Goal: Task Accomplishment & Management: Use online tool/utility

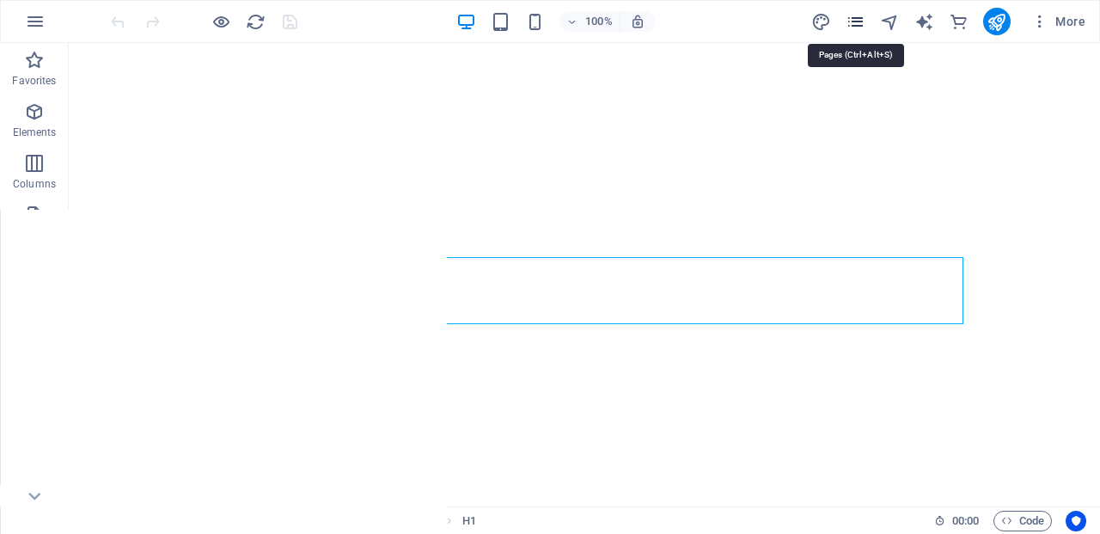
click at [857, 18] on icon "pages" at bounding box center [856, 22] width 20 height 20
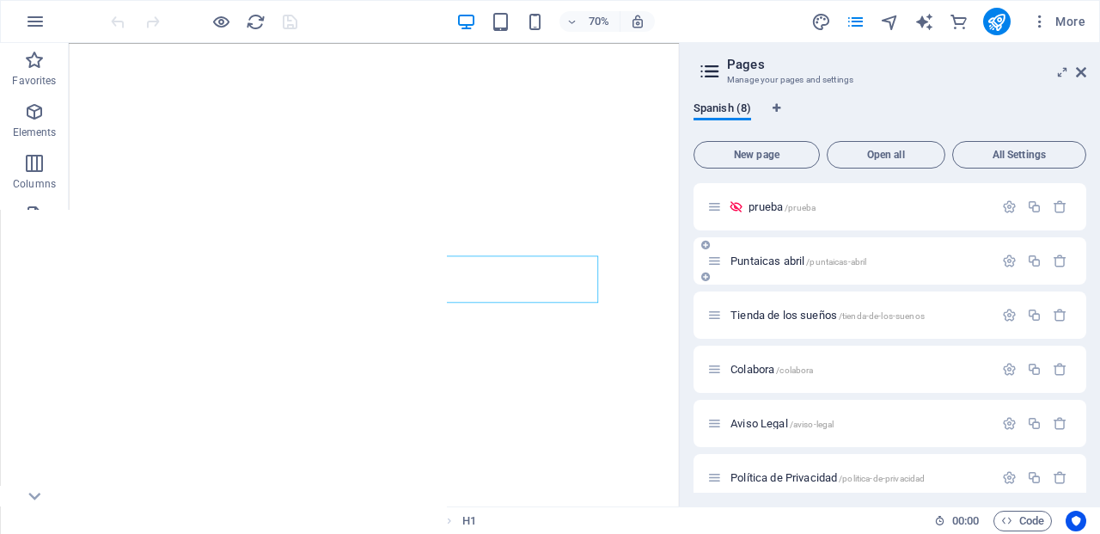
scroll to position [123, 0]
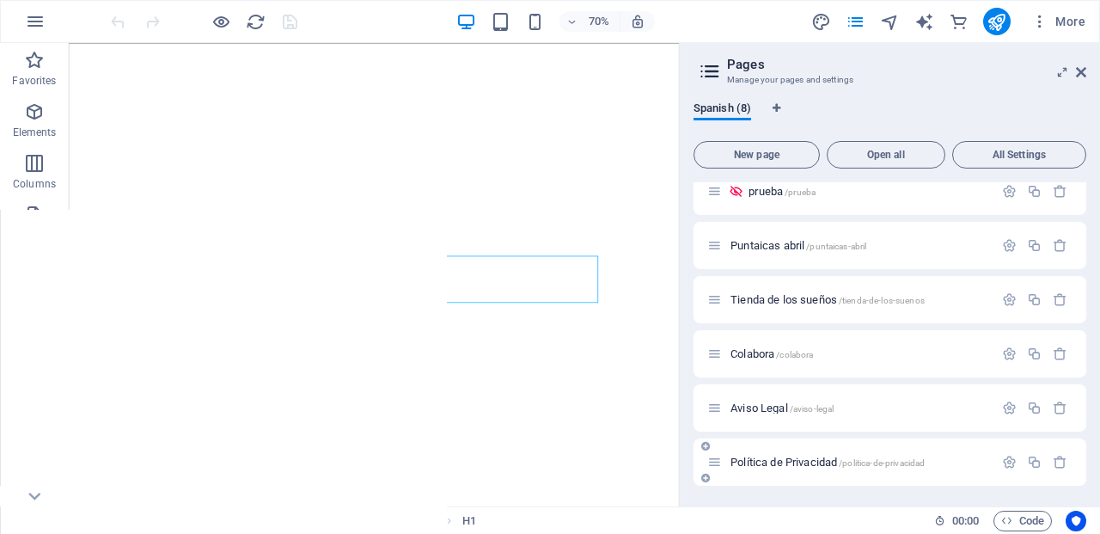
click at [772, 461] on span "Política de Privacidad /politica-de-privacidad" at bounding box center [827, 461] width 194 height 13
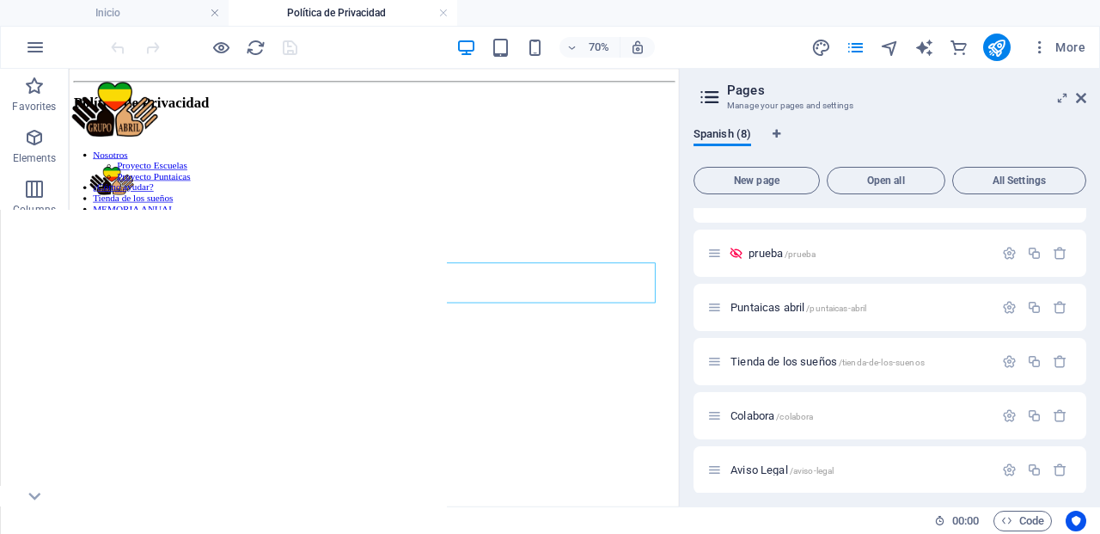
scroll to position [131, 0]
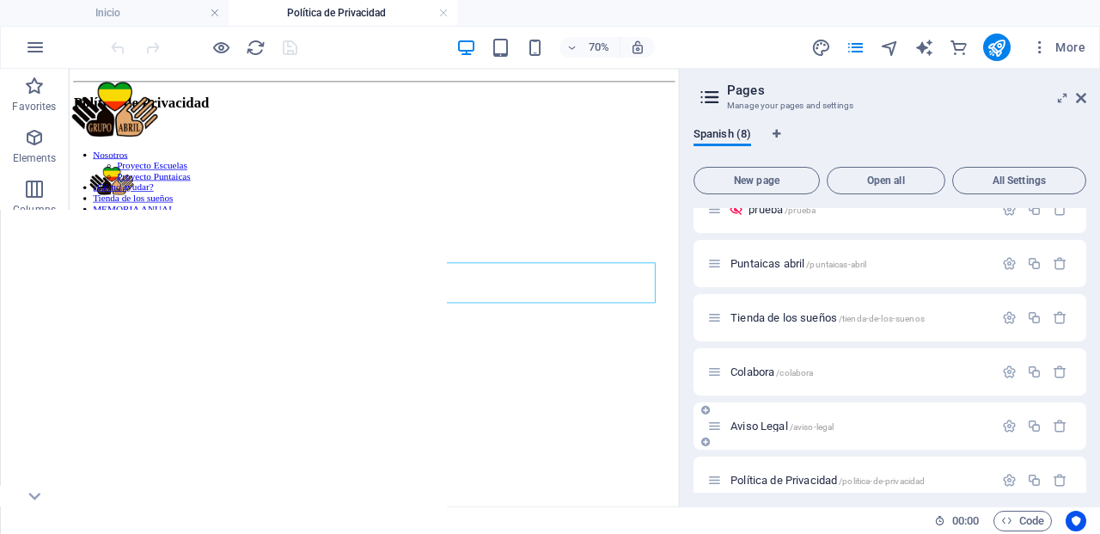
click at [743, 427] on span "Aviso Legal /aviso-legal" at bounding box center [781, 425] width 103 height 13
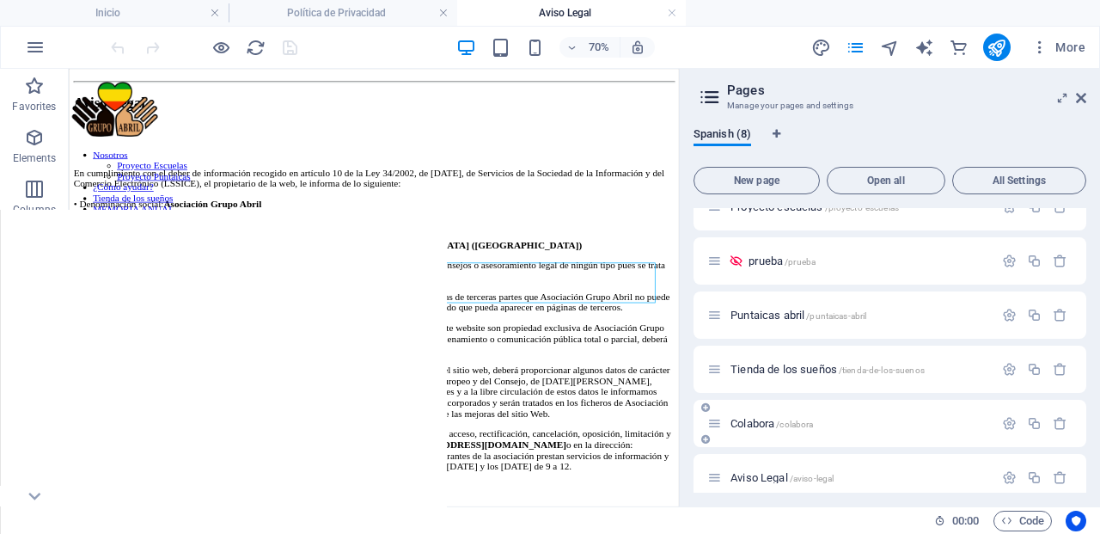
scroll to position [0, 0]
click at [745, 314] on span "Puntaicas abril /puntaicas-abril" at bounding box center [798, 315] width 136 height 13
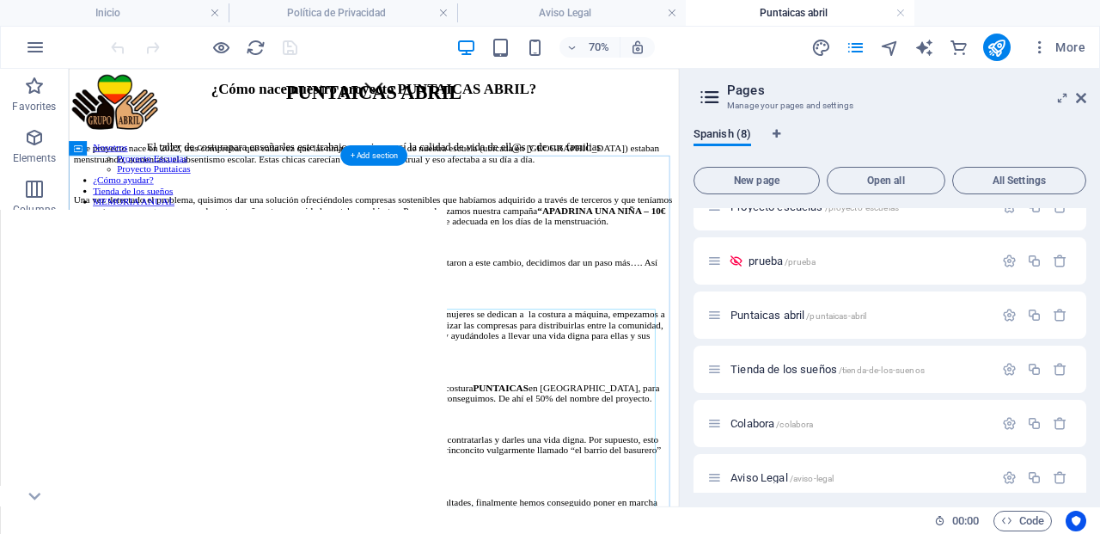
scroll to position [571, 0]
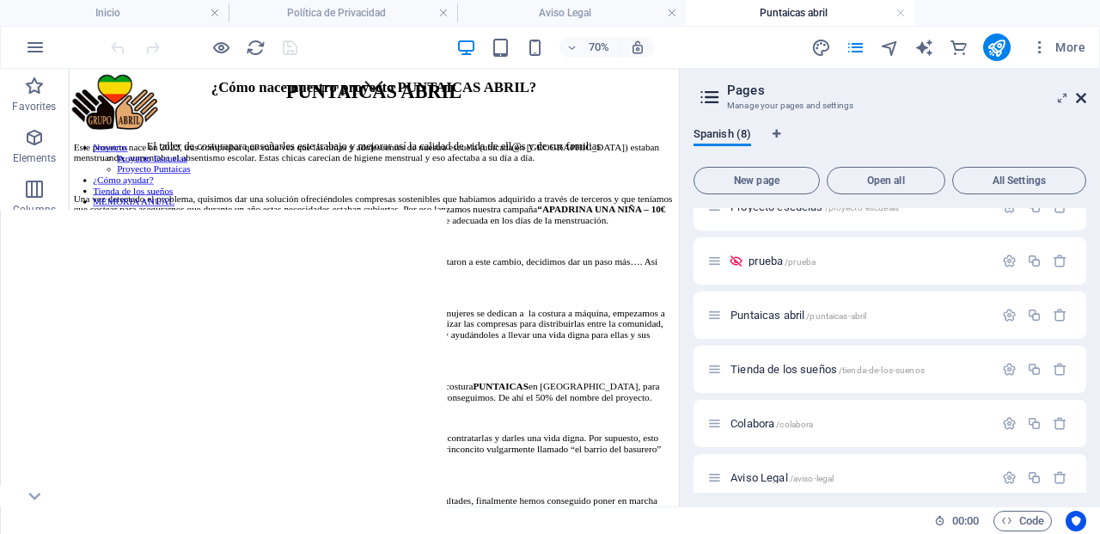
click at [1083, 95] on icon at bounding box center [1081, 98] width 10 height 14
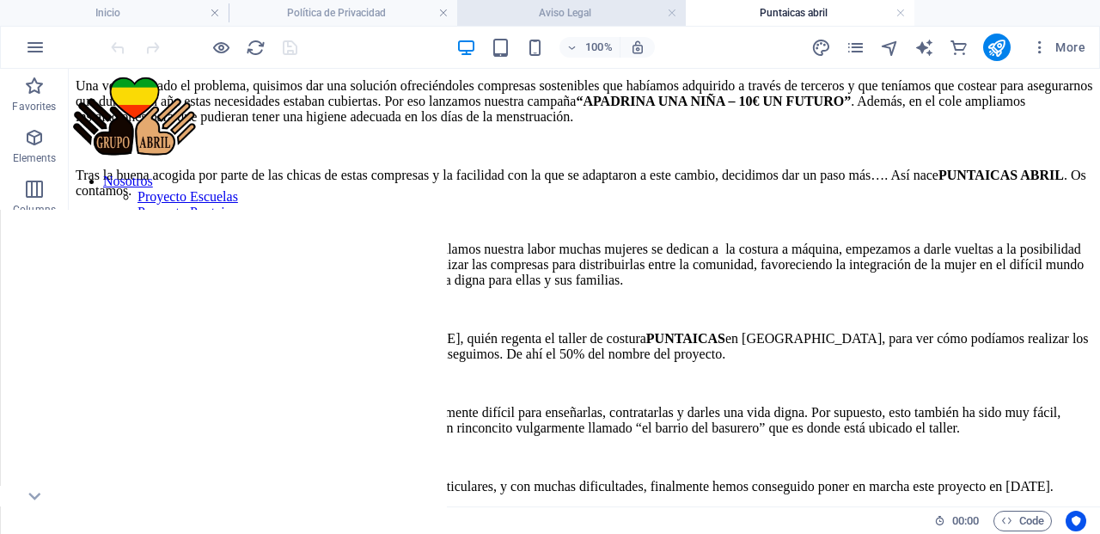
click at [584, 9] on h4 "Aviso Legal" at bounding box center [571, 12] width 229 height 19
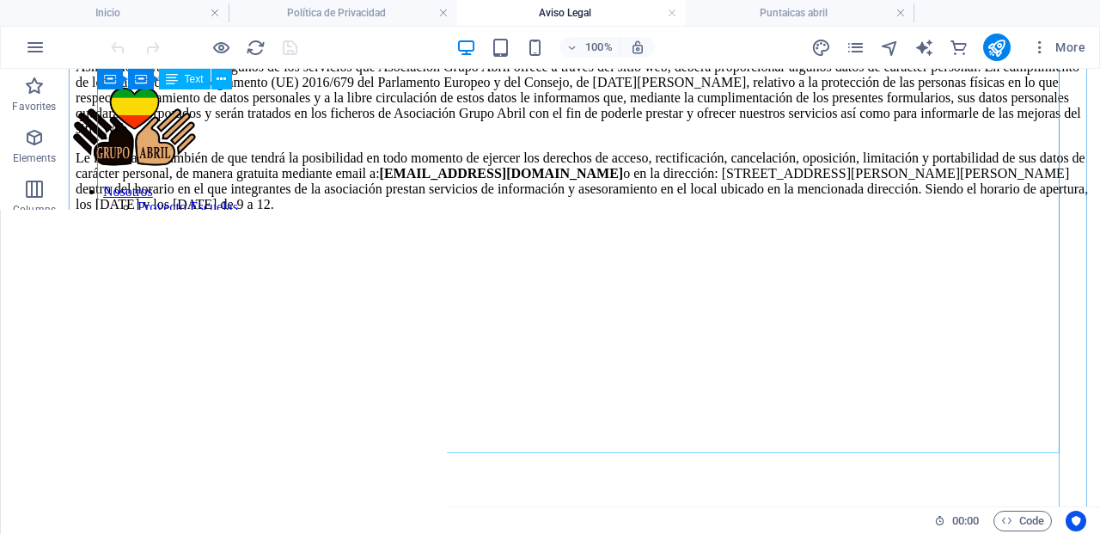
scroll to position [425, 0]
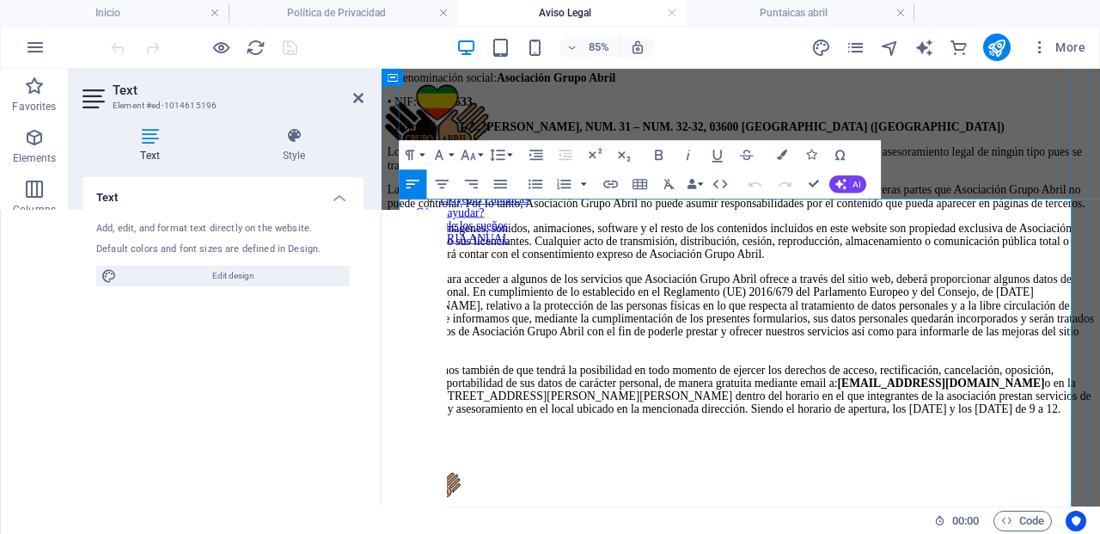
scroll to position [216, 0]
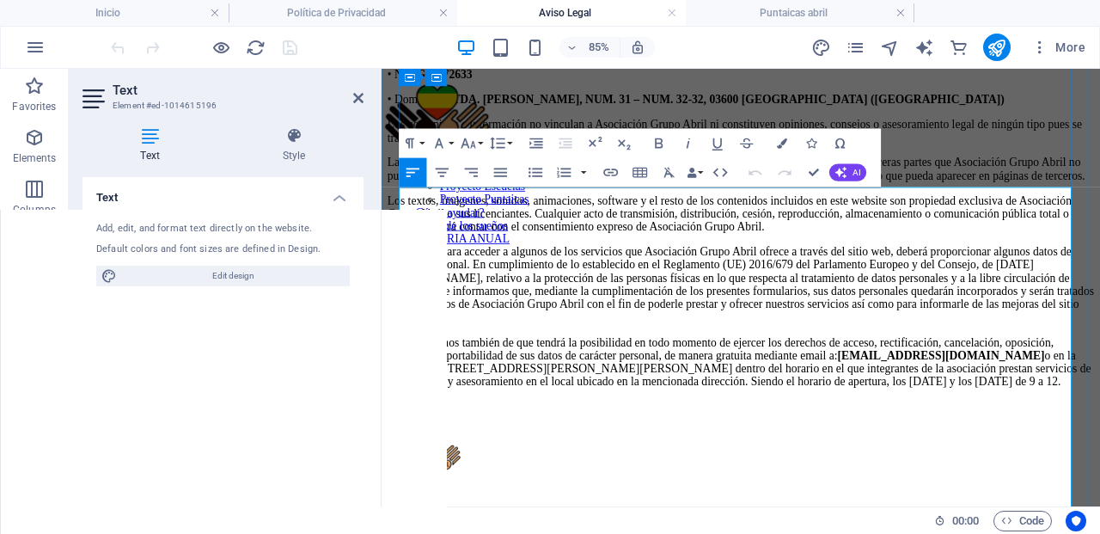
click at [926, 113] on p "• Domicilio: PTDA. [PERSON_NAME], NUM. 31 – NUM. 32-32, 03600 [GEOGRAPHIC_DATA]…" at bounding box center [804, 104] width 832 height 15
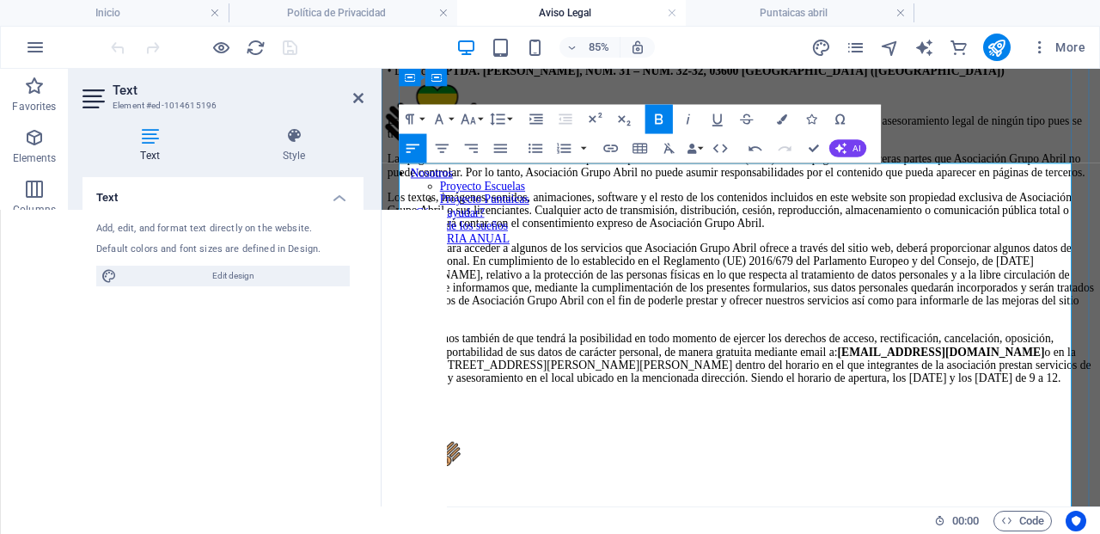
scroll to position [254, 0]
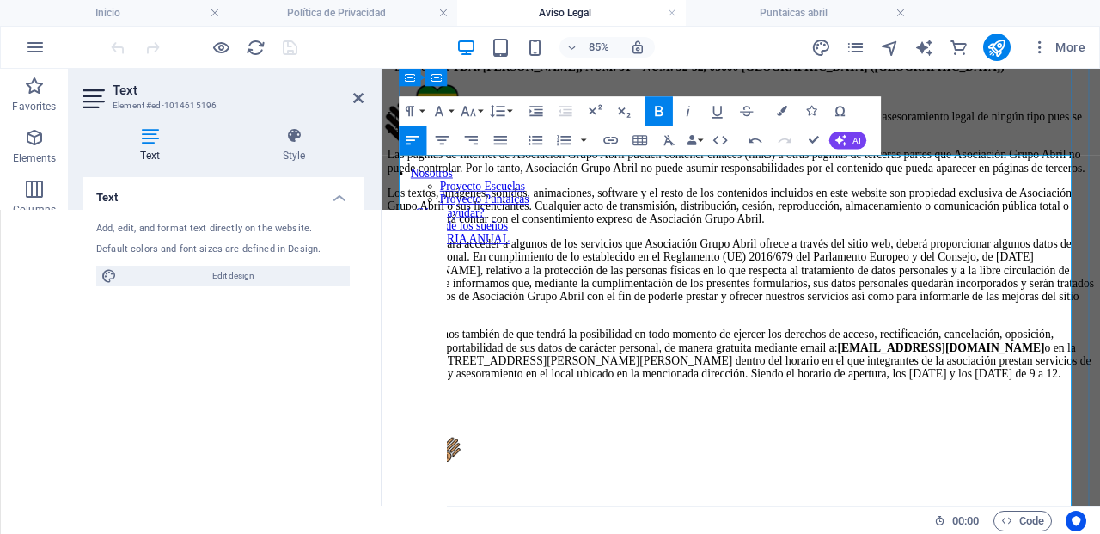
click at [728, 193] on p "Las páginas de Internet de Asociación Grupo Abril pueden contener enlaces (link…" at bounding box center [804, 177] width 832 height 31
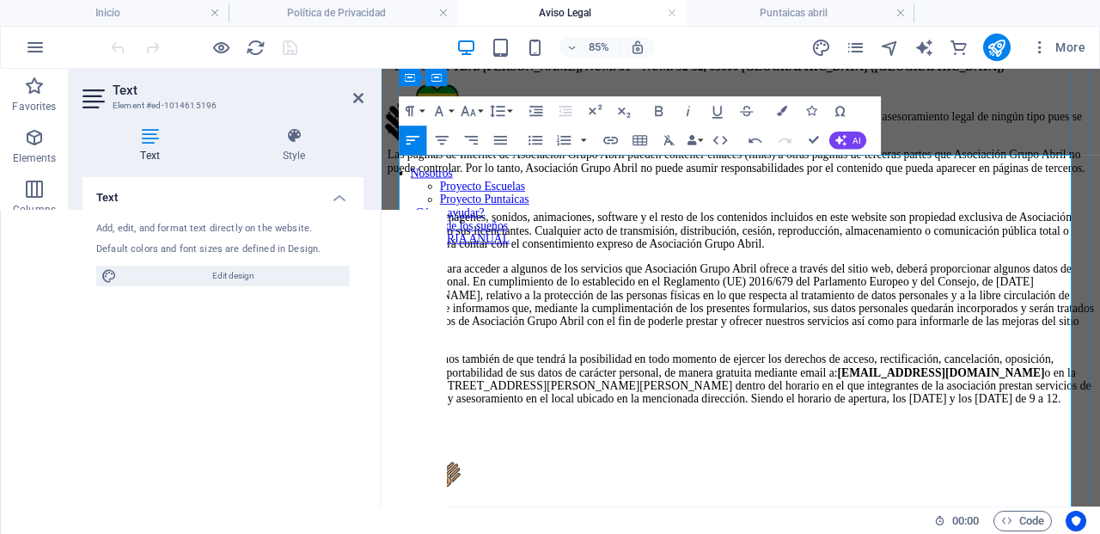
click at [1008, 149] on p "Los contenidos e información no vinculan a Asociación Grupo Abril ni constituye…" at bounding box center [804, 133] width 832 height 31
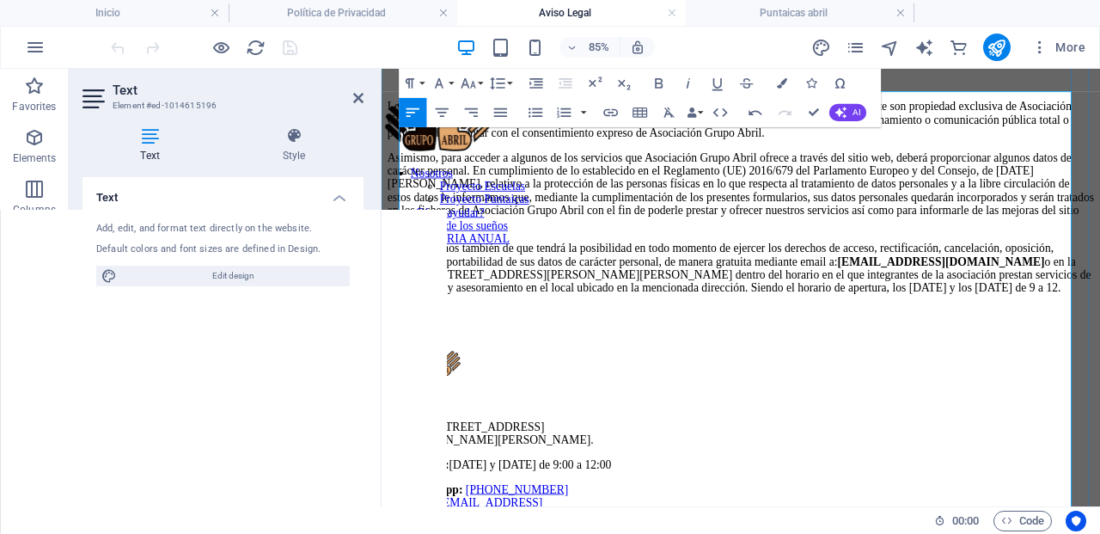
scroll to position [416, 0]
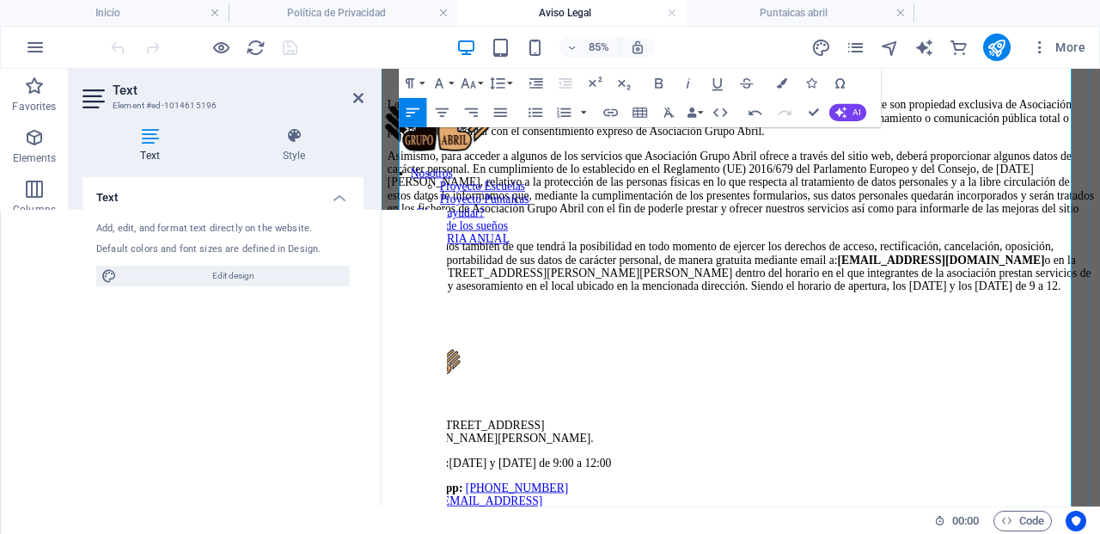
click at [916, 256] on p "Asimismo, para acceder a algunos de los servicios que Asociación Grupo Abril of…" at bounding box center [804, 209] width 832 height 93
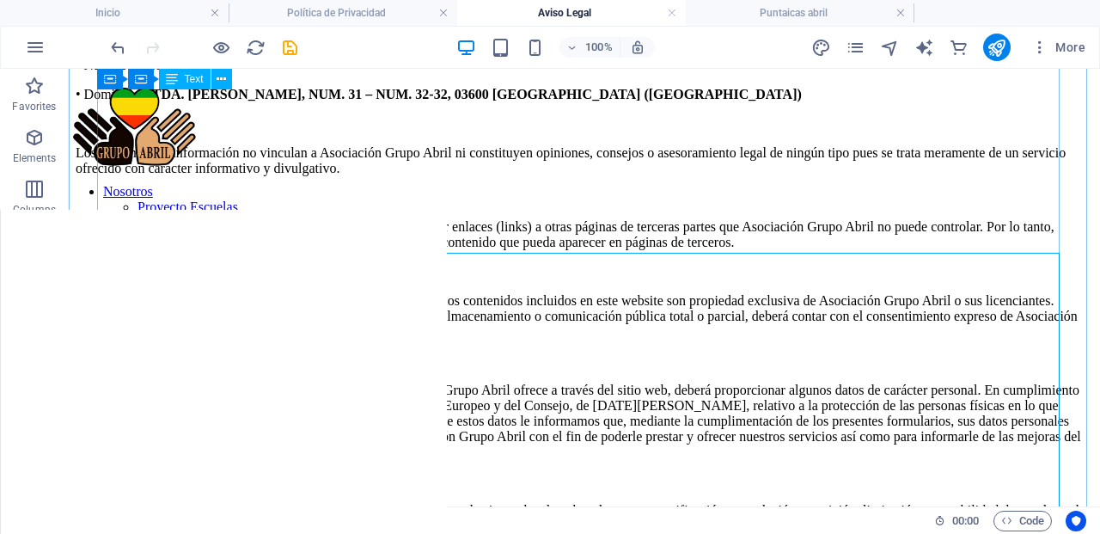
scroll to position [168, 0]
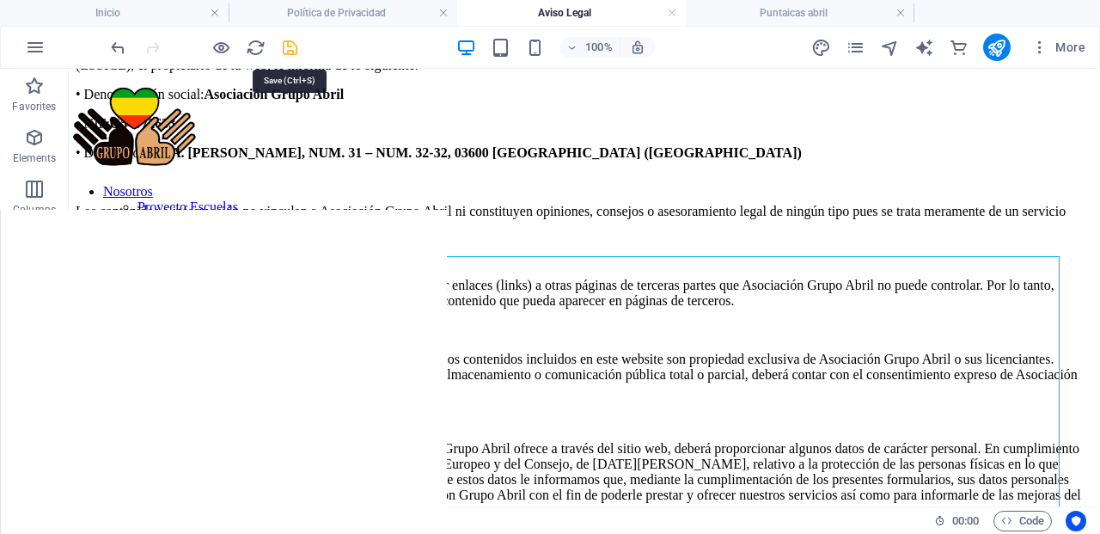
click at [291, 47] on icon "save" at bounding box center [290, 48] width 20 height 20
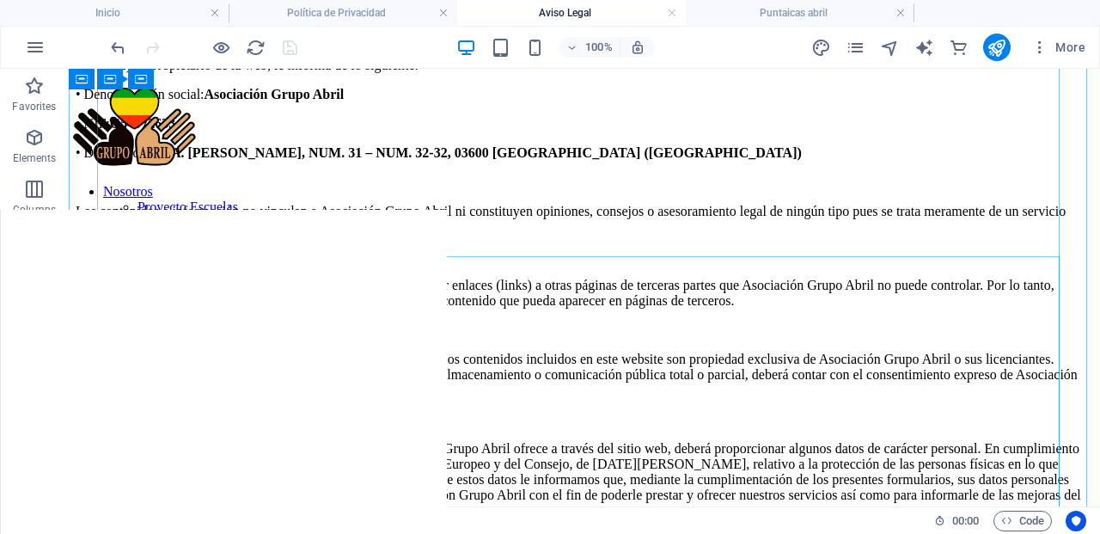
click at [135, 274] on div "En cumplimiento con el deber de información recogido en artículo 10 de la Ley 3…" at bounding box center [585, 318] width 1018 height 610
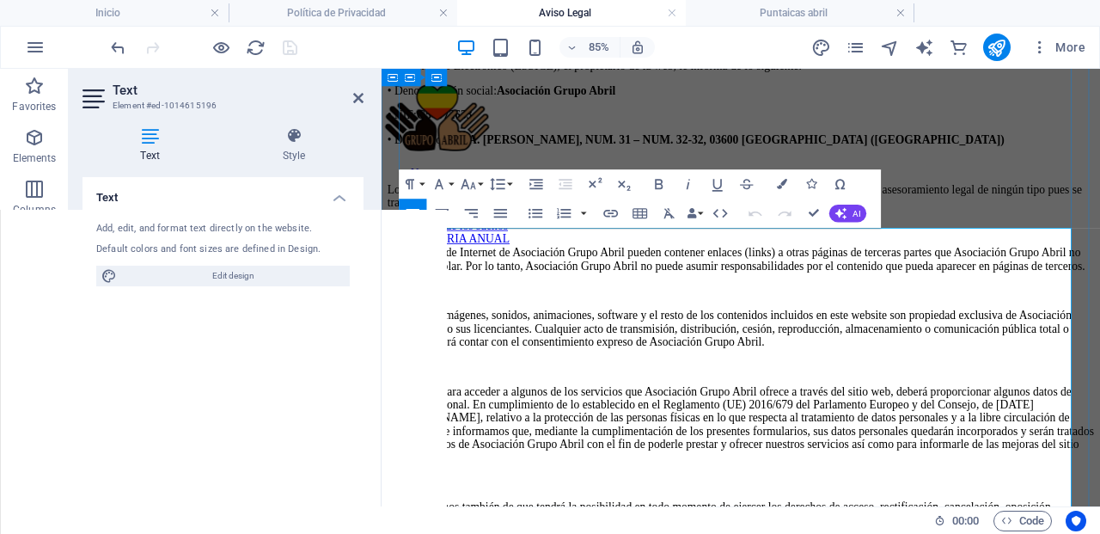
click at [408, 73] on p "En cumplimiento con el deber de información recogido en artículo 10 de la Ley 3…" at bounding box center [804, 57] width 832 height 31
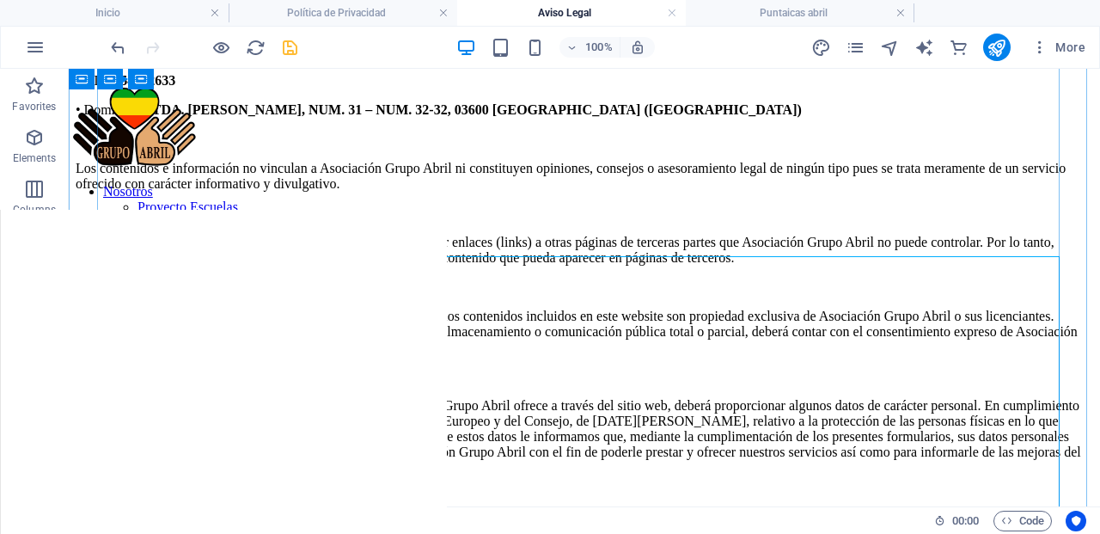
click at [125, 248] on span "Text" at bounding box center [132, 246] width 19 height 10
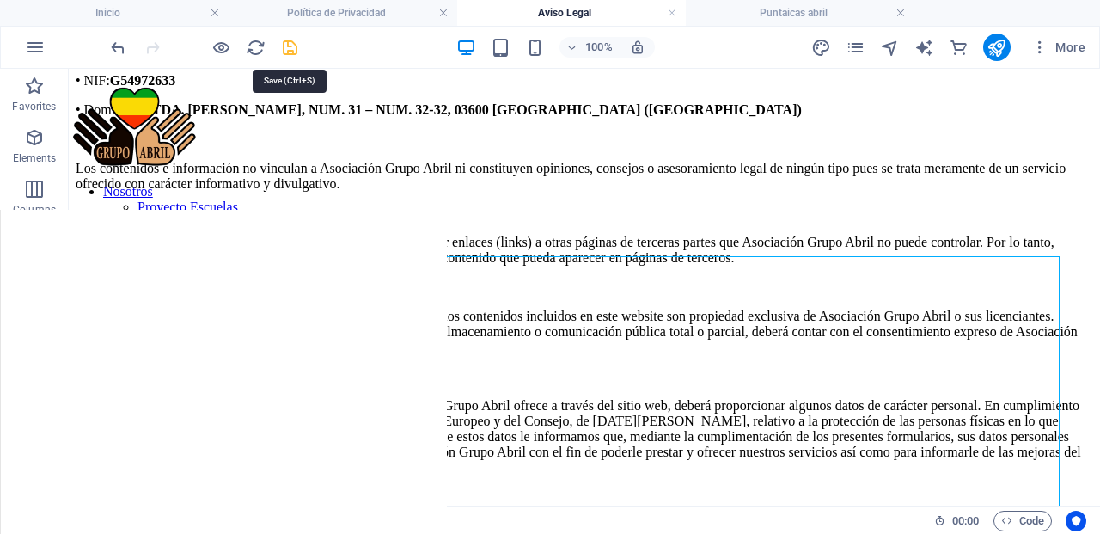
click at [290, 48] on icon "save" at bounding box center [290, 48] width 20 height 20
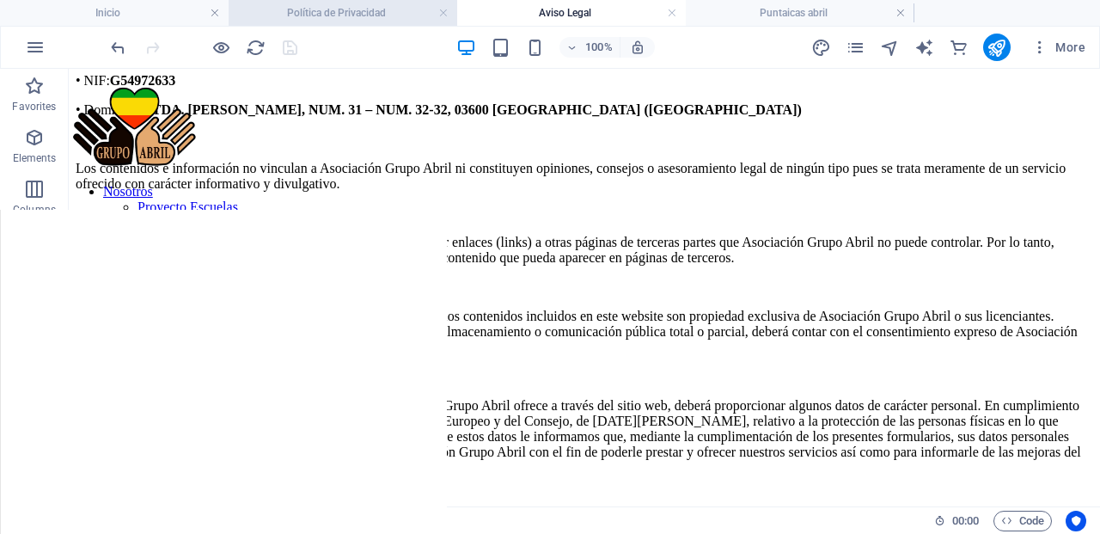
click at [373, 9] on h4 "Política de Privacidad" at bounding box center [343, 12] width 229 height 19
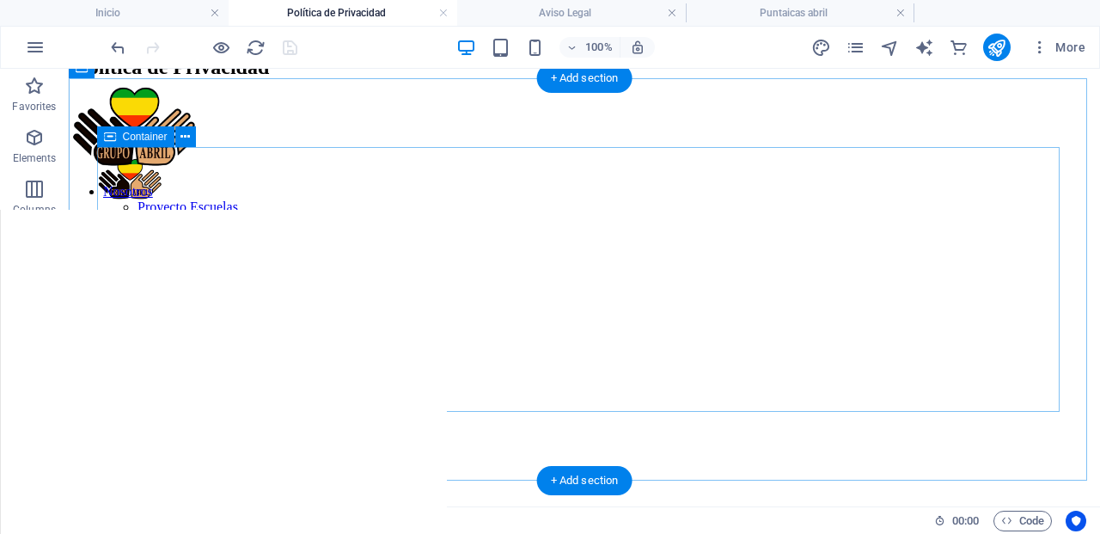
scroll to position [0, 0]
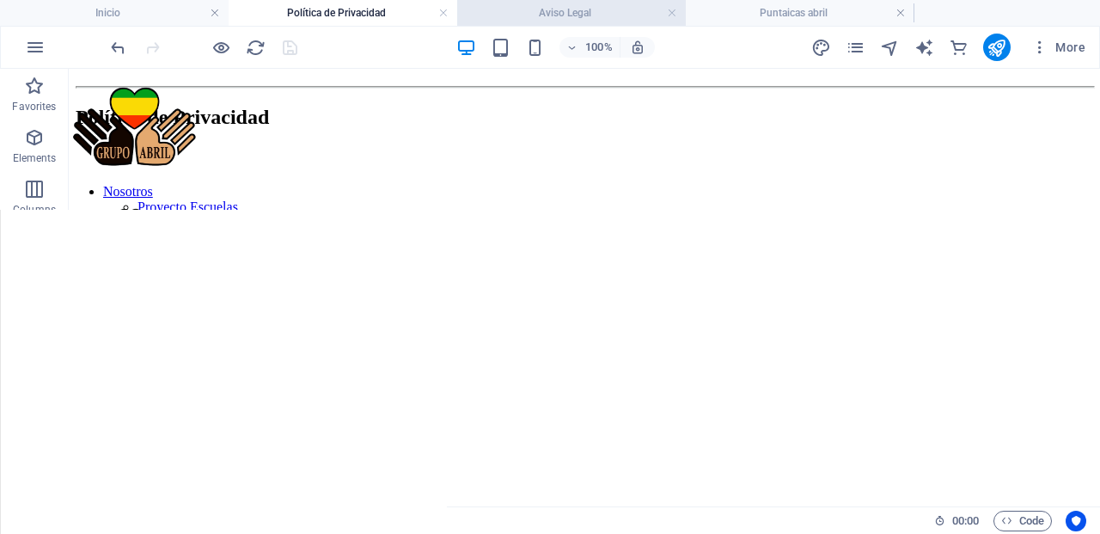
click at [608, 9] on h4 "Aviso Legal" at bounding box center [571, 12] width 229 height 19
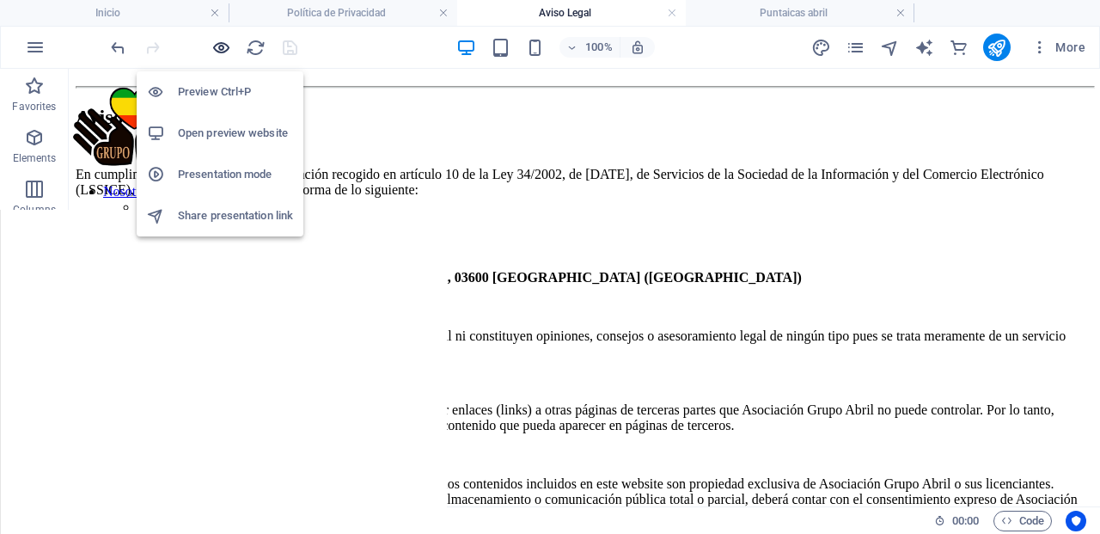
click at [222, 45] on icon "button" at bounding box center [221, 48] width 20 height 20
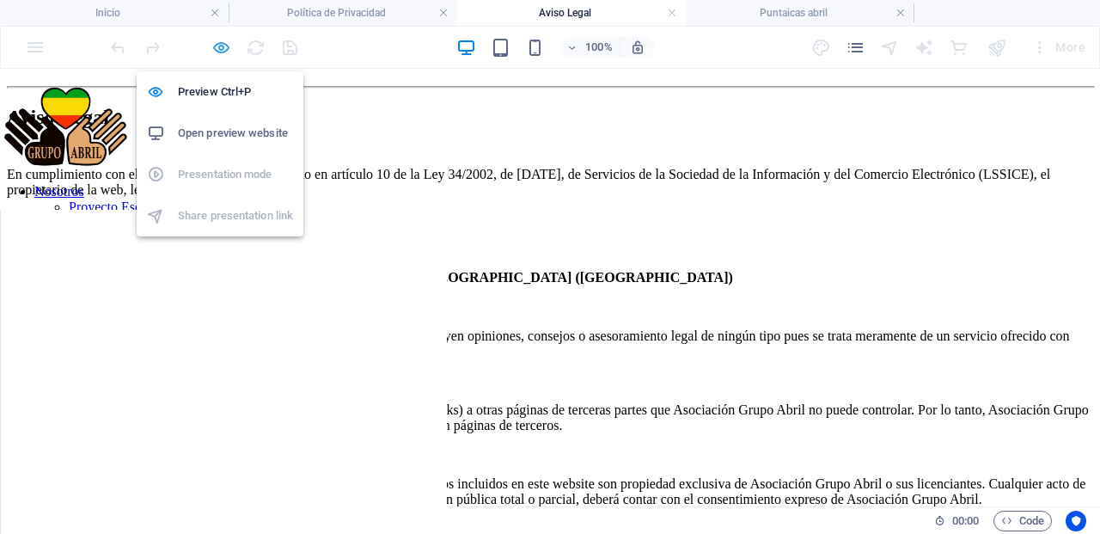
click at [218, 46] on icon "button" at bounding box center [221, 48] width 20 height 20
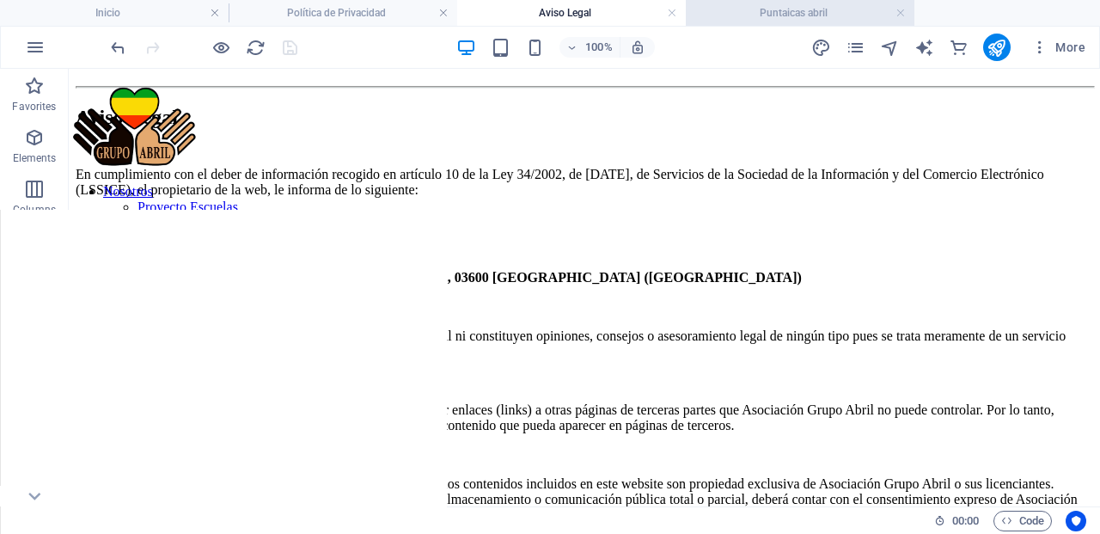
click at [791, 3] on h4 "Puntaicas abril" at bounding box center [800, 12] width 229 height 19
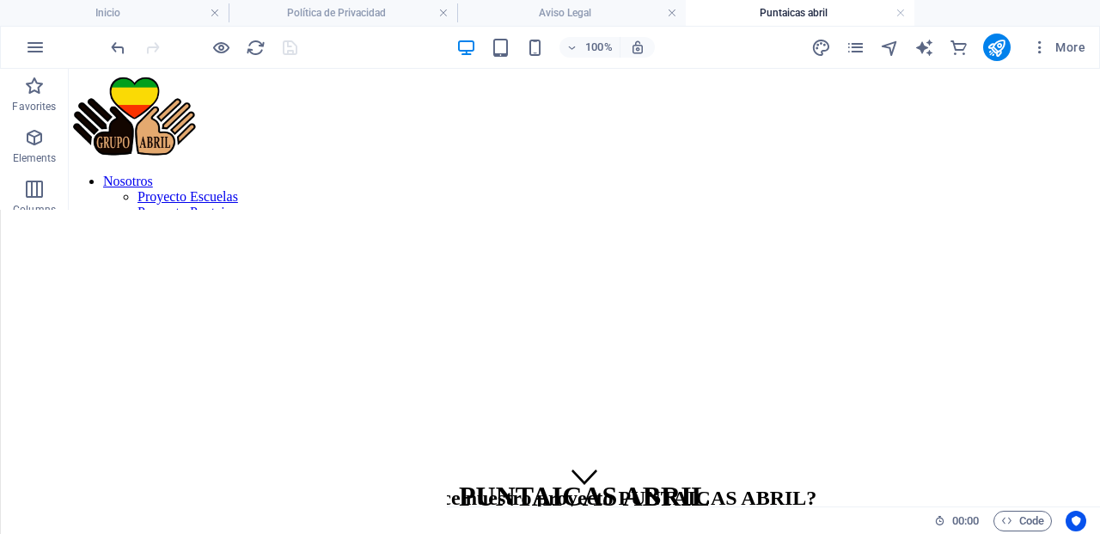
scroll to position [571, 0]
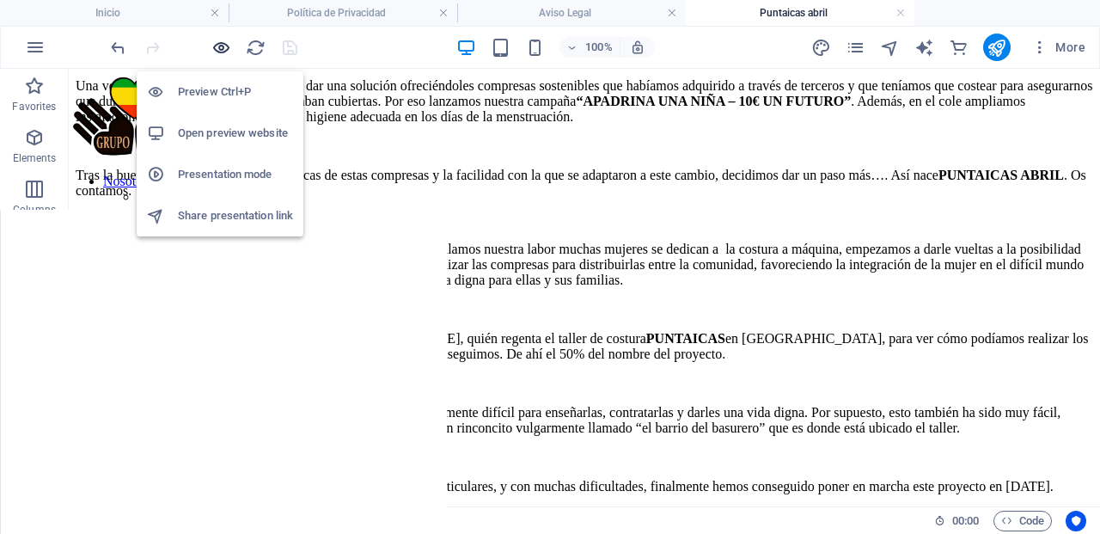
click at [219, 47] on icon "button" at bounding box center [221, 48] width 20 height 20
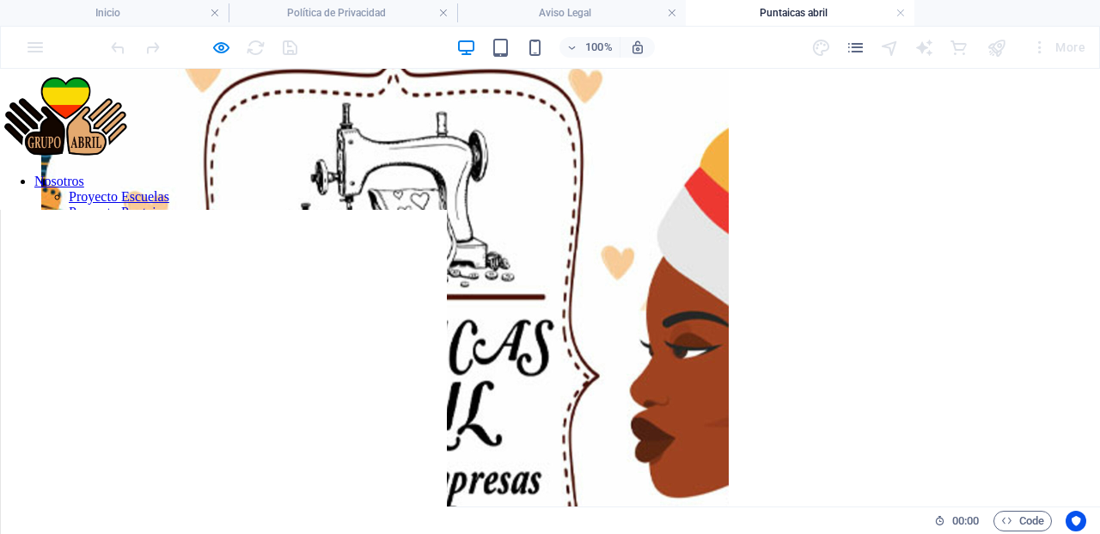
scroll to position [1683, 0]
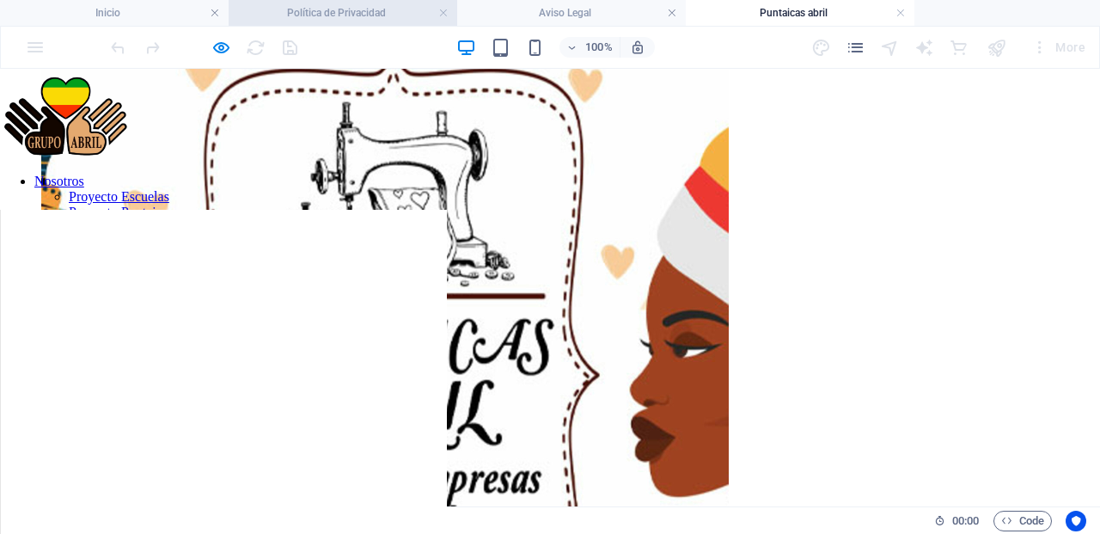
click at [365, 8] on h4 "Política de Privacidad" at bounding box center [343, 12] width 229 height 19
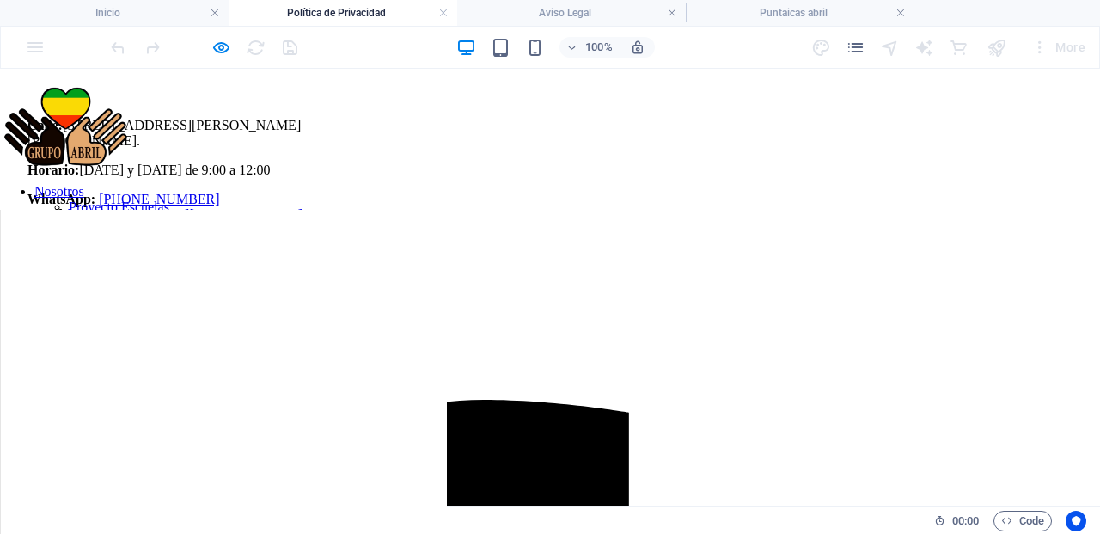
scroll to position [189, 0]
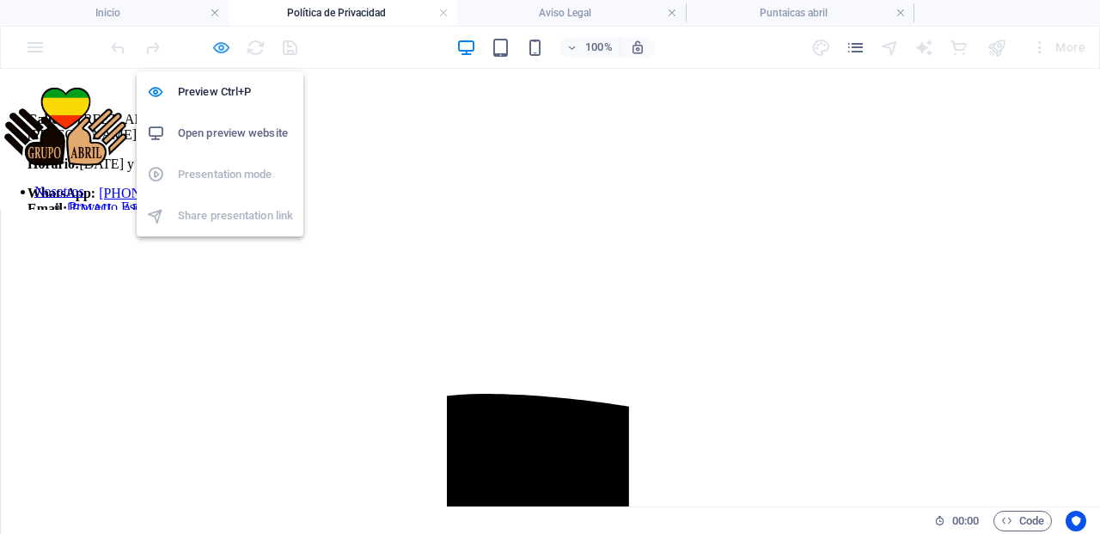
click at [221, 50] on icon "button" at bounding box center [221, 48] width 20 height 20
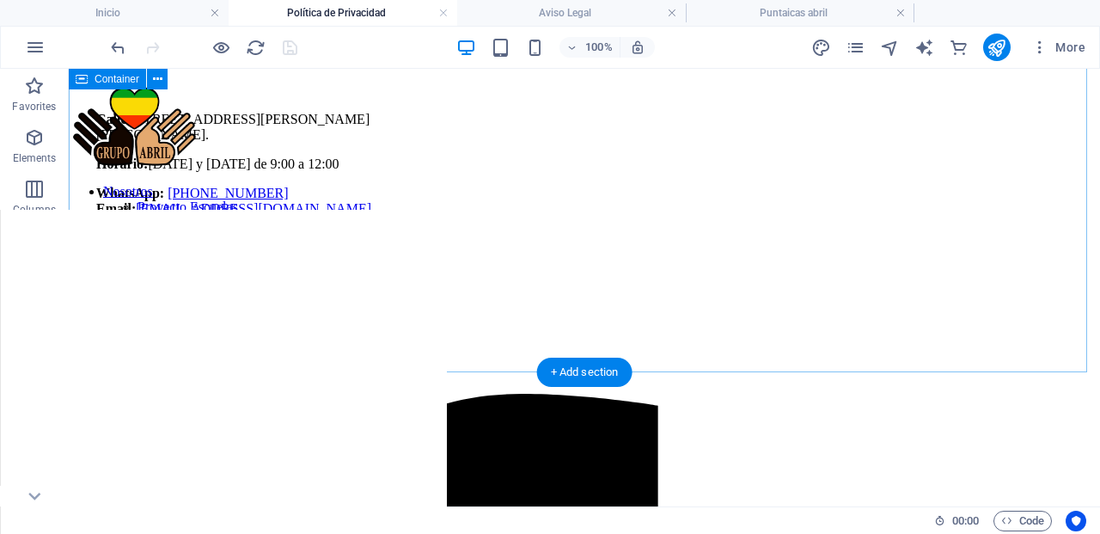
scroll to position [159, 0]
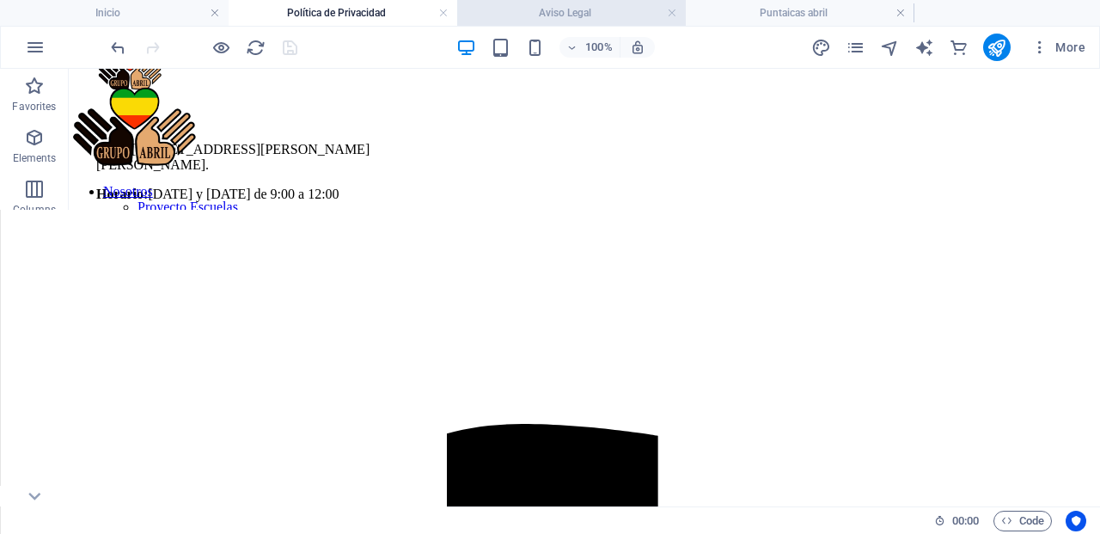
click at [590, 19] on h4 "Aviso Legal" at bounding box center [571, 12] width 229 height 19
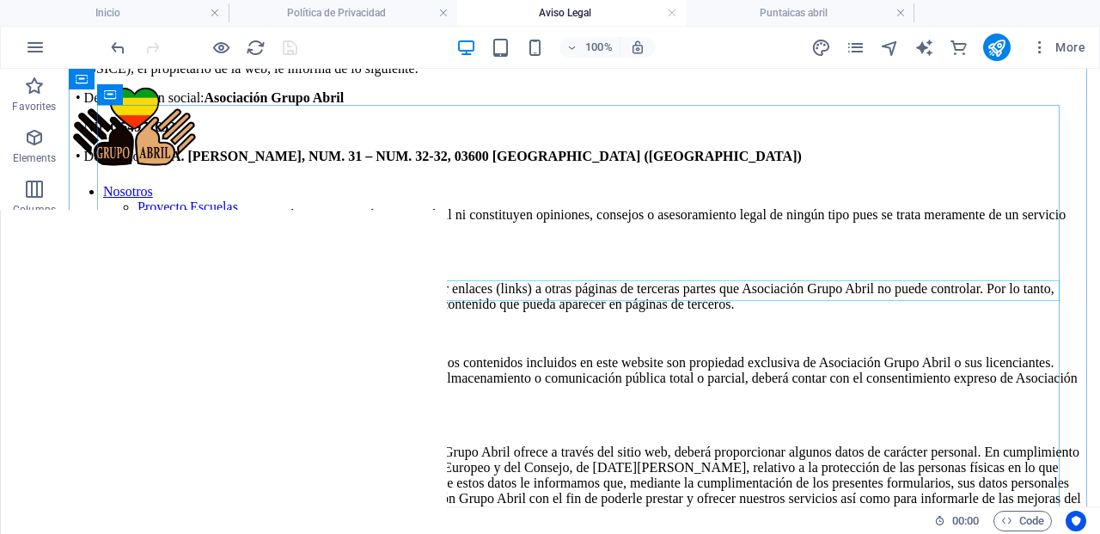
scroll to position [125, 0]
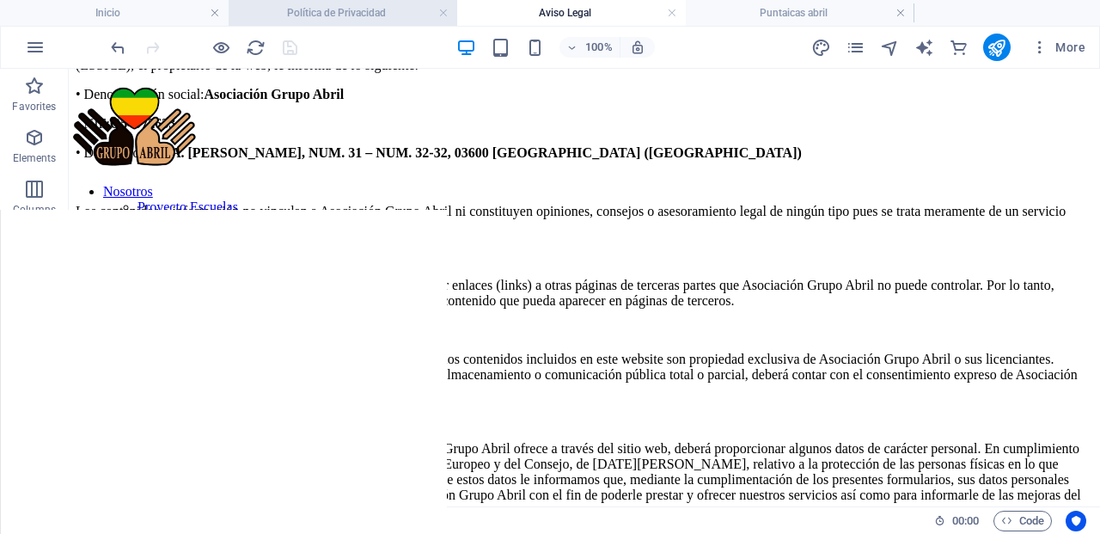
click at [321, 11] on h4 "Política de Privacidad" at bounding box center [343, 12] width 229 height 19
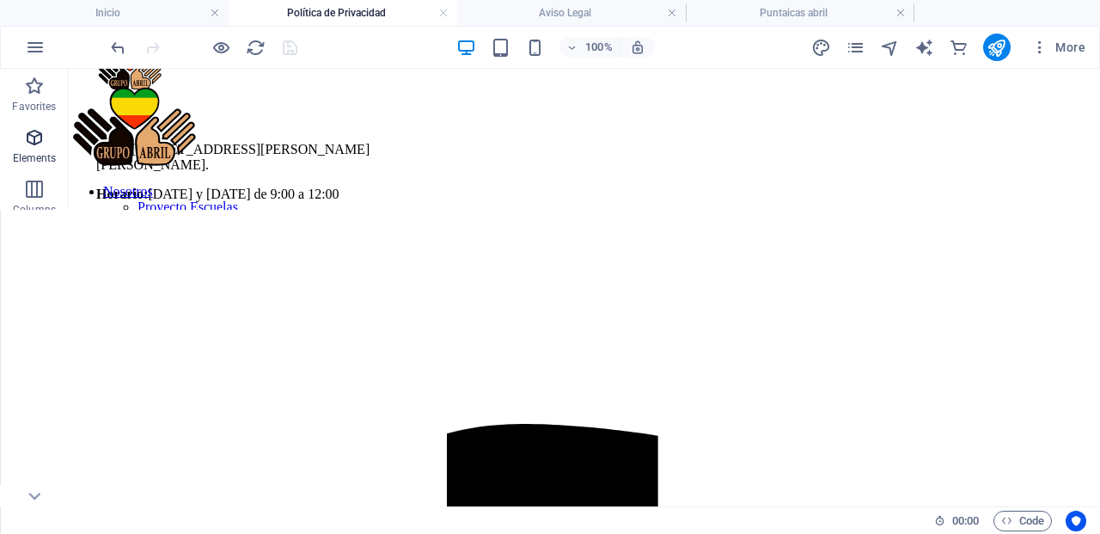
click at [40, 136] on icon "button" at bounding box center [34, 137] width 21 height 21
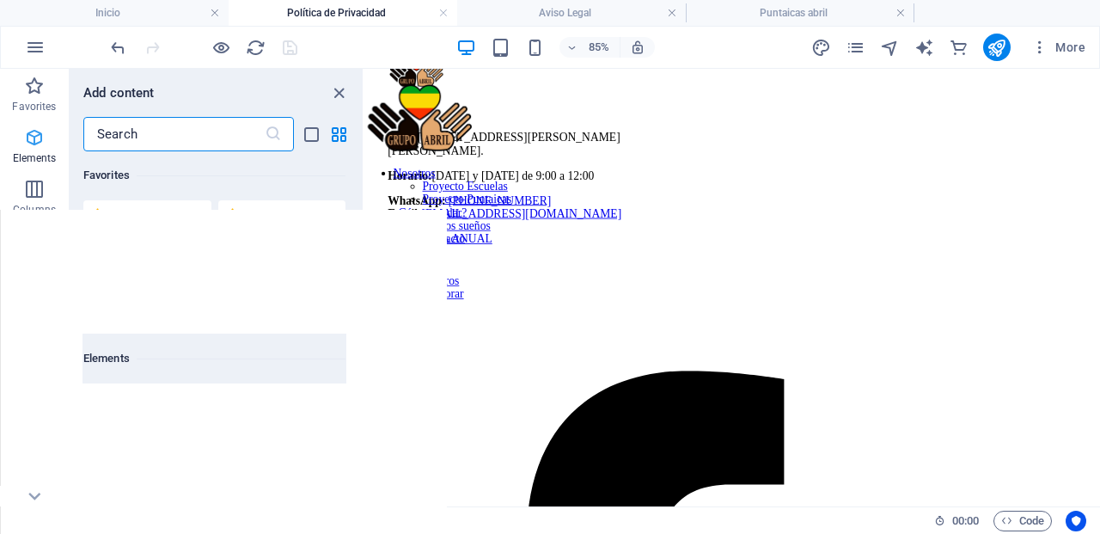
scroll to position [183, 0]
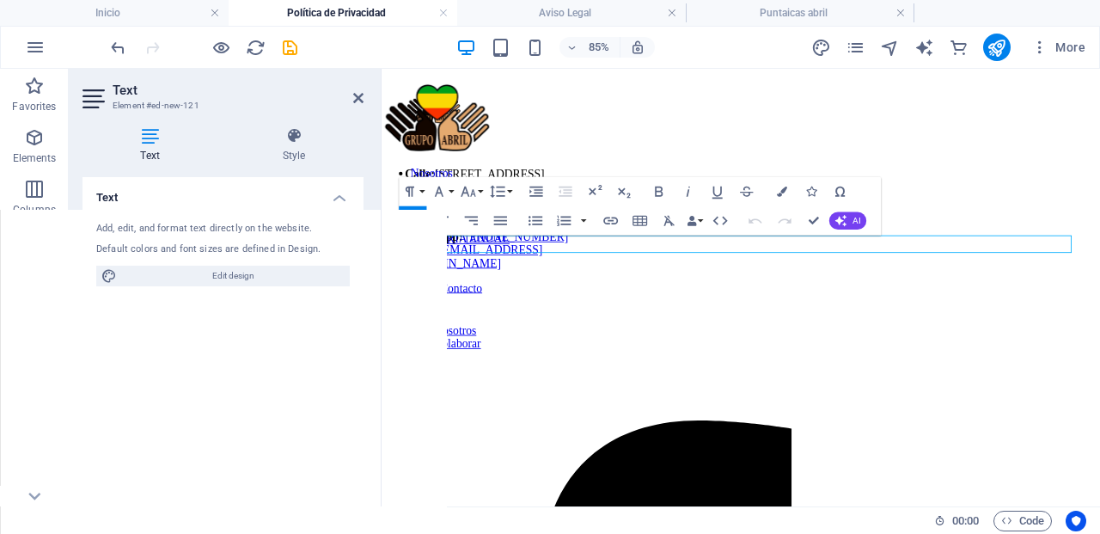
drag, startPoint x: 177, startPoint y: 232, endPoint x: 423, endPoint y: 7, distance: 333.3
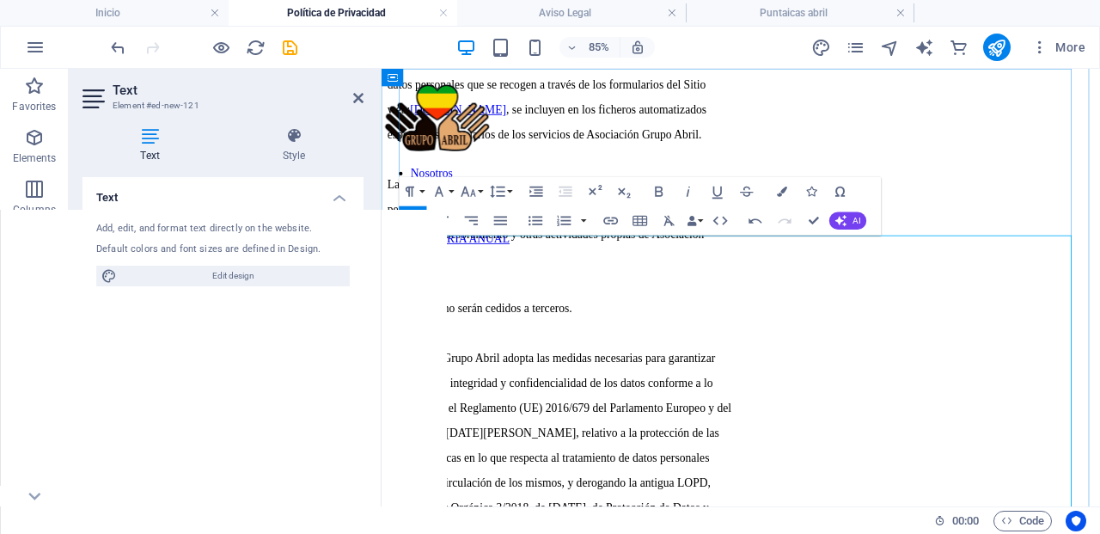
click at [805, 37] on p "Asociación Grupo Abril, en aplicación de la normativa vigente en" at bounding box center [804, 28] width 832 height 15
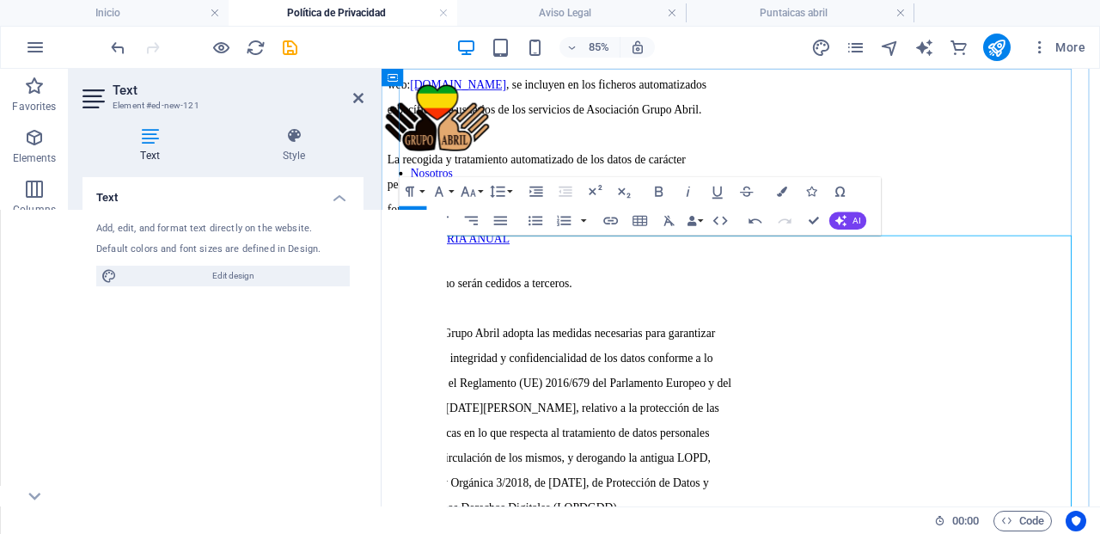
click at [529, 37] on p "Asociación Grupo Abril, en aplicación de la normativa vigente en materia de pro…" at bounding box center [804, 28] width 832 height 15
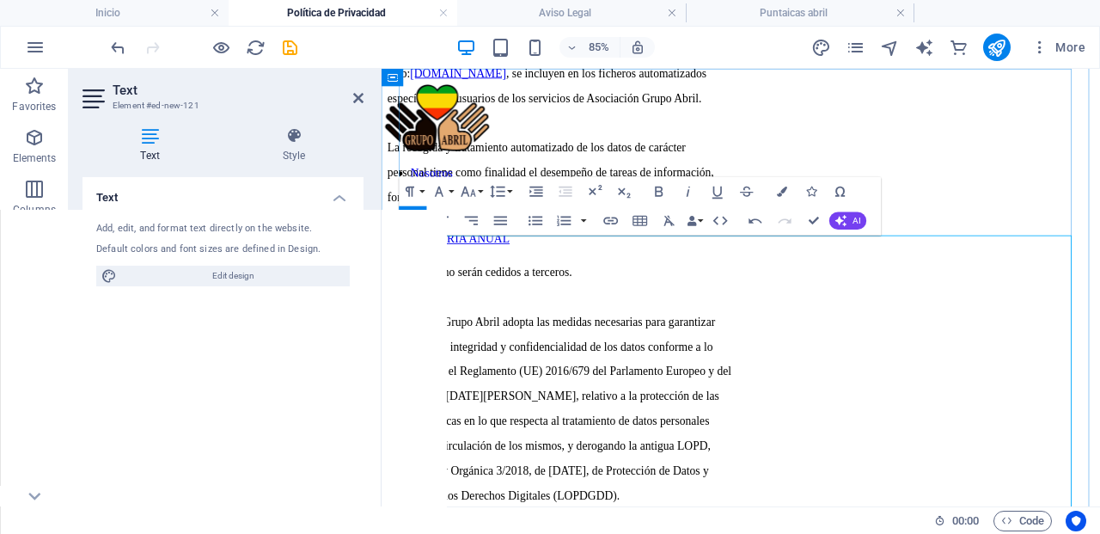
click at [861, 52] on p "Asociación Grupo Abril, en aplicación de la normativa vigente en materia de pro…" at bounding box center [804, 36] width 832 height 31
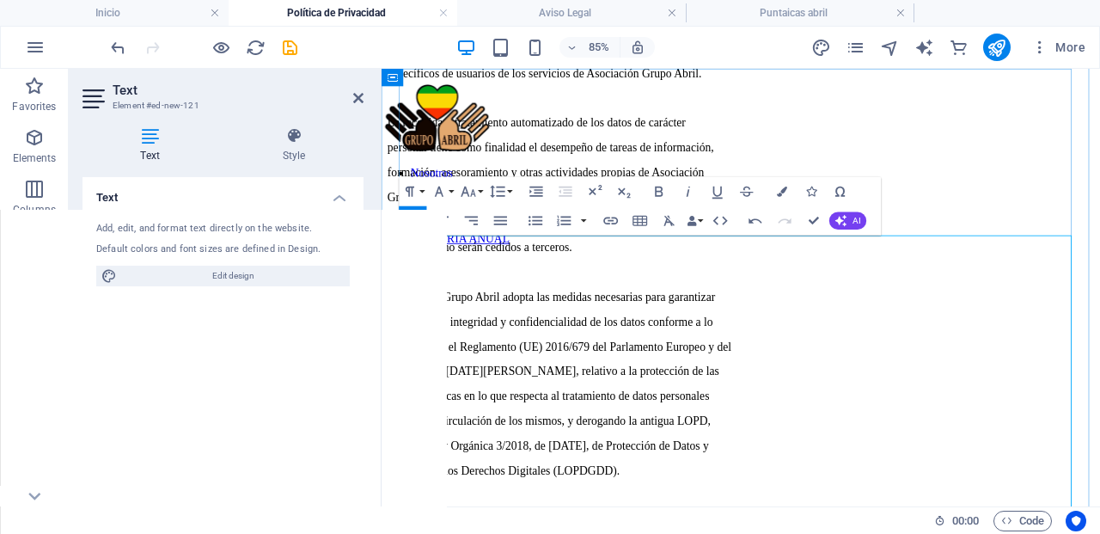
click at [512, 52] on p "Asociación Grupo Abril, en aplicación de la normativa vigente en materia de pro…" at bounding box center [804, 36] width 832 height 31
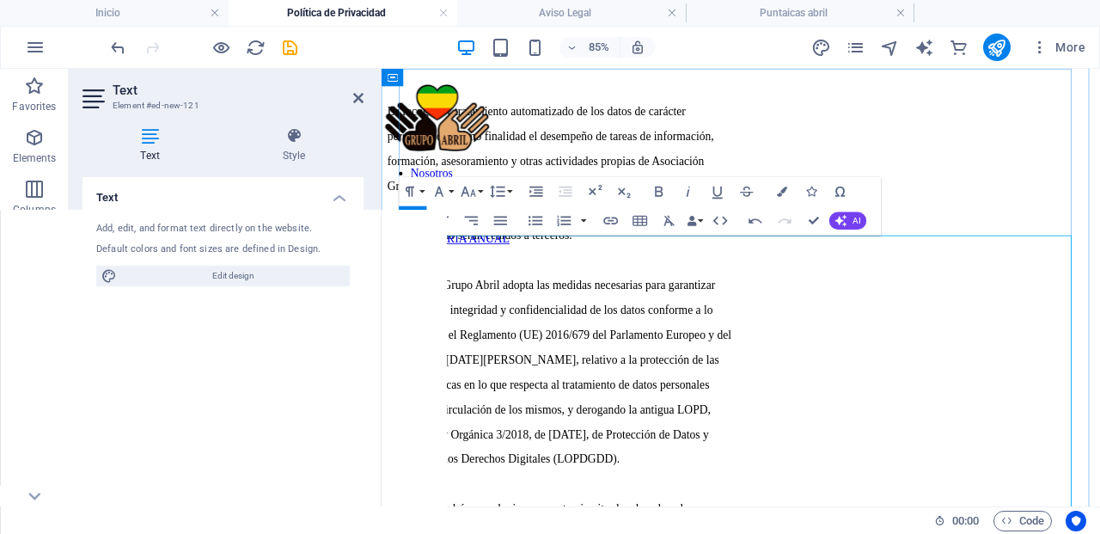
click at [822, 126] on p "La recogida y tratamiento automatizado de los datos de carácter" at bounding box center [804, 118] width 832 height 15
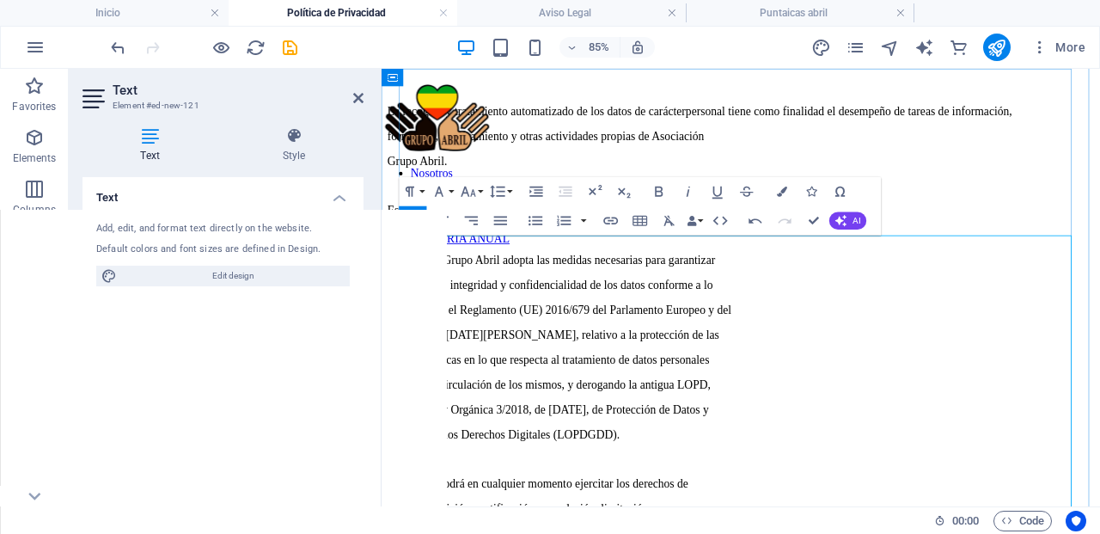
click at [492, 126] on p "La recogida y tratamiento automatizado de los datos de carácter personal tiene …" at bounding box center [804, 118] width 832 height 15
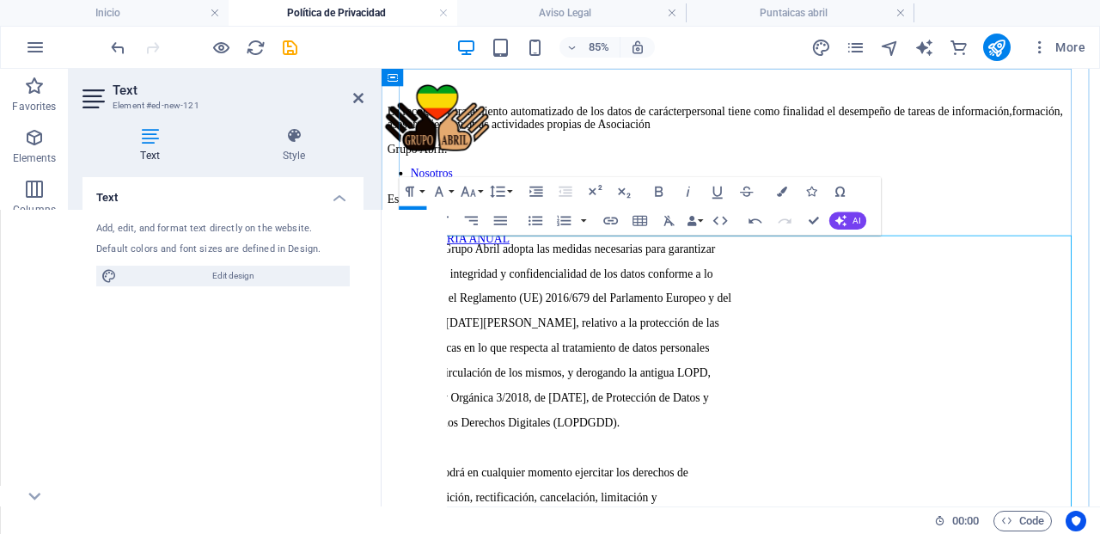
click at [912, 142] on p "La recogida y tratamiento automatizado de los datos de carácter personal tiene …" at bounding box center [804, 126] width 832 height 31
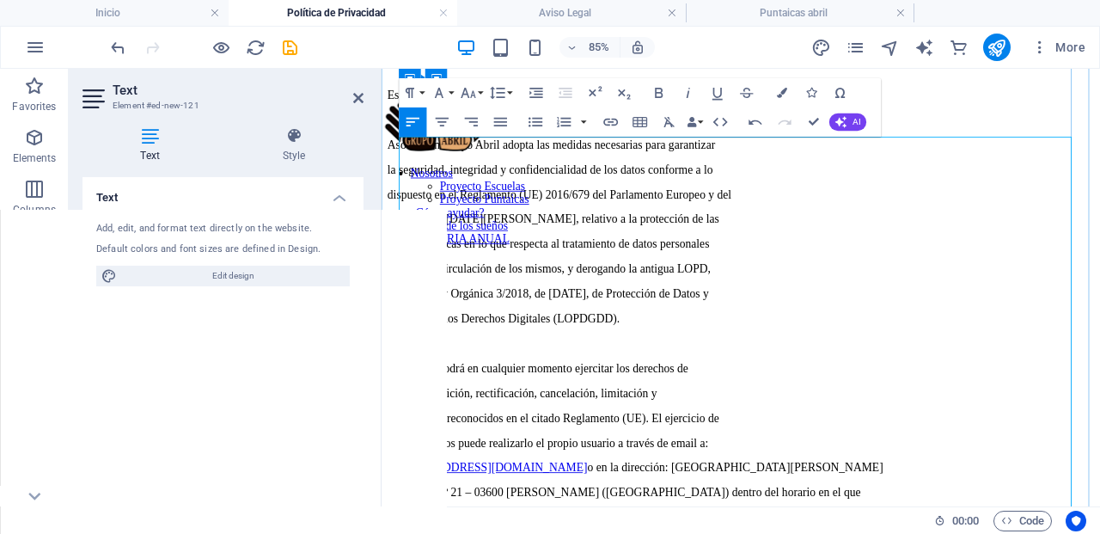
scroll to position [283, 0]
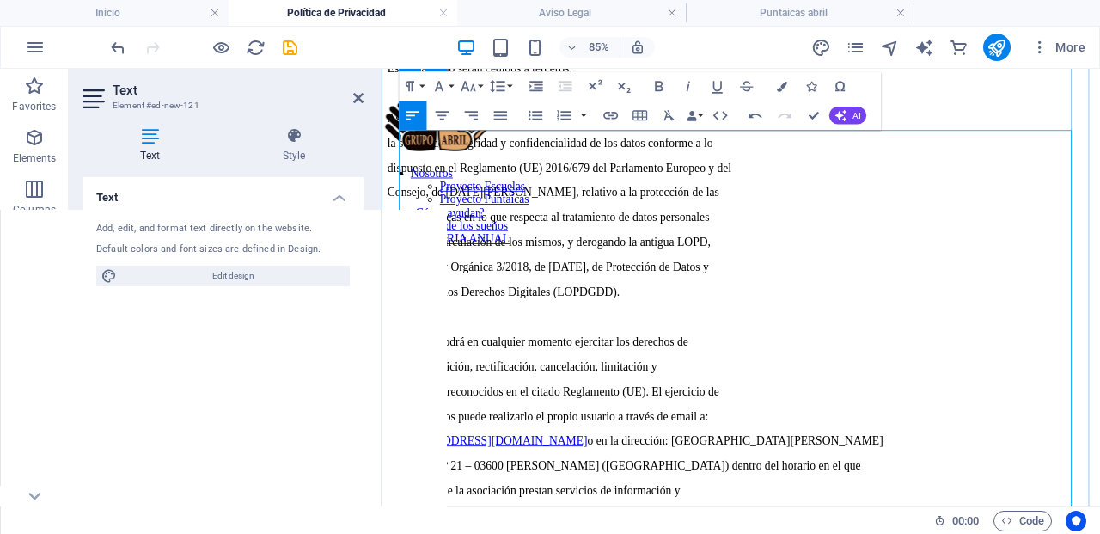
click at [846, 135] on p "Asociación Grupo Abril adopta las medidas necesarias para garantizar" at bounding box center [804, 126] width 832 height 15
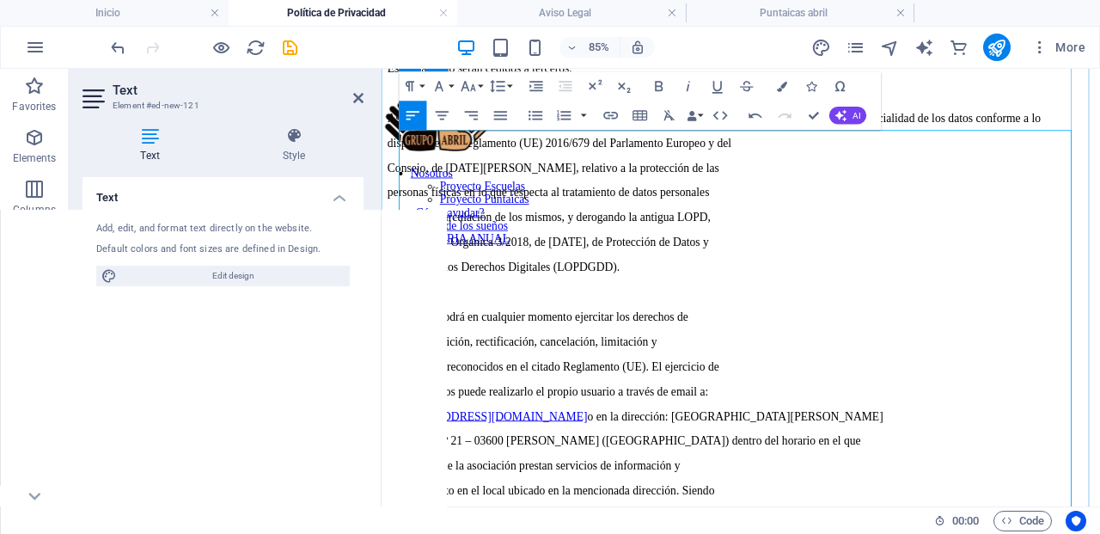
click at [536, 135] on p "Asociación Grupo Abril adopta las medidas necesarias para garantizar la segurid…" at bounding box center [804, 126] width 832 height 15
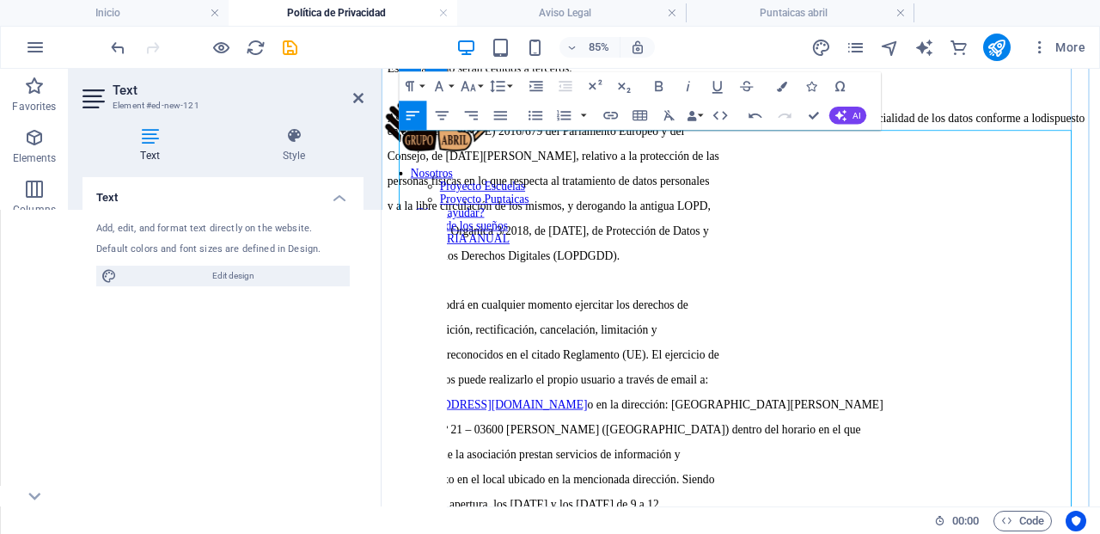
click at [944, 150] on p "Asociación Grupo Abril adopta las medidas necesarias para garantizar la segurid…" at bounding box center [804, 134] width 832 height 31
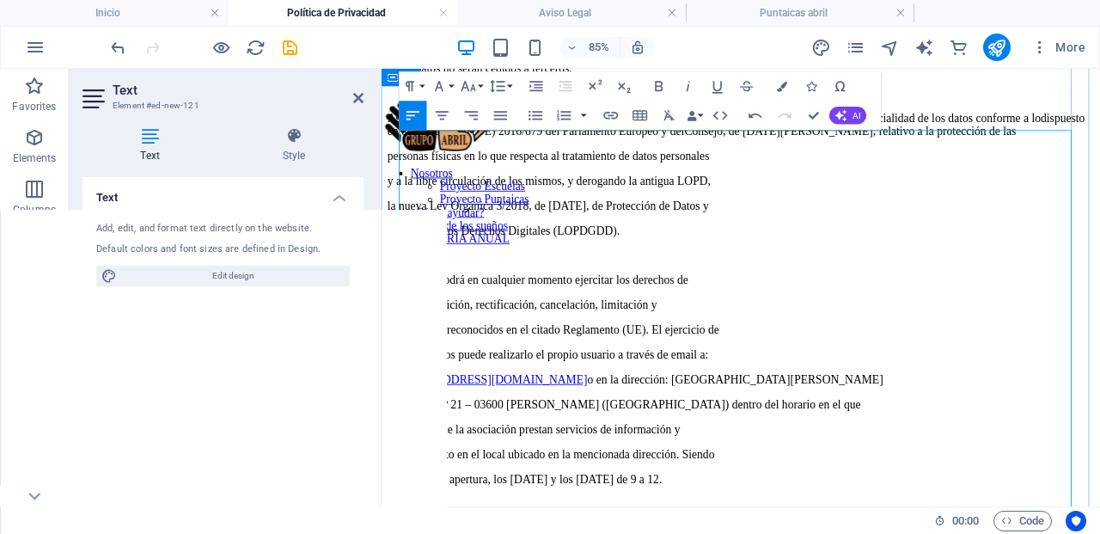
click at [563, 150] on p "Asociación Grupo Abril adopta las medidas necesarias para garantizar la segurid…" at bounding box center [804, 134] width 832 height 31
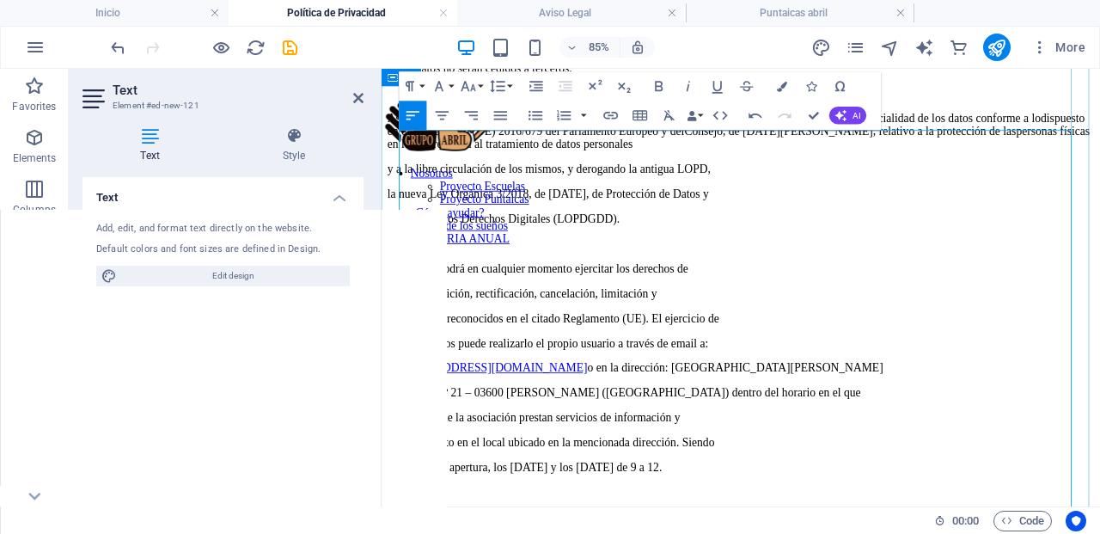
click at [993, 166] on p "Asociación Grupo Abril adopta las medidas necesarias para garantizar la segurid…" at bounding box center [804, 142] width 832 height 46
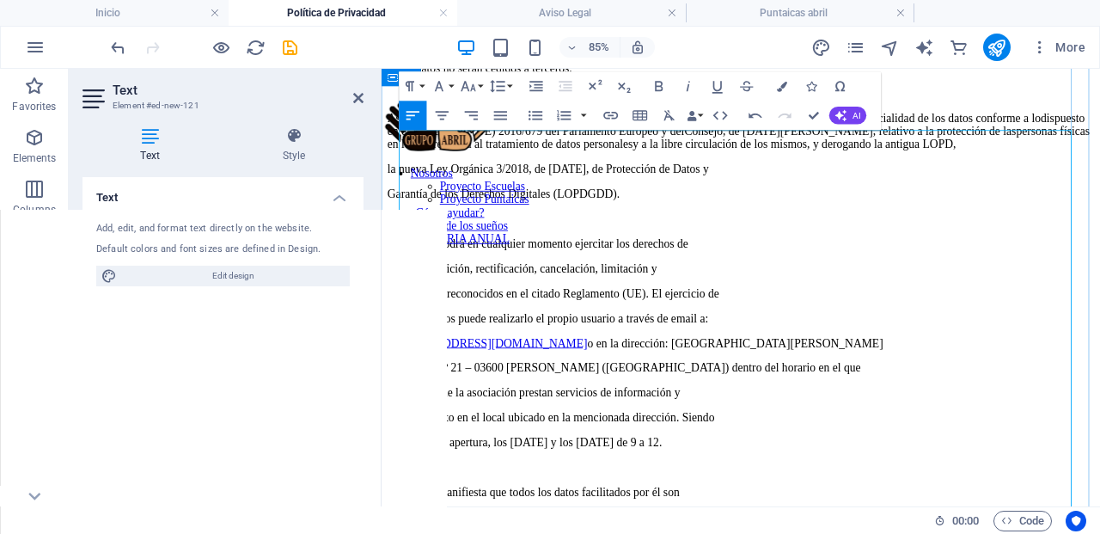
click at [666, 166] on p "Asociación Grupo Abril adopta las medidas necesarias para garantizar la segurid…" at bounding box center [804, 142] width 832 height 46
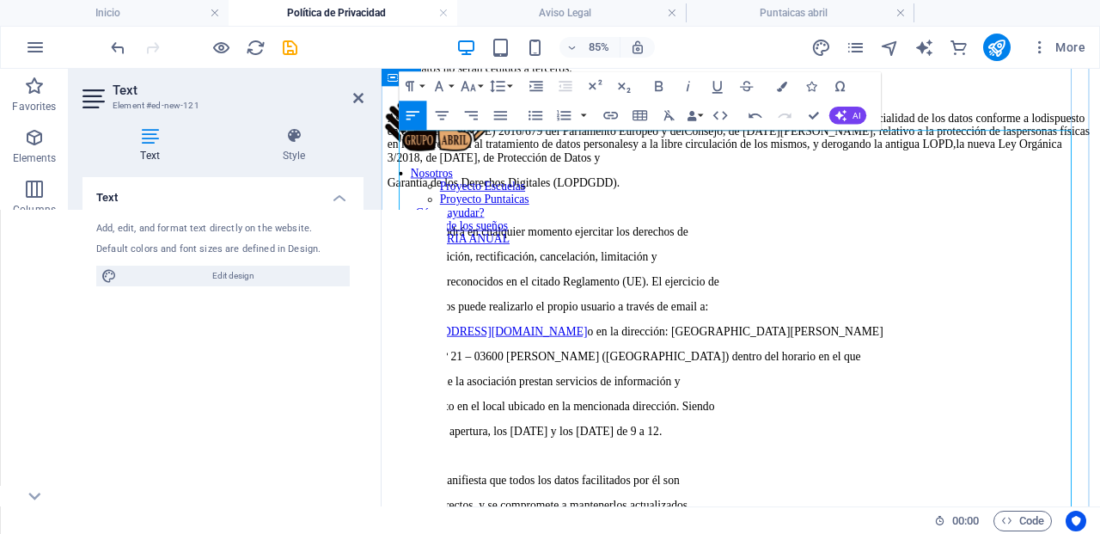
click at [1041, 181] on p "Asociación Grupo Abril adopta las medidas necesarias para garantizar la segurid…" at bounding box center [804, 150] width 832 height 62
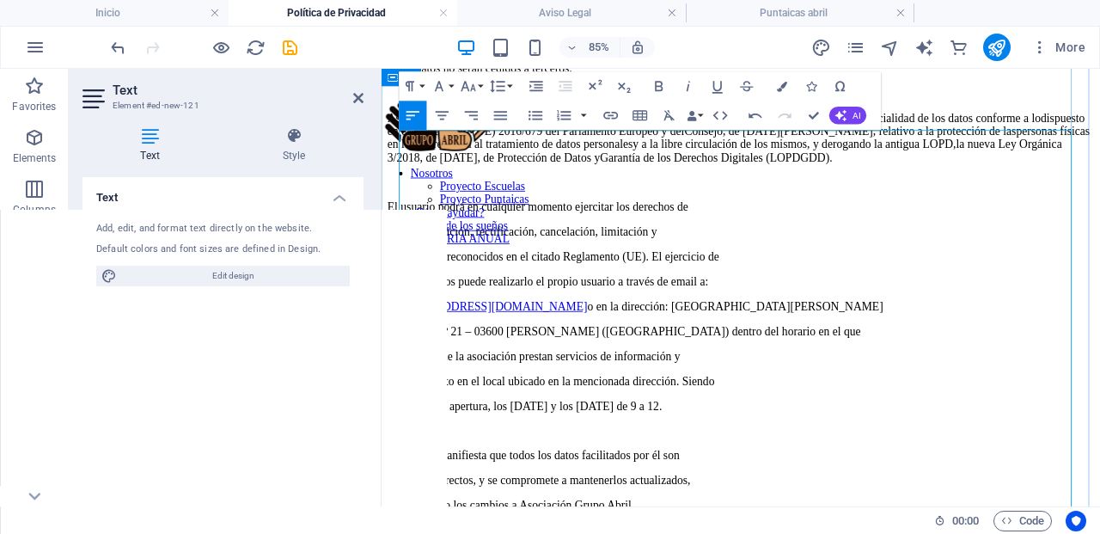
click at [836, 240] on p "El usuario podrá en cualquier momento ejercitar los derechos de" at bounding box center [804, 231] width 832 height 15
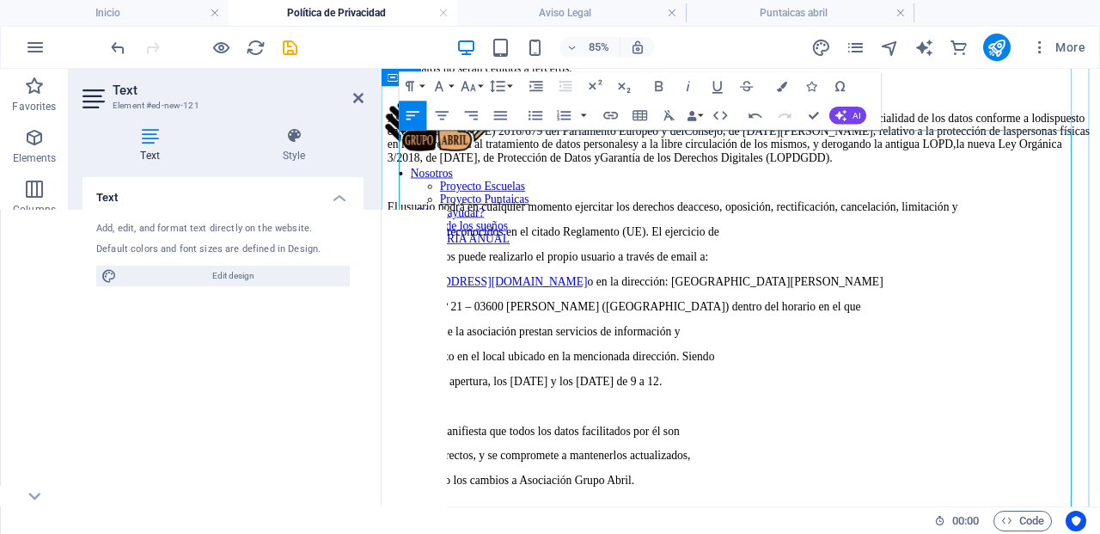
click at [879, 269] on p "portabilidad reconocidos en el citado Reglamento (UE). El ejercicio de" at bounding box center [804, 261] width 832 height 15
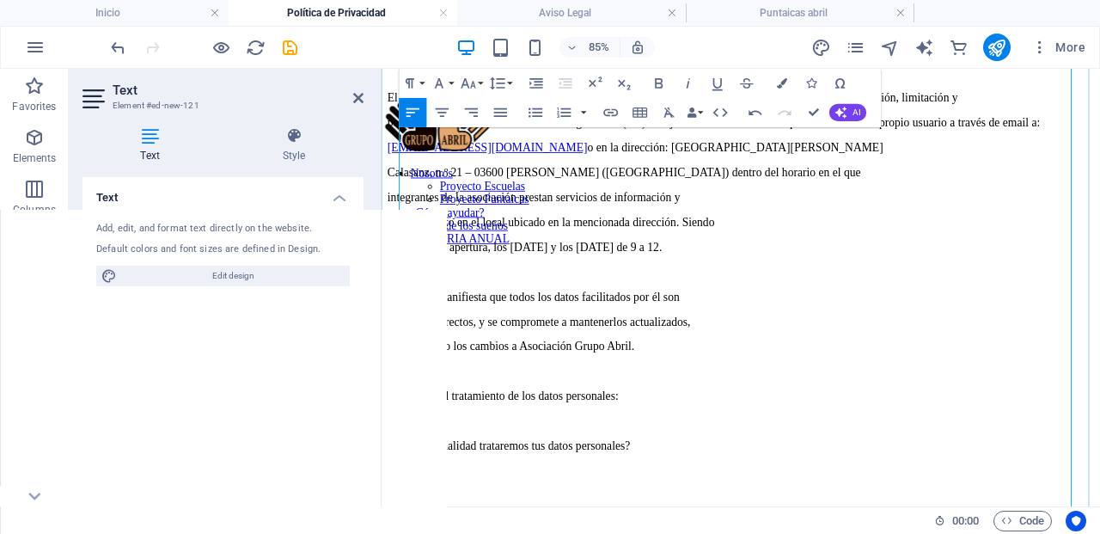
scroll to position [415, 0]
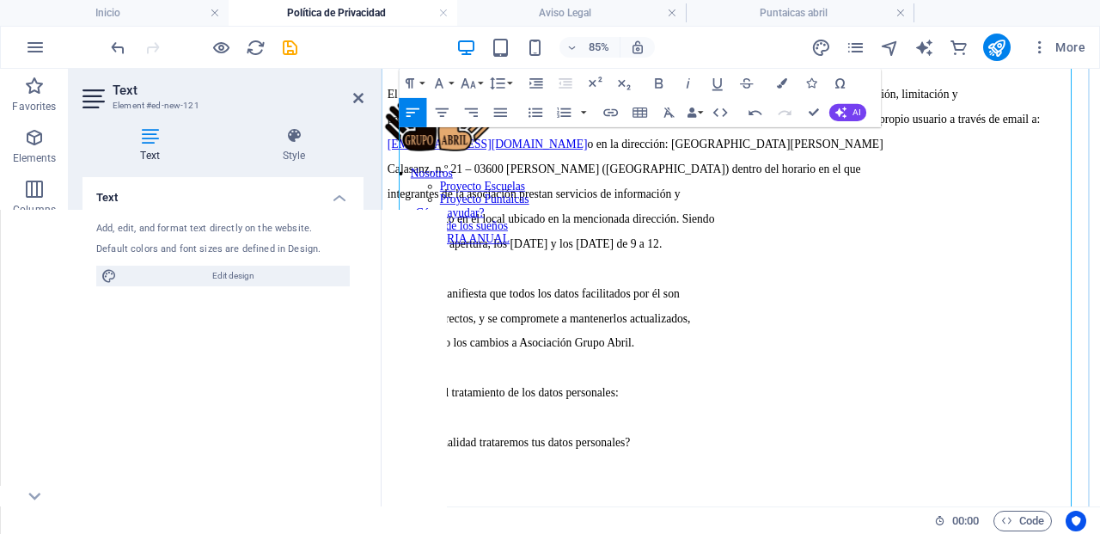
click at [516, 137] on p "portabilidad reconocidos en el citado Reglamento (UE). El ejercicio de estos de…" at bounding box center [804, 128] width 832 height 15
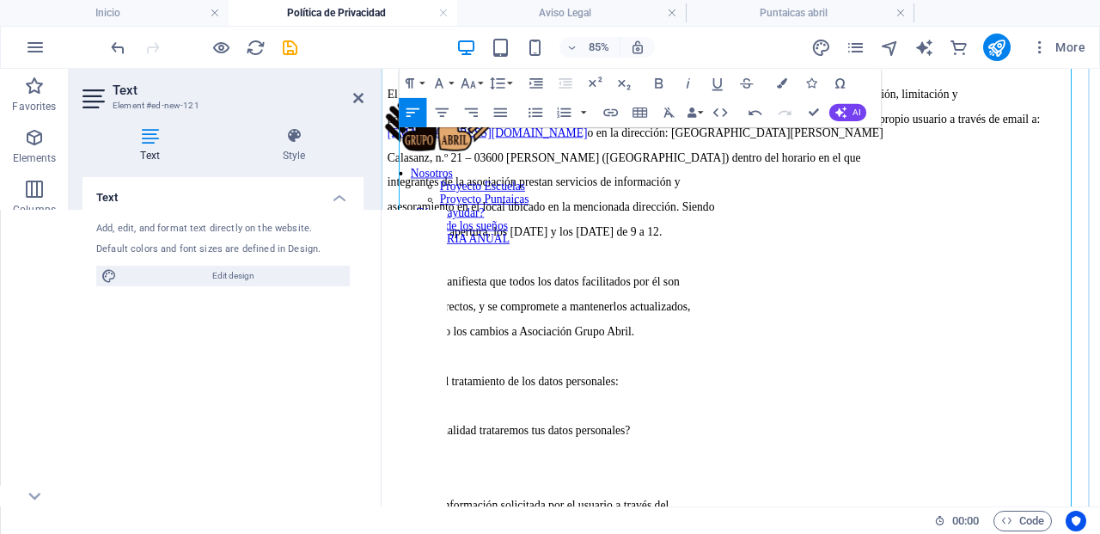
click at [883, 152] on p "portabilidad reconocidos en el citado Reglamento (UE). El ejercicio de estos de…" at bounding box center [804, 136] width 832 height 31
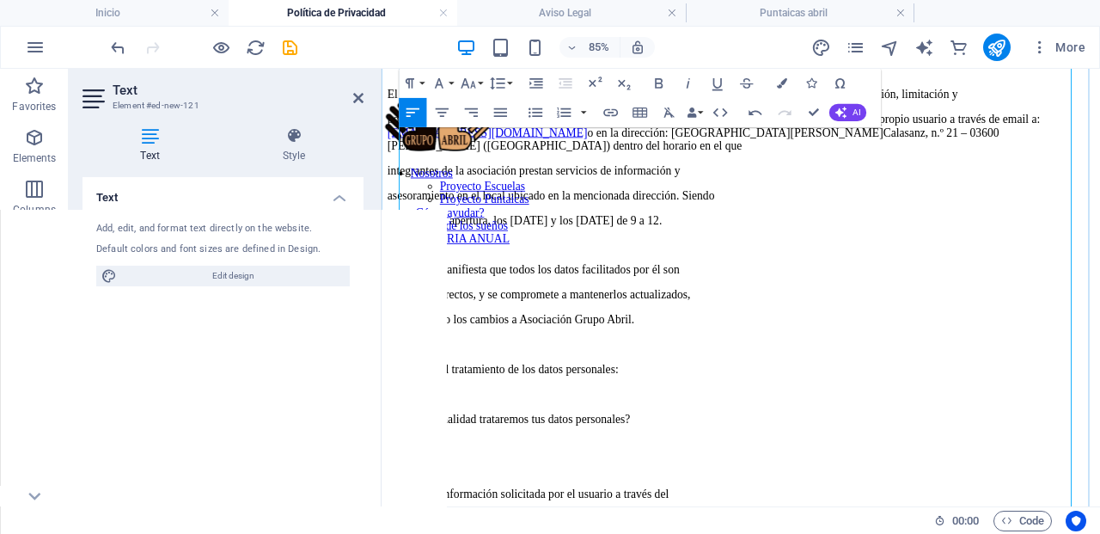
click at [565, 168] on p "portabilidad reconocidos en el citado Reglamento (UE). El ejercicio de estos de…" at bounding box center [804, 144] width 832 height 46
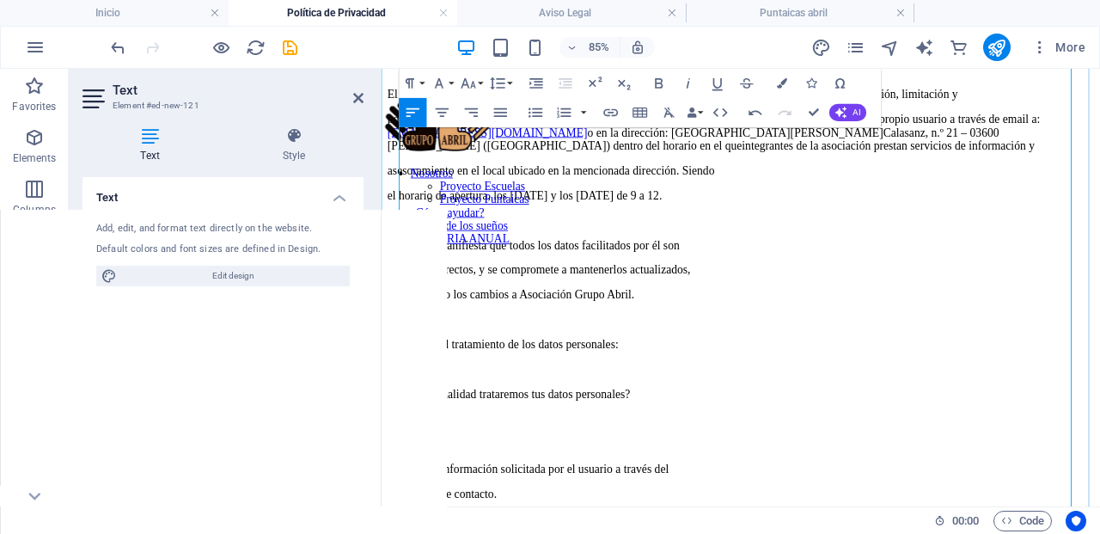
click at [948, 168] on p "portabilidad reconocidos en el citado Reglamento (UE). El ejercicio de estos de…" at bounding box center [804, 144] width 832 height 46
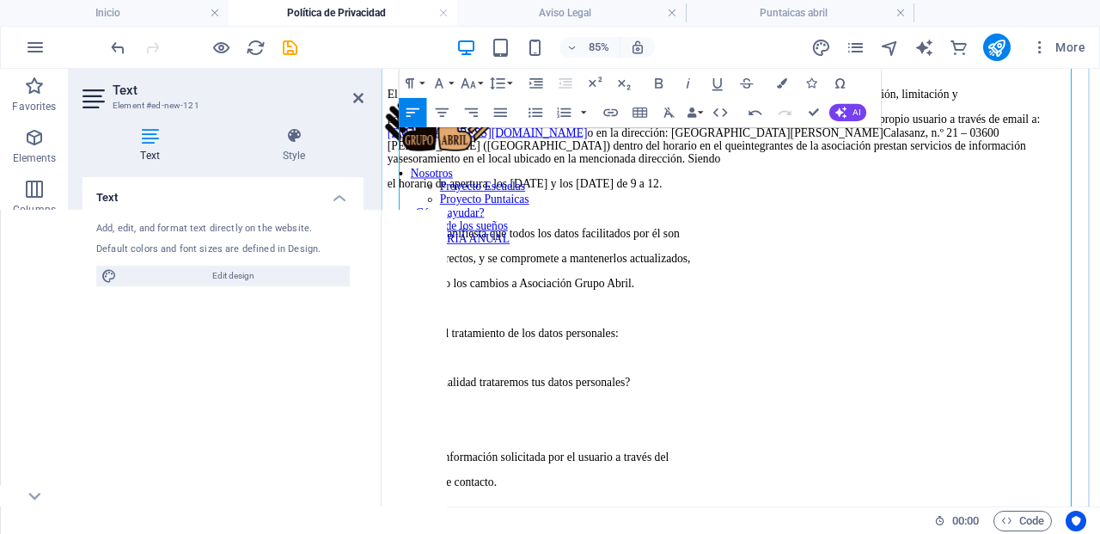
click at [613, 183] on p "portabilidad reconocidos en el citado Reglamento (UE). El ejercicio de estos de…" at bounding box center [804, 152] width 832 height 62
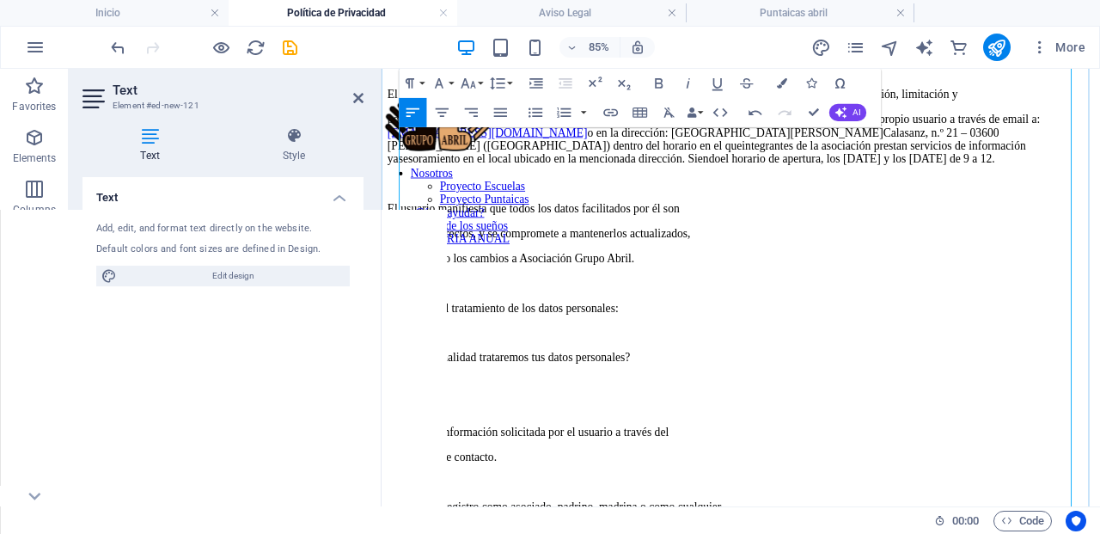
click at [809, 241] on p "El usuario manifiesta que todos los datos facilitados por él son" at bounding box center [804, 233] width 832 height 15
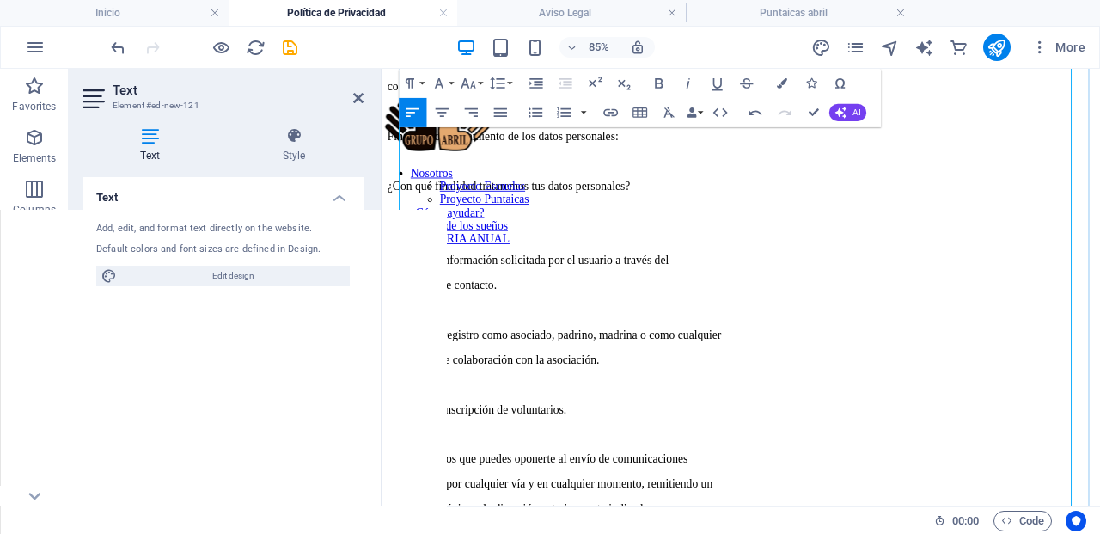
scroll to position [593, 0]
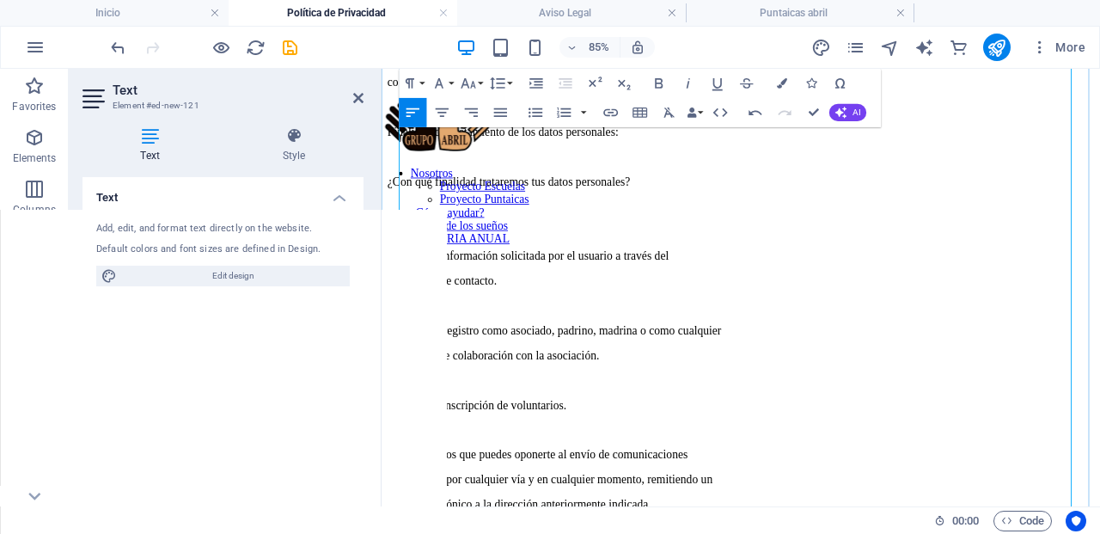
click at [605, 268] on p at bounding box center [804, 260] width 832 height 15
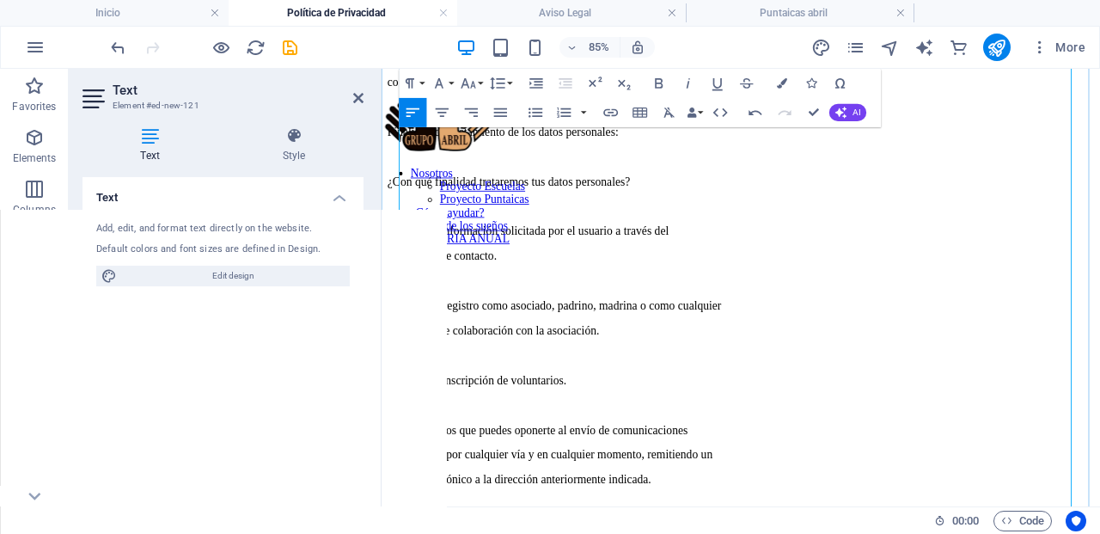
click at [815, 268] on p "Facilitar la información solicitada por el usuario a través del" at bounding box center [804, 260] width 832 height 15
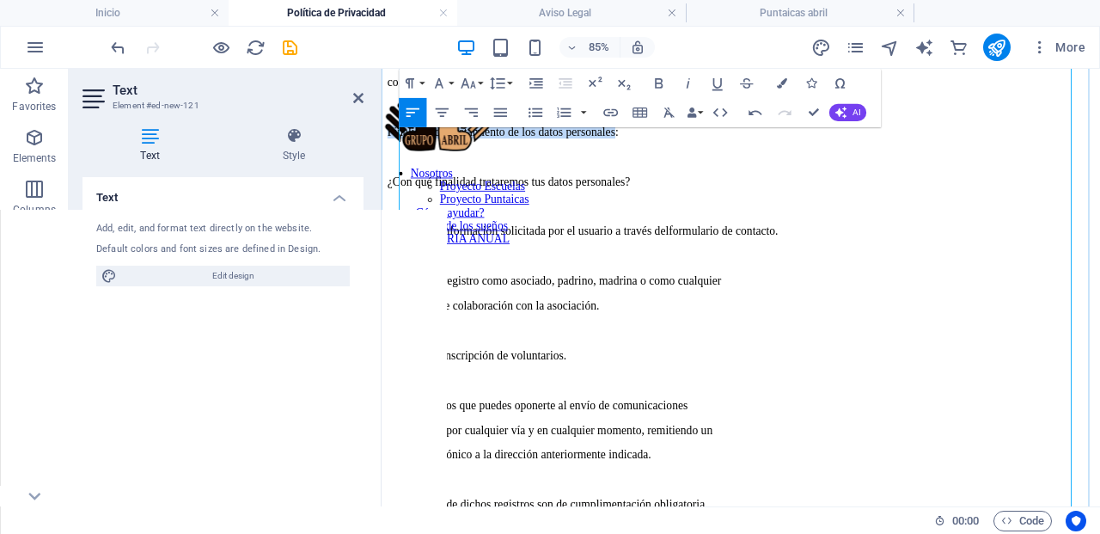
drag, startPoint x: 697, startPoint y: 333, endPoint x: 405, endPoint y: 333, distance: 292.2
click at [405, 150] on span "Finalidad del tratamiento de los datos personales:" at bounding box center [524, 143] width 272 height 15
drag, startPoint x: 662, startPoint y: 78, endPoint x: 652, endPoint y: 121, distance: 44.0
click at [662, 78] on icon "button" at bounding box center [659, 83] width 17 height 17
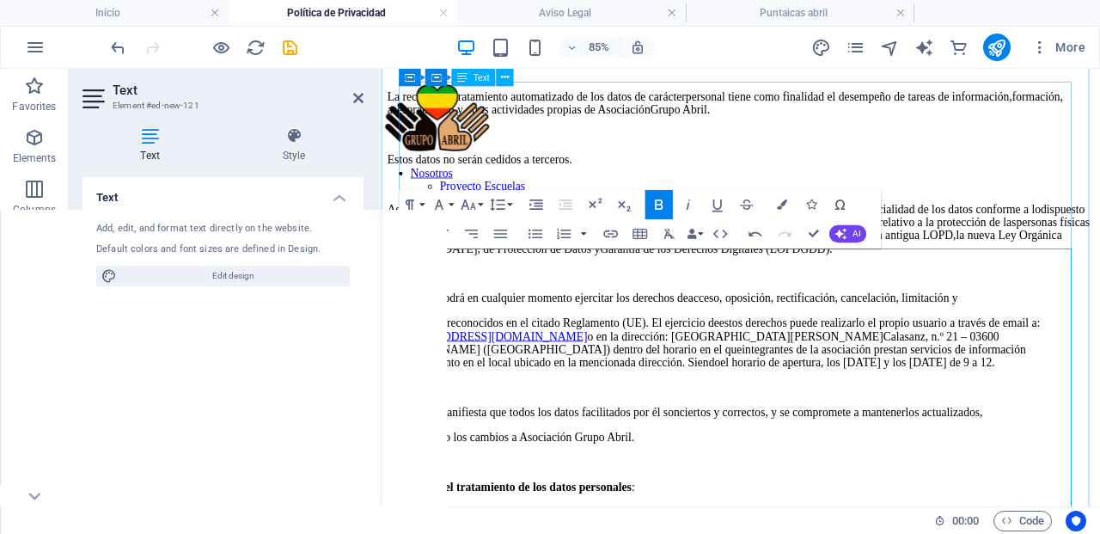
scroll to position [131, 0]
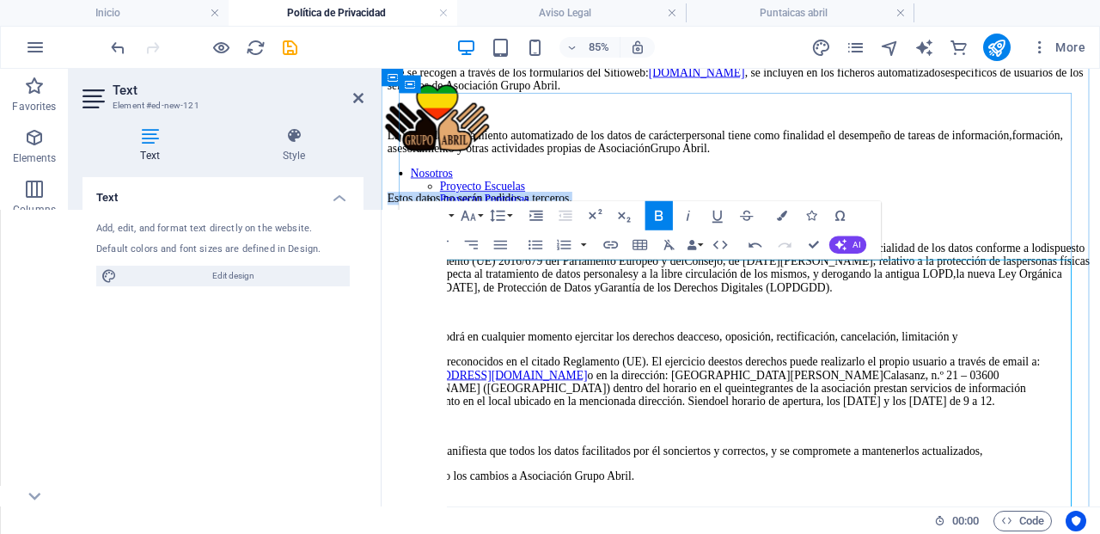
drag, startPoint x: 645, startPoint y: 448, endPoint x: 405, endPoint y: 444, distance: 240.7
click at [405, 229] on p "Estos datos no serán cedidos a terceros." at bounding box center [804, 220] width 832 height 15
drag, startPoint x: 660, startPoint y: 211, endPoint x: 652, endPoint y: 223, distance: 13.6
click at [660, 211] on icon "button" at bounding box center [659, 216] width 8 height 10
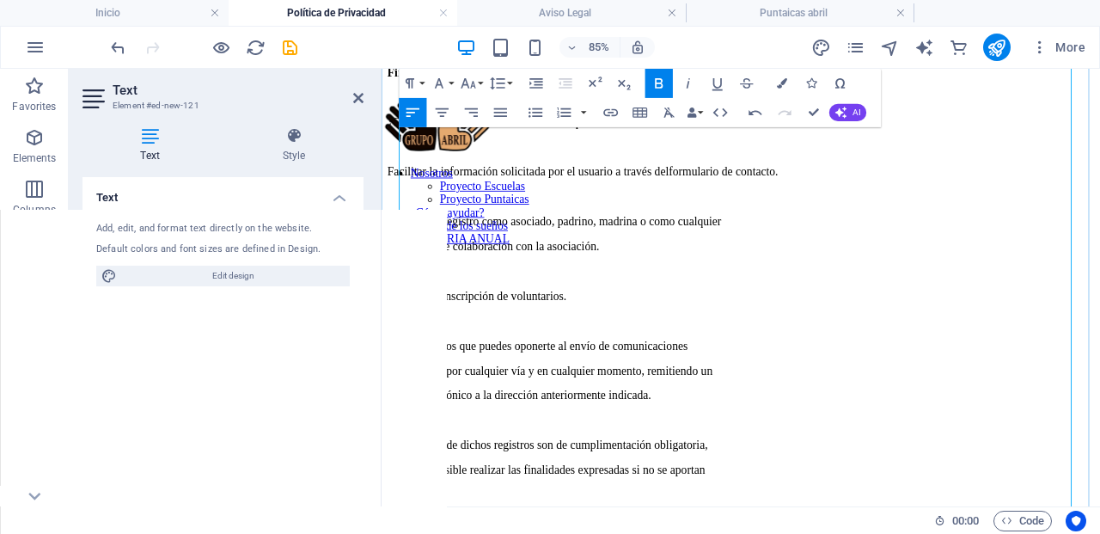
scroll to position [682, 0]
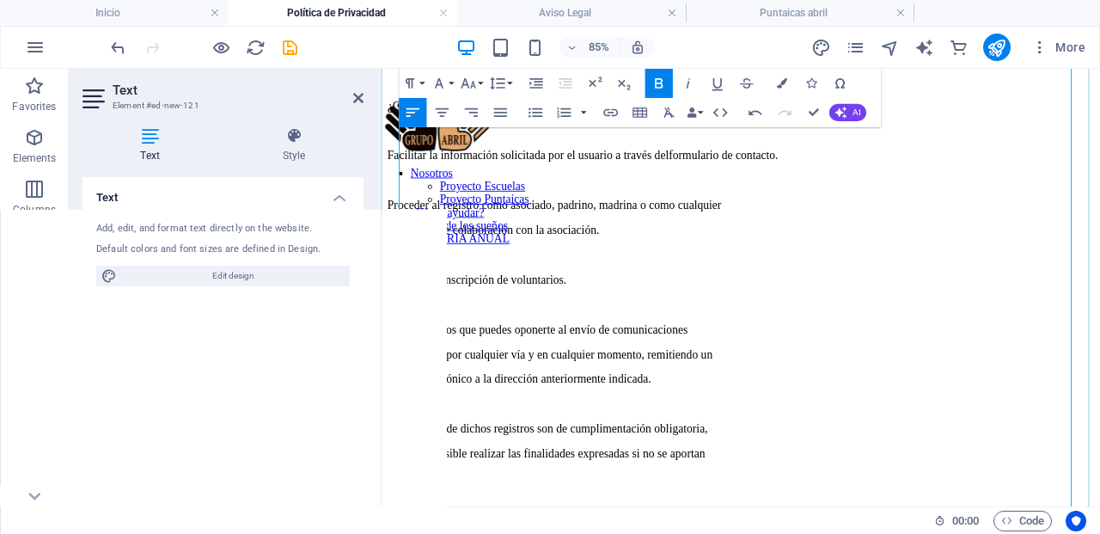
click at [865, 237] on p "Proceder al registro como asociado, padrino, madrina o como cualquier" at bounding box center [804, 229] width 832 height 15
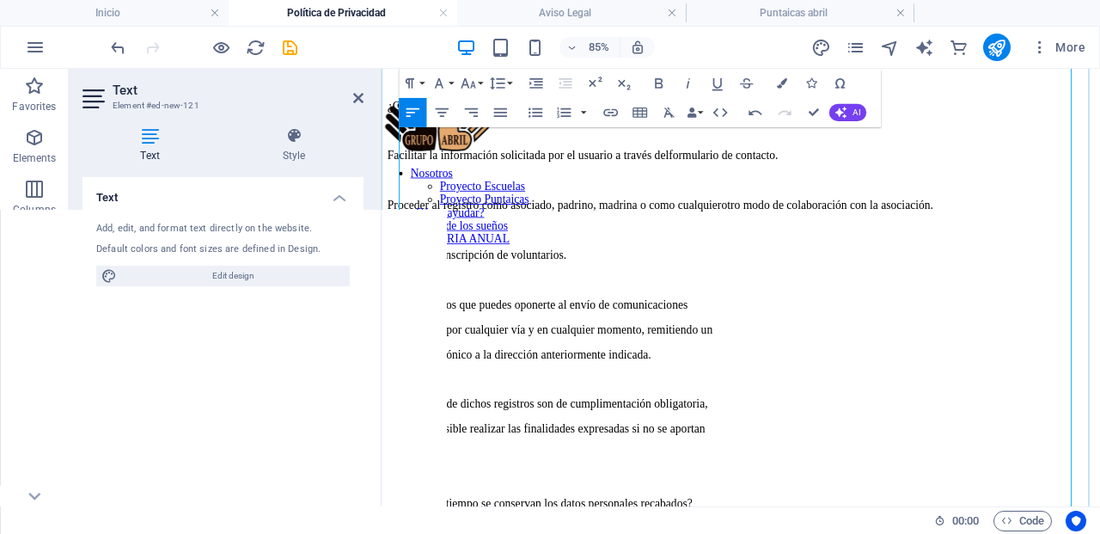
click at [824, 354] on p "Te recordamos que puedes oponerte al envío de comunicaciones" at bounding box center [804, 346] width 832 height 15
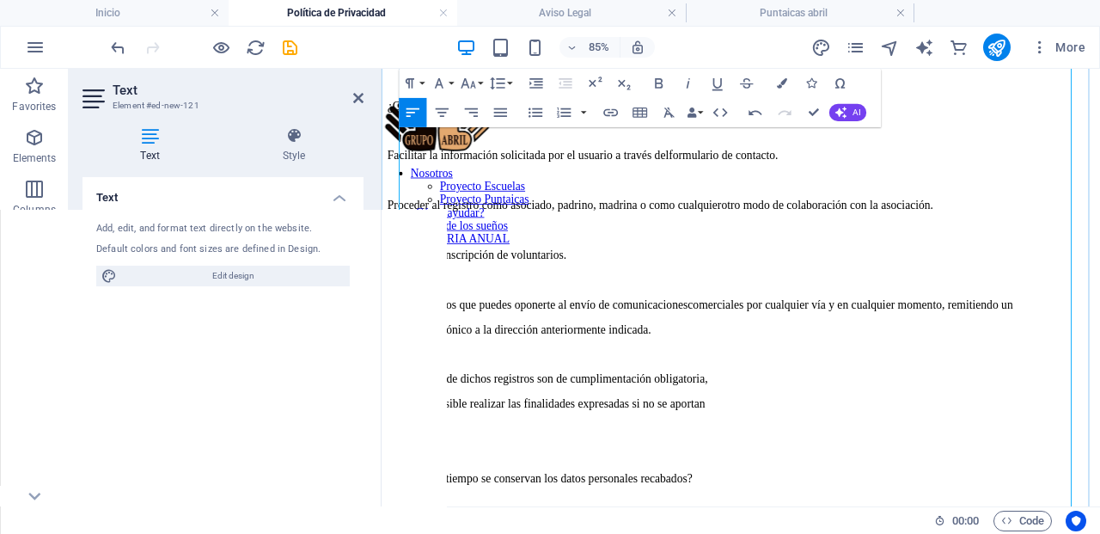
click at [433, 354] on p "Te recordamos que puedes oponerte al envío de comunicaciones comerciales por cu…" at bounding box center [804, 346] width 832 height 15
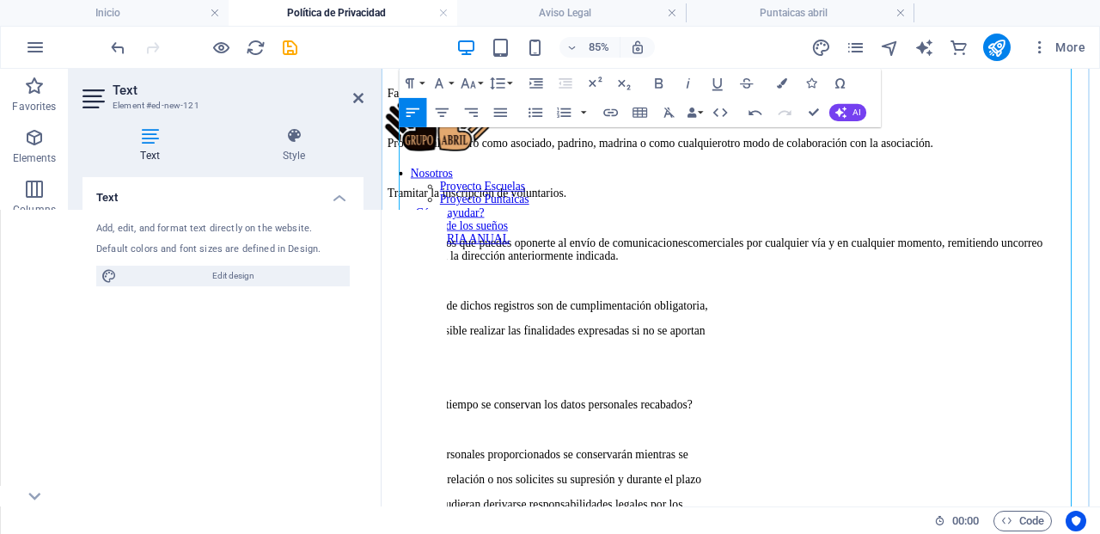
scroll to position [758, 0]
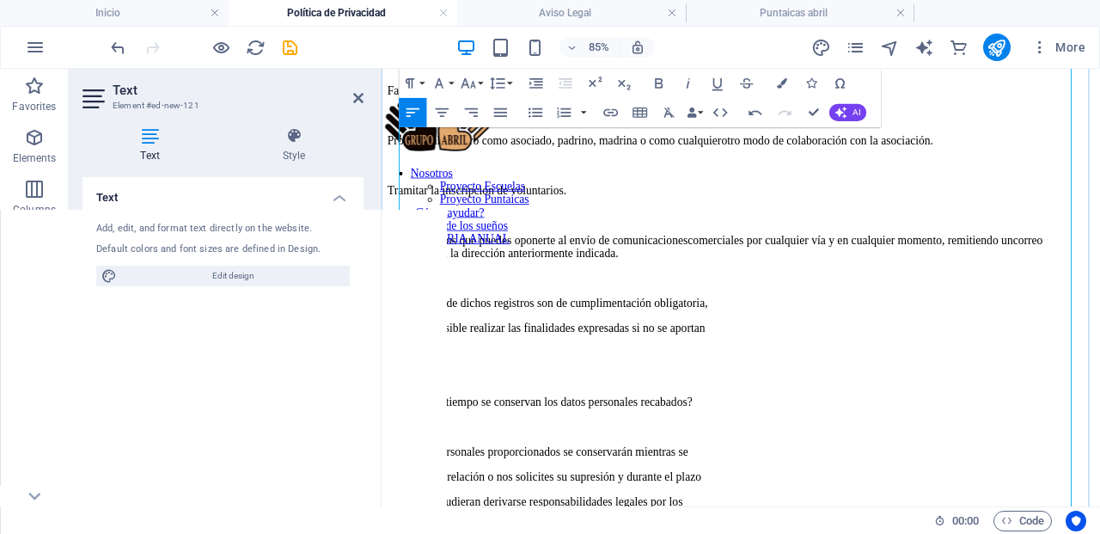
click at [849, 352] on p "Los campos de dichos registros son de cumplimentación obligatoria," at bounding box center [804, 344] width 832 height 15
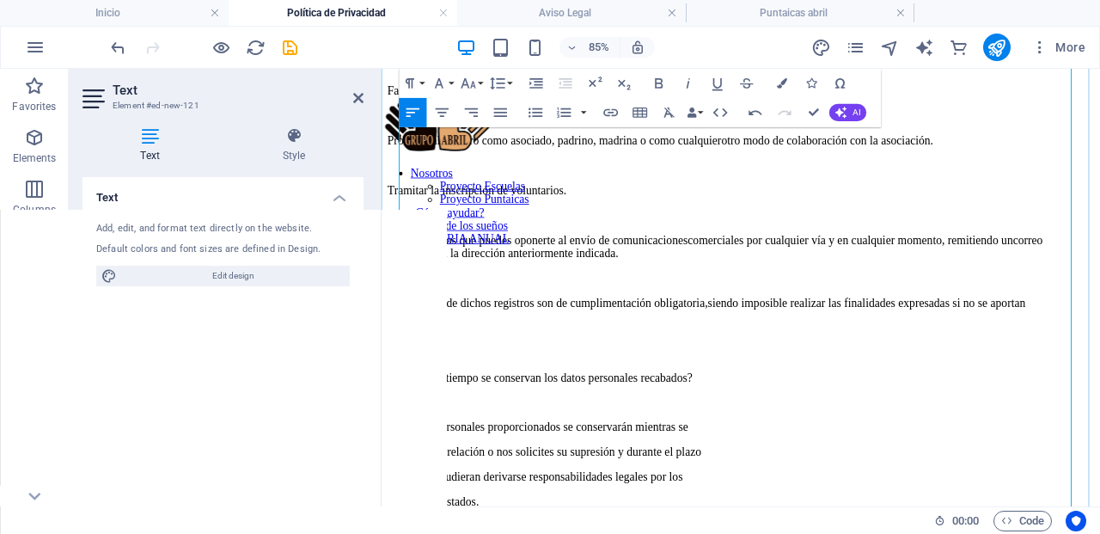
click at [511, 352] on p "Los campos de dichos registros son de cumplimentación obligatoria, siendo impos…" at bounding box center [804, 344] width 832 height 15
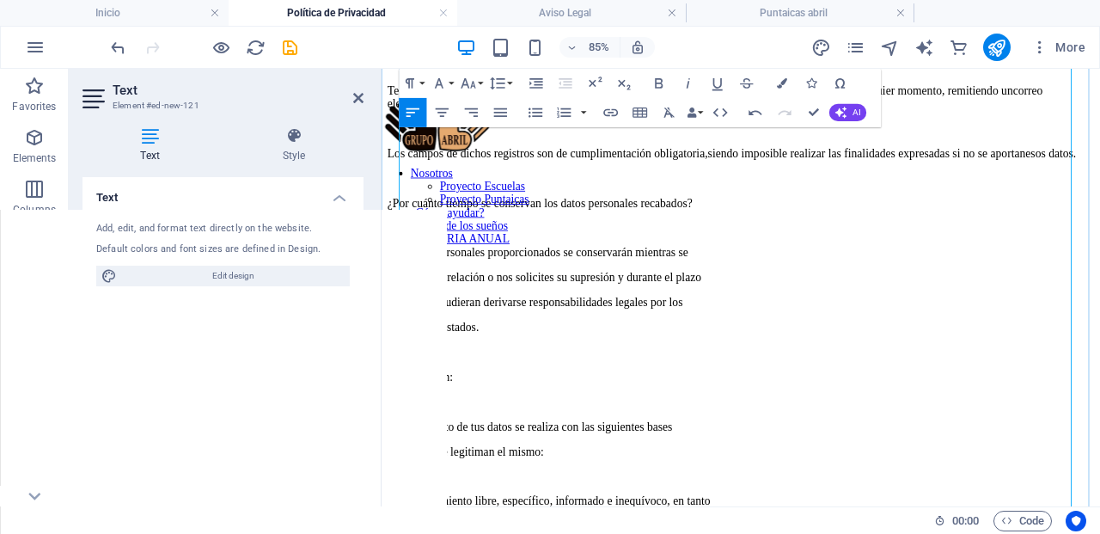
scroll to position [935, 0]
click at [822, 292] on p "Los datos personales proporcionados se conservarán mientras se" at bounding box center [804, 284] width 832 height 15
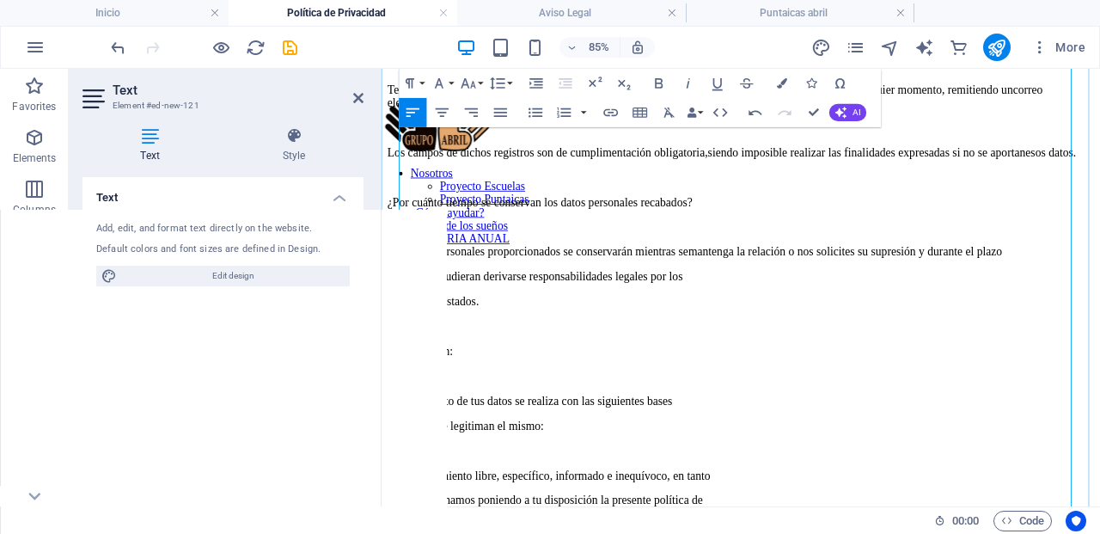
click at [484, 292] on p "Los datos personales proporcionados se conservarán mientras se mantenga la rela…" at bounding box center [804, 284] width 832 height 15
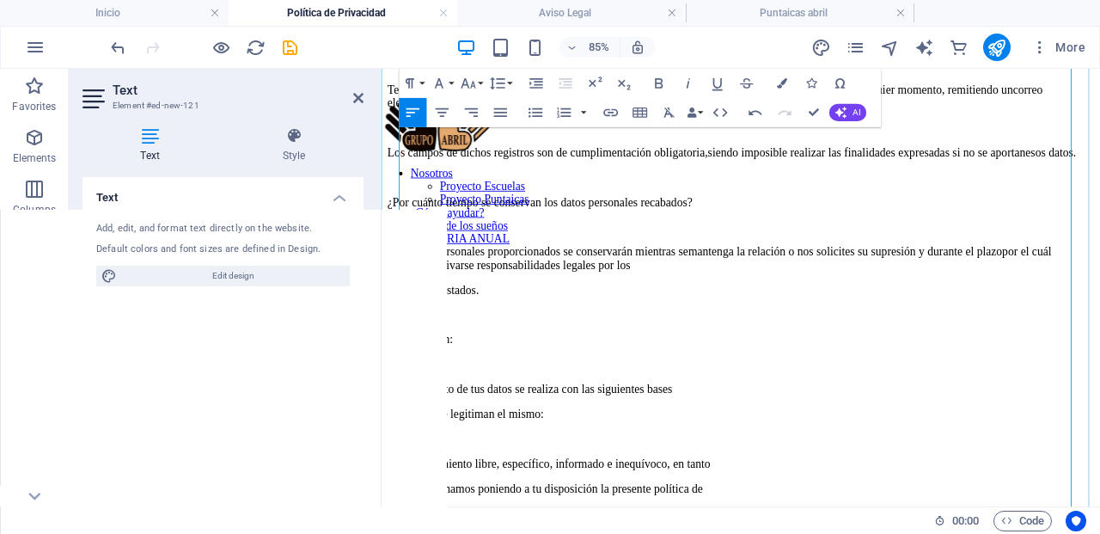
click at [832, 308] on p "Los datos personales proporcionados se conservarán mientras se mantenga la rela…" at bounding box center [804, 292] width 832 height 31
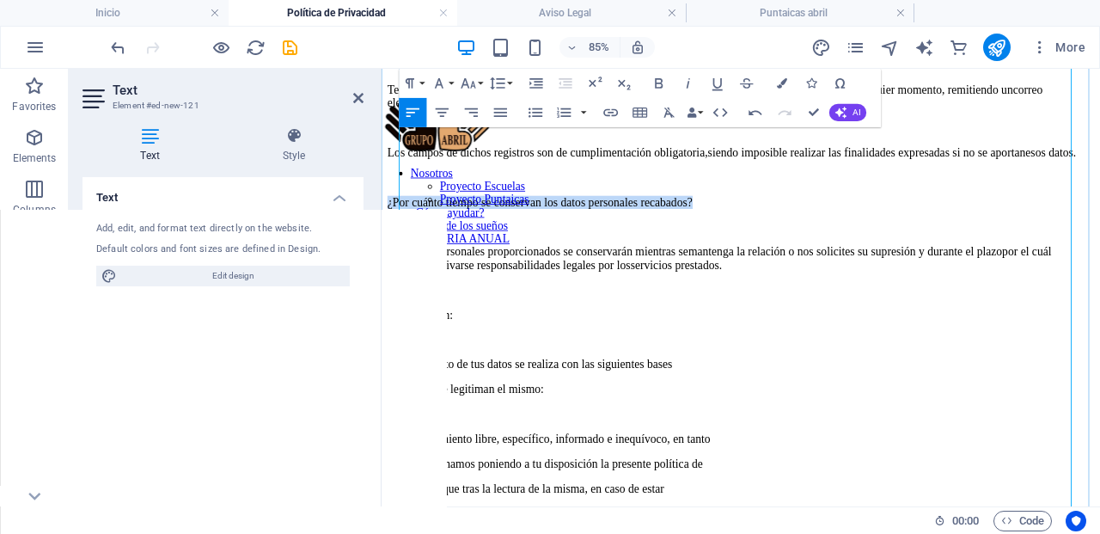
drag, startPoint x: 804, startPoint y: 325, endPoint x: 401, endPoint y: 325, distance: 402.2
click at [401, 234] on p "¿Por cuánto tiempo se conservan los datos personales recabados?" at bounding box center [804, 225] width 832 height 15
click at [663, 82] on icon "button" at bounding box center [659, 83] width 17 height 17
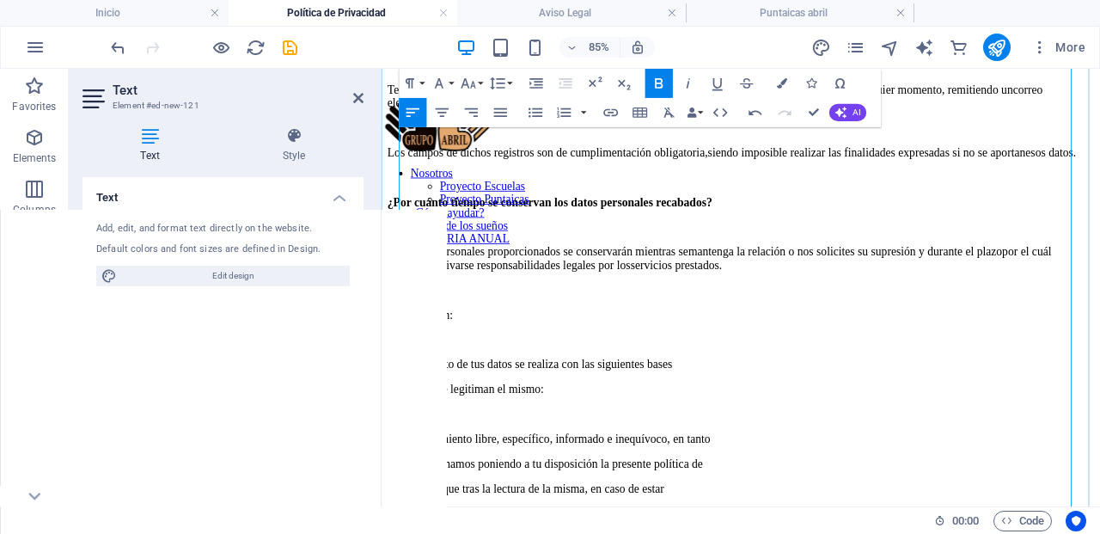
click at [891, 234] on p "¿Por cuánto tiempo se conservan los datos personales recabados?" at bounding box center [804, 225] width 832 height 15
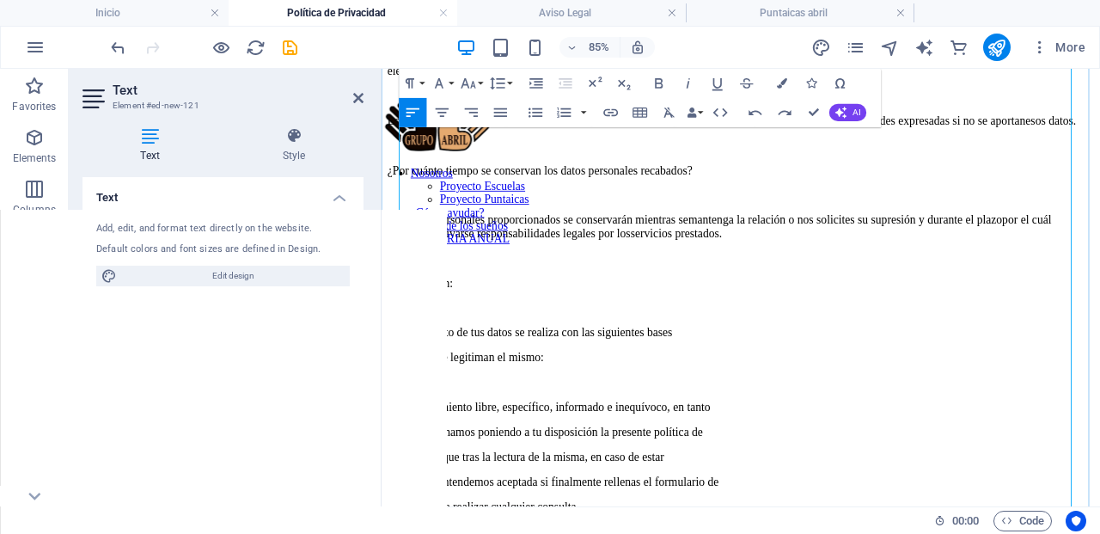
scroll to position [955, 0]
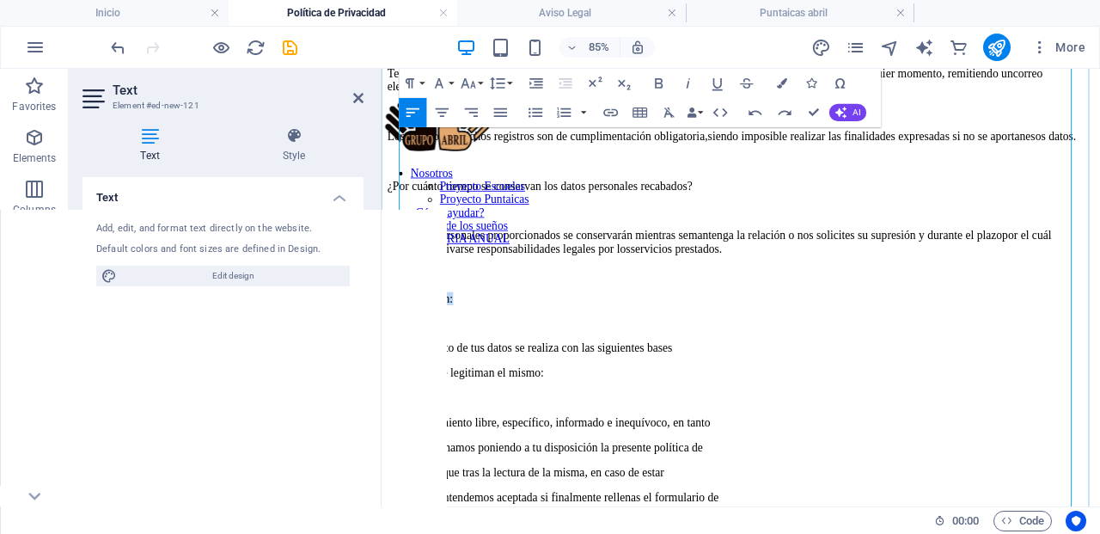
drag, startPoint x: 486, startPoint y: 407, endPoint x: 402, endPoint y: 408, distance: 83.4
click at [402, 346] on p "Legitimación:" at bounding box center [804, 338] width 832 height 15
click at [664, 80] on icon "button" at bounding box center [659, 83] width 17 height 17
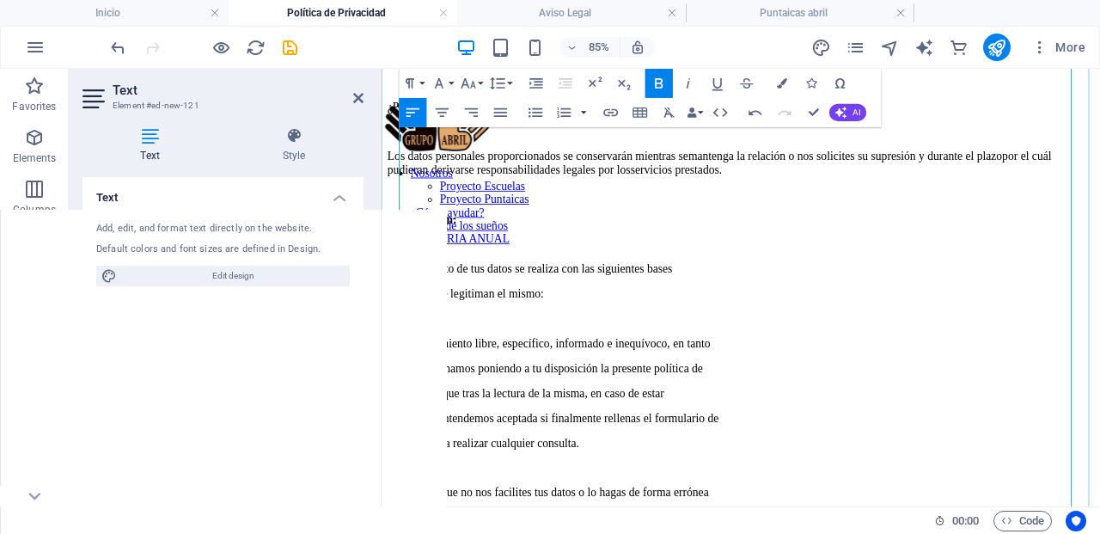
scroll to position [1051, 0]
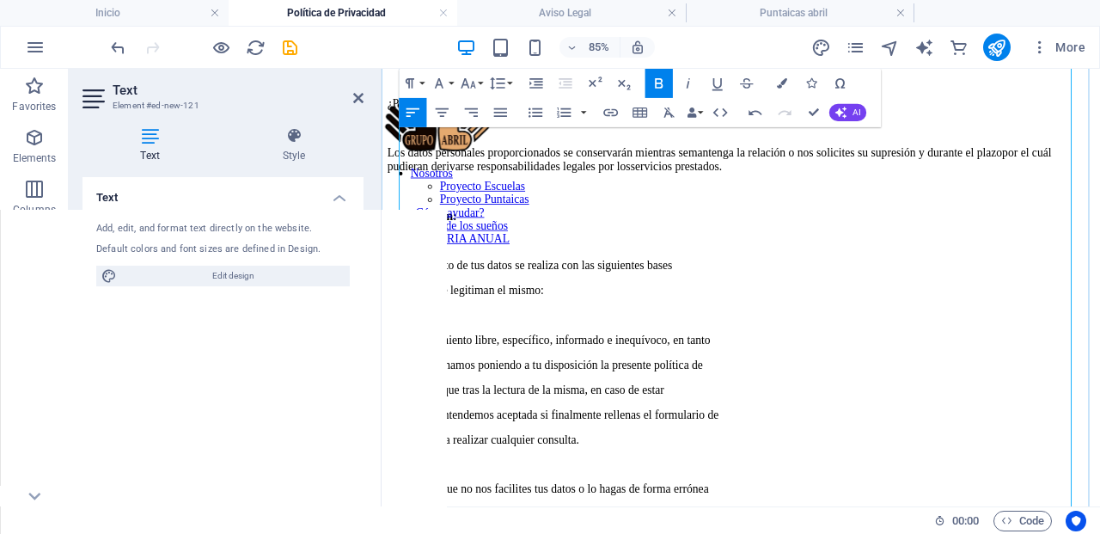
click at [800, 309] on p "El tratamiento de tus datos se realiza con las siguientes bases" at bounding box center [804, 300] width 832 height 15
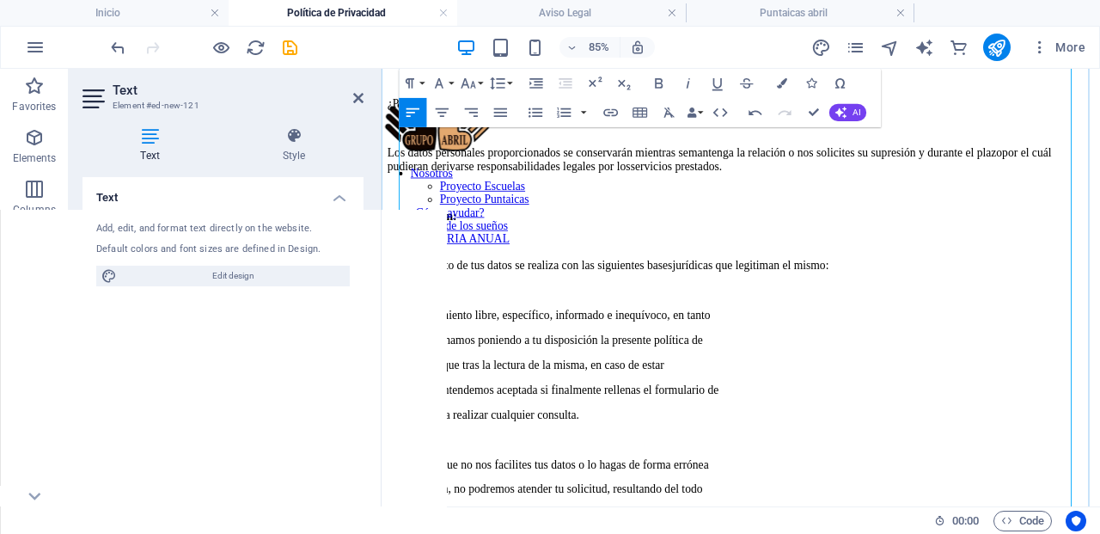
click at [834, 367] on p "El consentimiento libre, específico, informado e inequívoco, en tanto" at bounding box center [804, 358] width 832 height 15
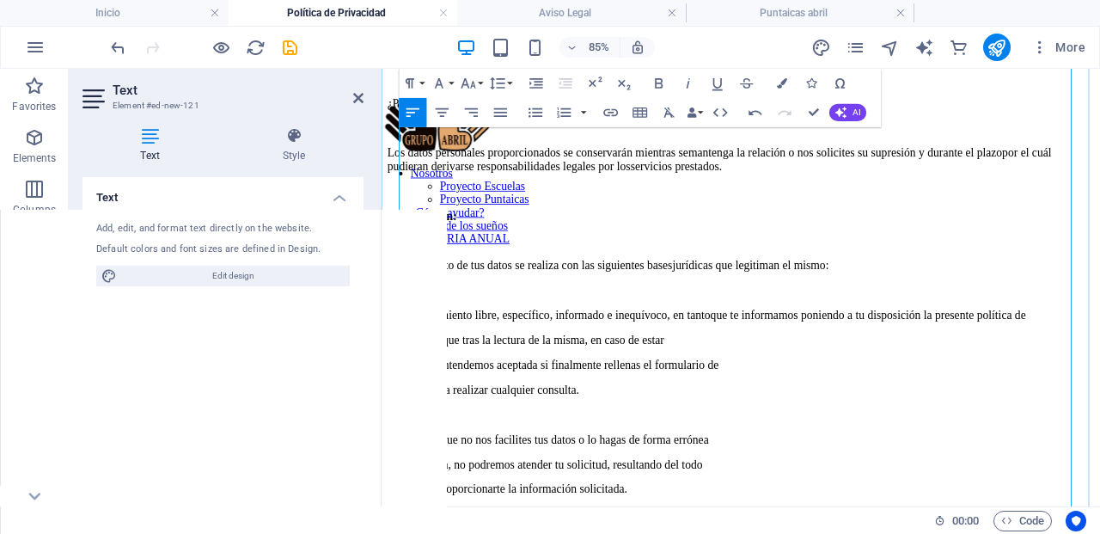
click at [493, 367] on p "El consentimiento libre, específico, informado e inequívoco, en tanto que te in…" at bounding box center [804, 358] width 832 height 15
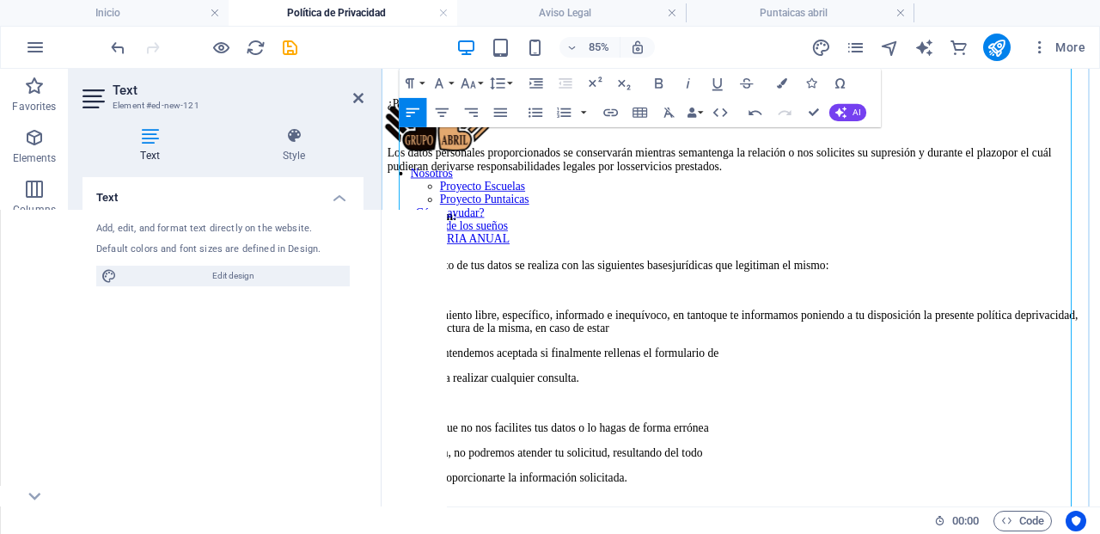
click at [837, 382] on p "El consentimiento libre, específico, informado e inequívoco, en tanto que te in…" at bounding box center [804, 366] width 832 height 31
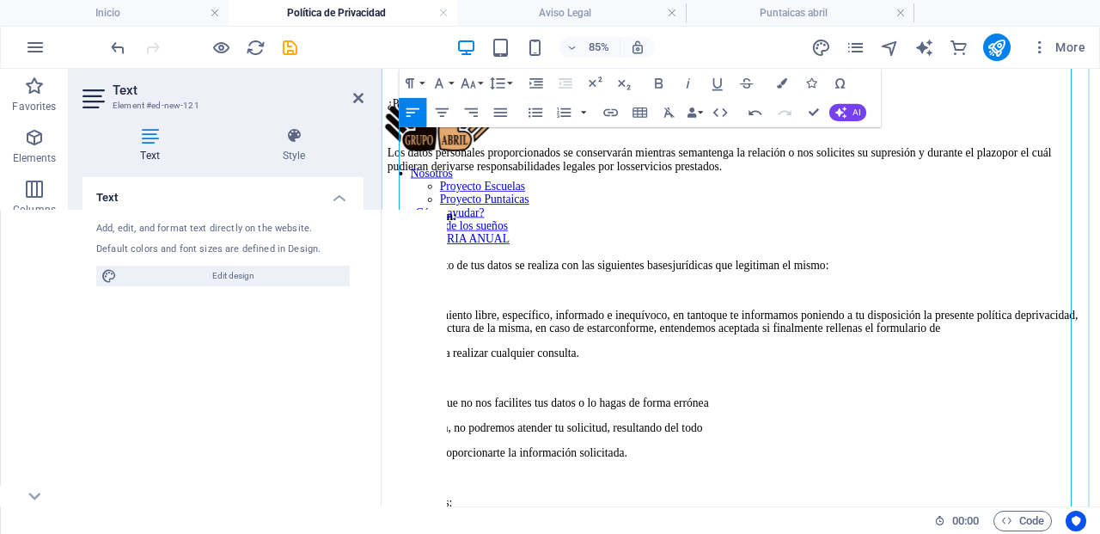
click at [526, 382] on p "El consentimiento libre, específico, informado e inequívoco, en tanto que te in…" at bounding box center [804, 366] width 832 height 31
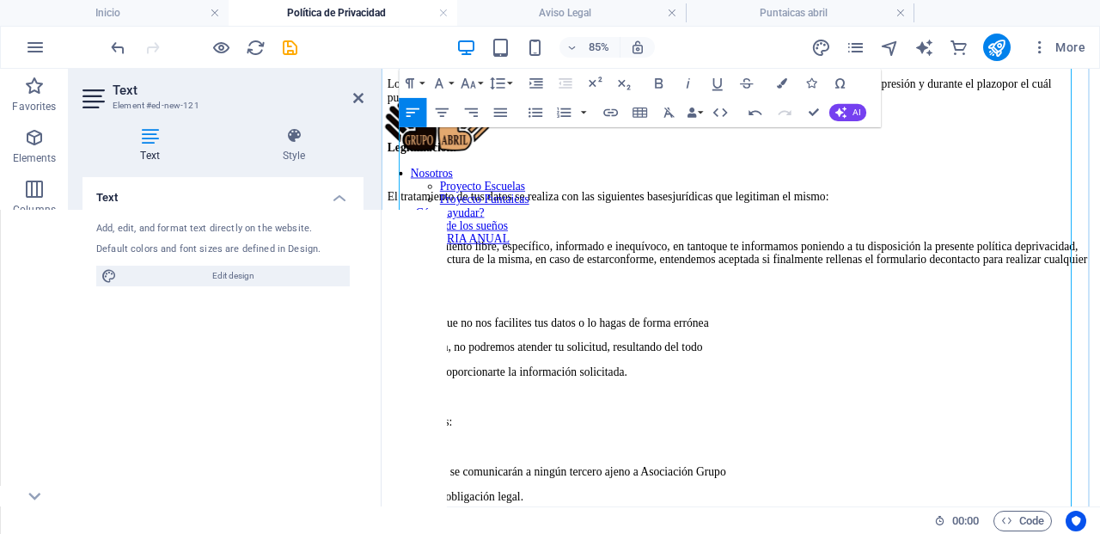
scroll to position [1137, 0]
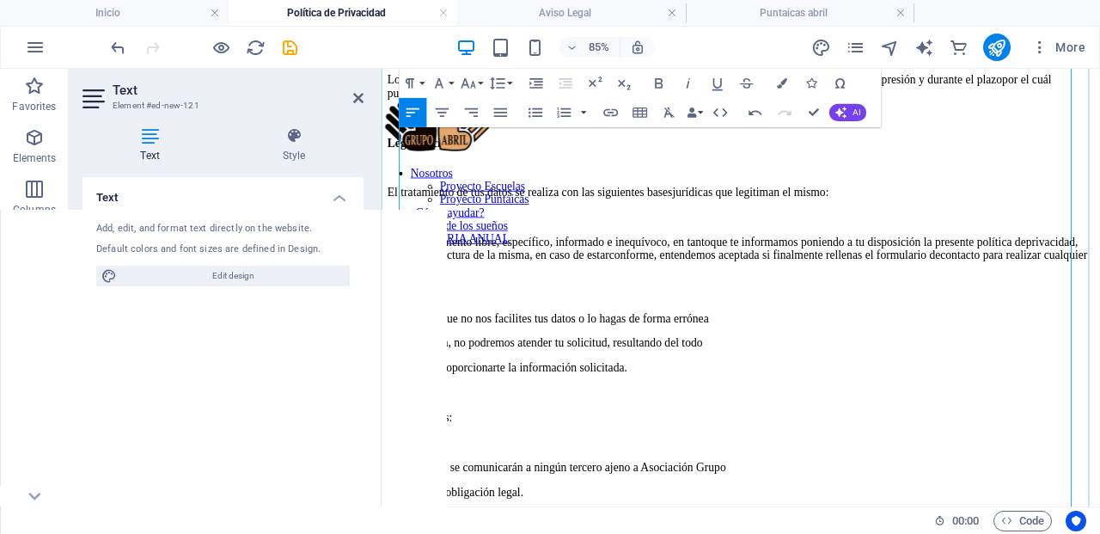
click at [828, 370] on p "En caso de que no nos facilites tus datos o lo hagas de forma errónea" at bounding box center [804, 362] width 832 height 15
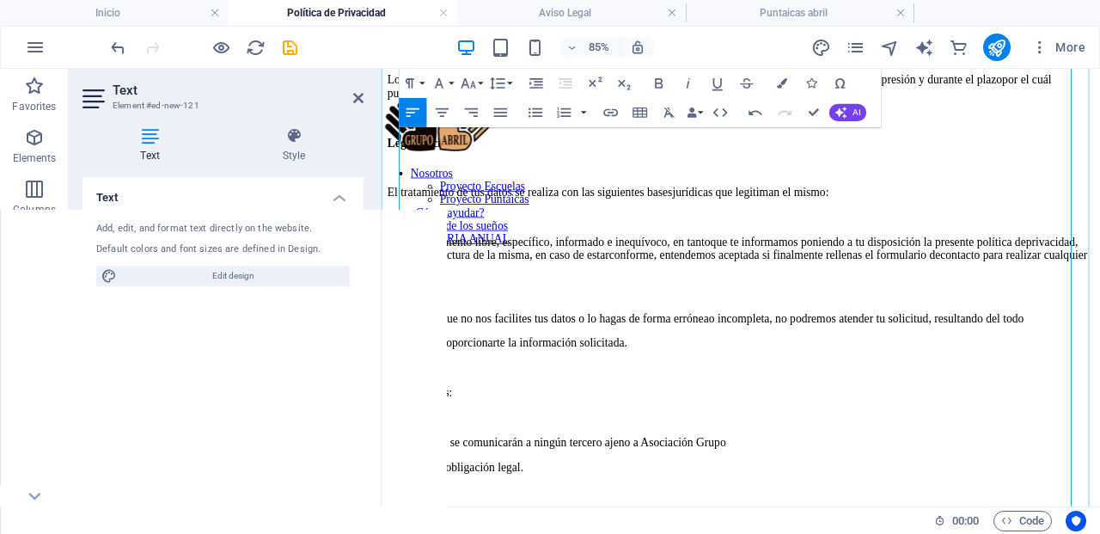
click at [520, 370] on p "En caso de que no nos facilites tus datos o lo hagas de forma errónea o incompl…" at bounding box center [804, 362] width 832 height 15
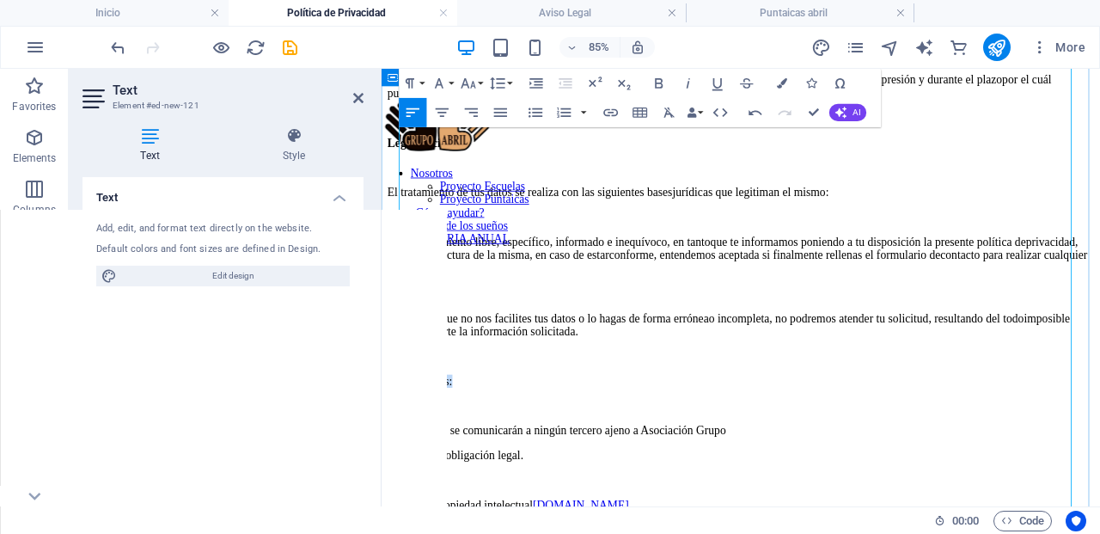
drag, startPoint x: 489, startPoint y: 455, endPoint x: 391, endPoint y: 450, distance: 98.1
click at [391, 450] on div "Política de Privacidad Asociación Grupo Abril, en aplicación de la normativa vi…" at bounding box center [804, 179] width 832 height 2460
drag, startPoint x: 664, startPoint y: 80, endPoint x: 274, endPoint y: 305, distance: 450.5
click at [664, 80] on icon "button" at bounding box center [659, 83] width 17 height 17
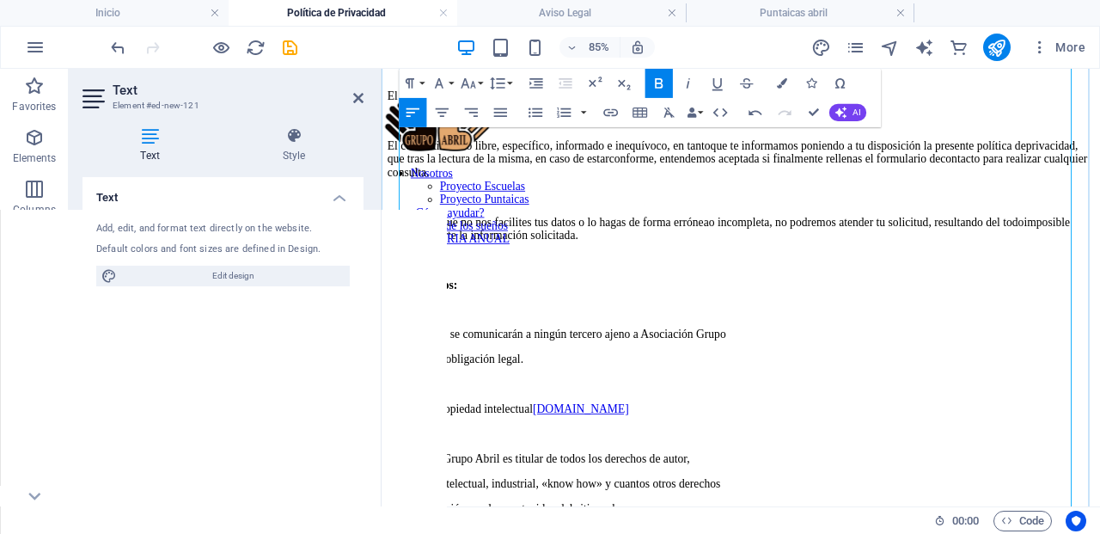
scroll to position [1236, 0]
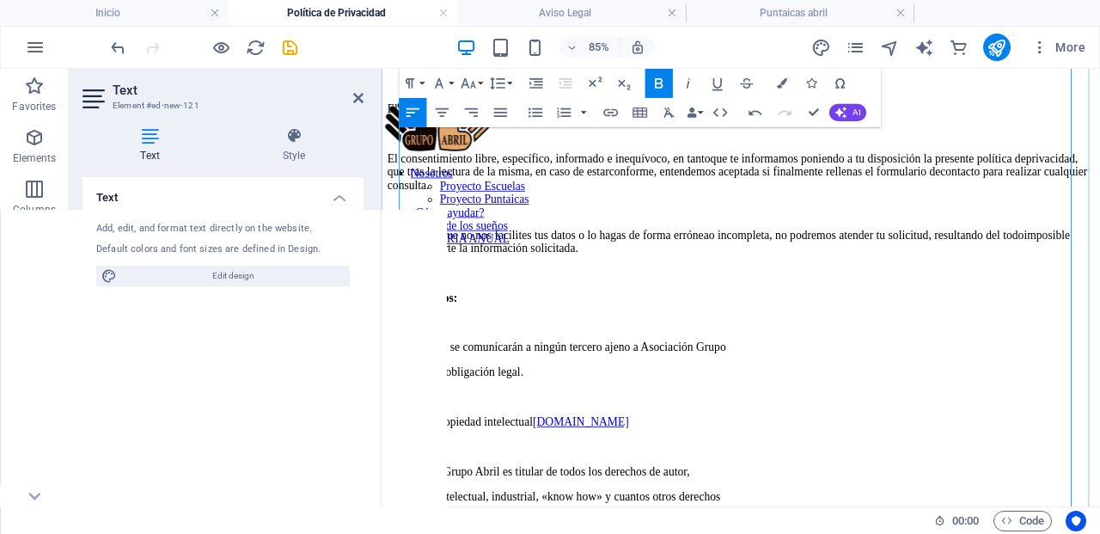
click at [857, 400] on p "Los datos no se comunicarán a ningún tercero ajeno a Asociación Grupo" at bounding box center [804, 395] width 832 height 15
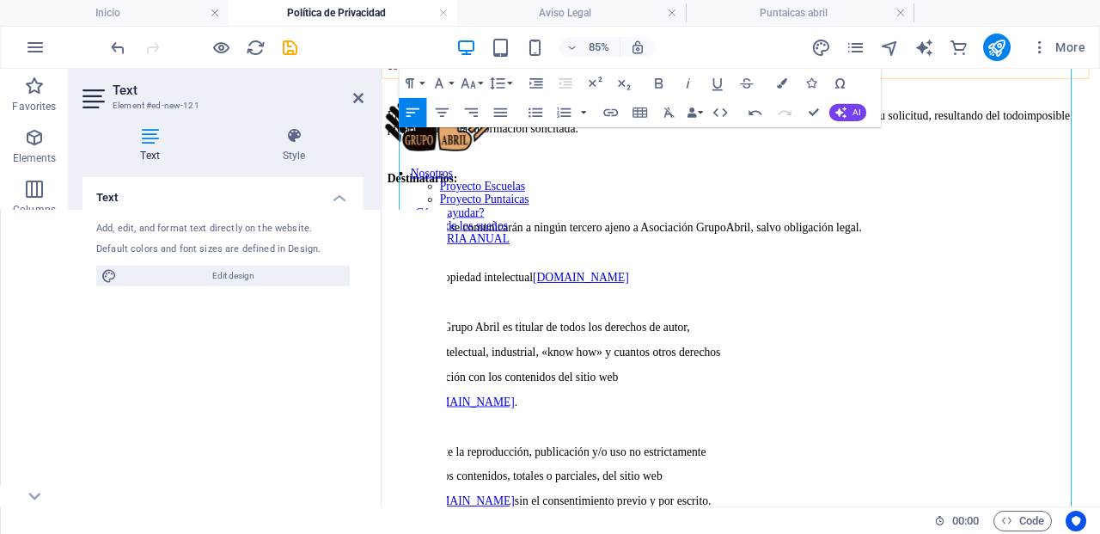
scroll to position [1378, 0]
click at [819, 363] on p "Asociación Grupo Abril es titular de todos los derechos de autor," at bounding box center [804, 370] width 832 height 15
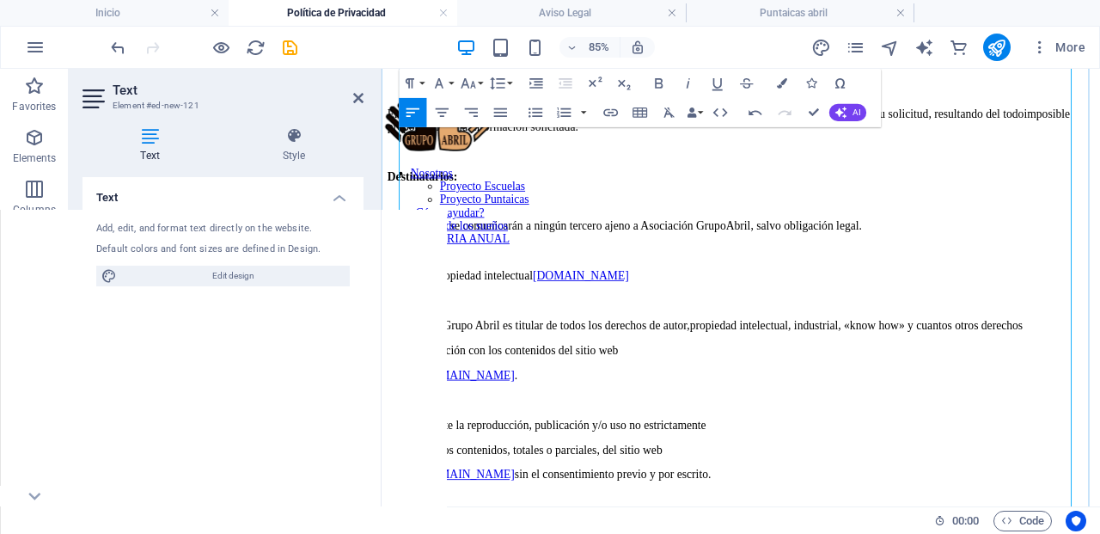
click at [518, 363] on p "Asociación Grupo Abril es titular de todos los derechos de autor, propiedad int…" at bounding box center [804, 370] width 832 height 15
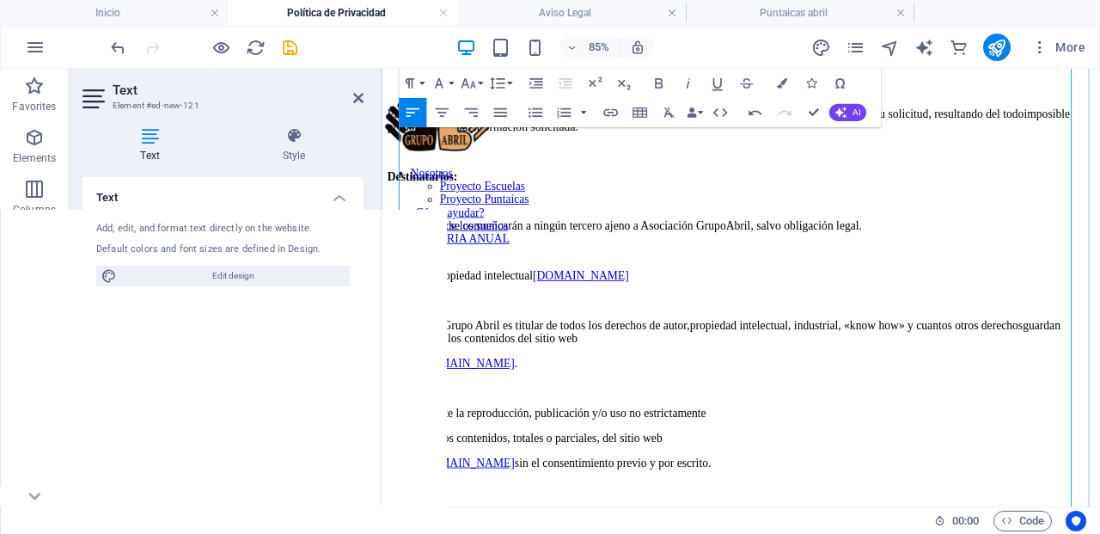
click at [784, 363] on p "Asociación Grupo Abril es titular de todos los derechos de autor, propiedad int…" at bounding box center [804, 378] width 832 height 31
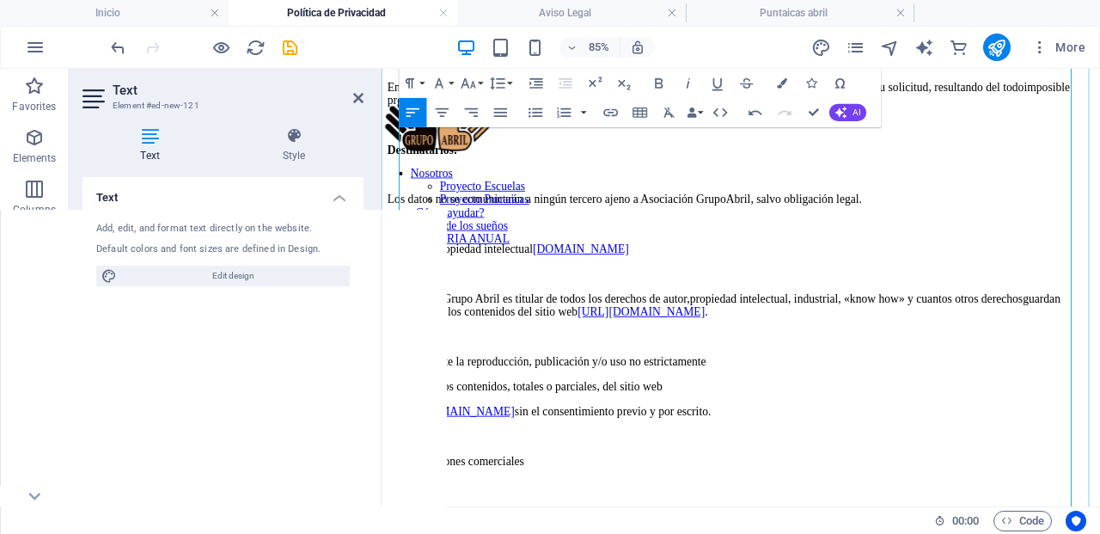
scroll to position [1416, 0]
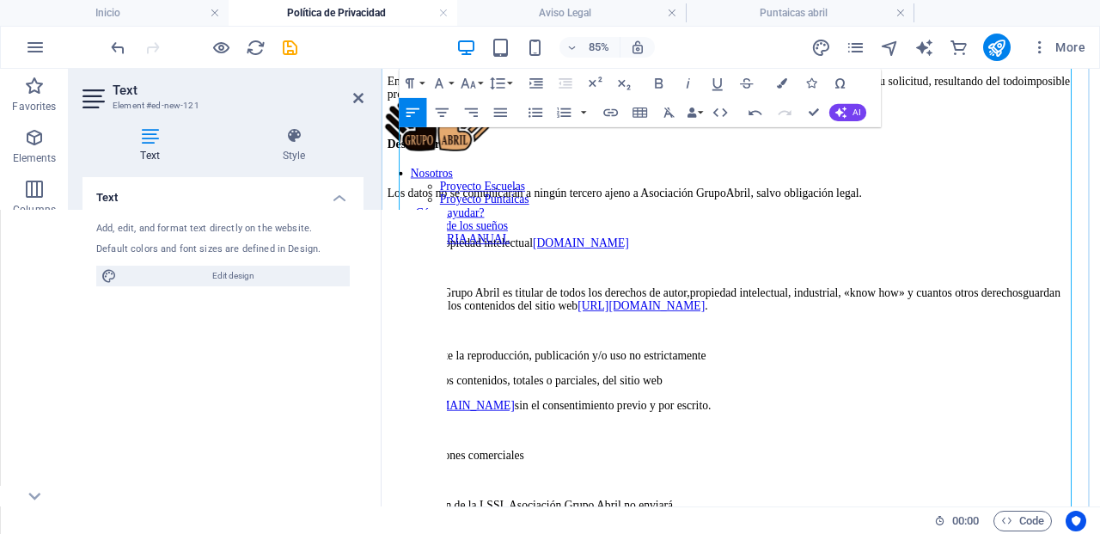
click at [839, 399] on p "No se permite la reproducción, publicación y/o uso no estrictamente" at bounding box center [804, 406] width 832 height 15
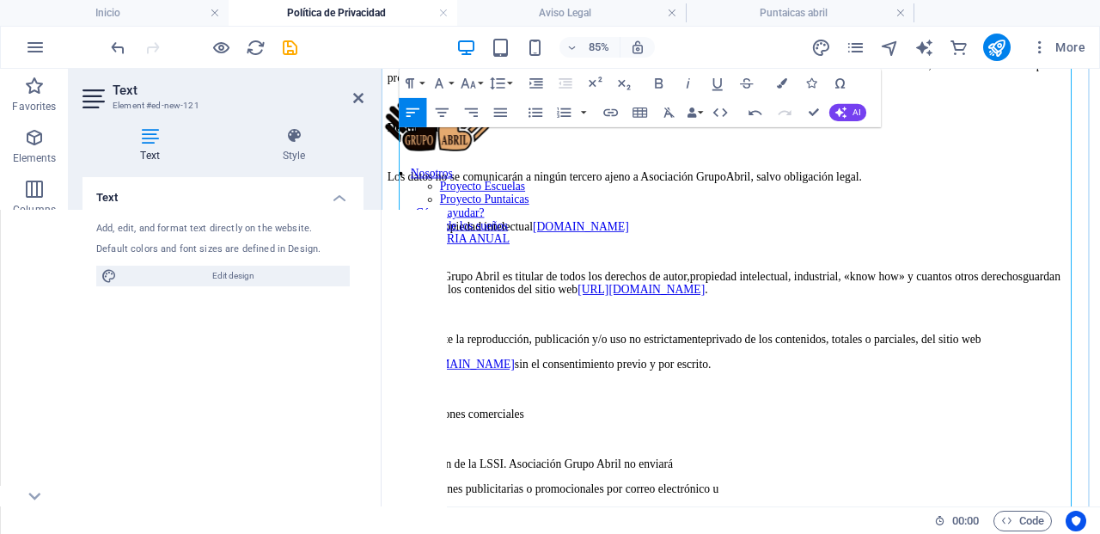
scroll to position [1488, 0]
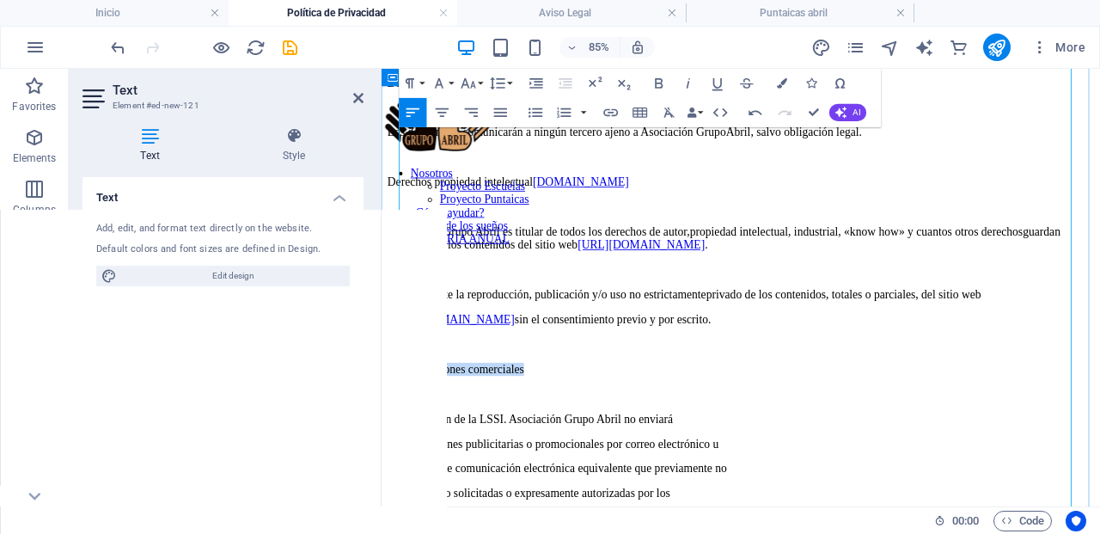
drag, startPoint x: 584, startPoint y: 351, endPoint x: 386, endPoint y: 349, distance: 197.7
click at [652, 79] on icon "button" at bounding box center [659, 83] width 17 height 17
click at [770, 473] on p "En aplicación de la LSSI. Asociación Grupo Abril no enviará" at bounding box center [804, 480] width 832 height 15
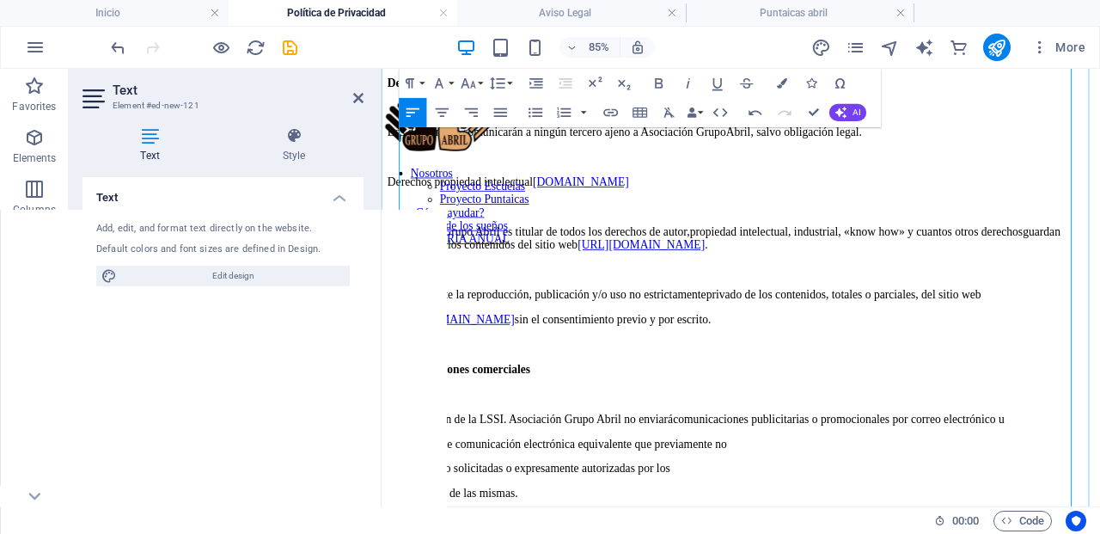
click at [859, 502] on p "otro medio de comunicación electrónica equivalente que previamente no" at bounding box center [804, 509] width 832 height 15
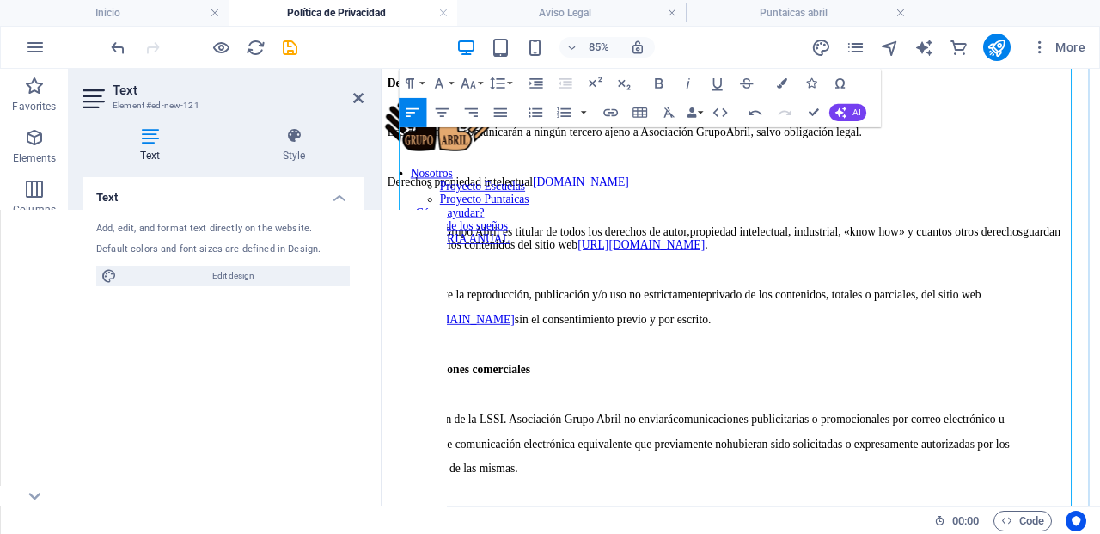
click at [441, 502] on p "otro medio de comunicación electrónica equivalente que previamente no hubieran …" at bounding box center [804, 509] width 832 height 15
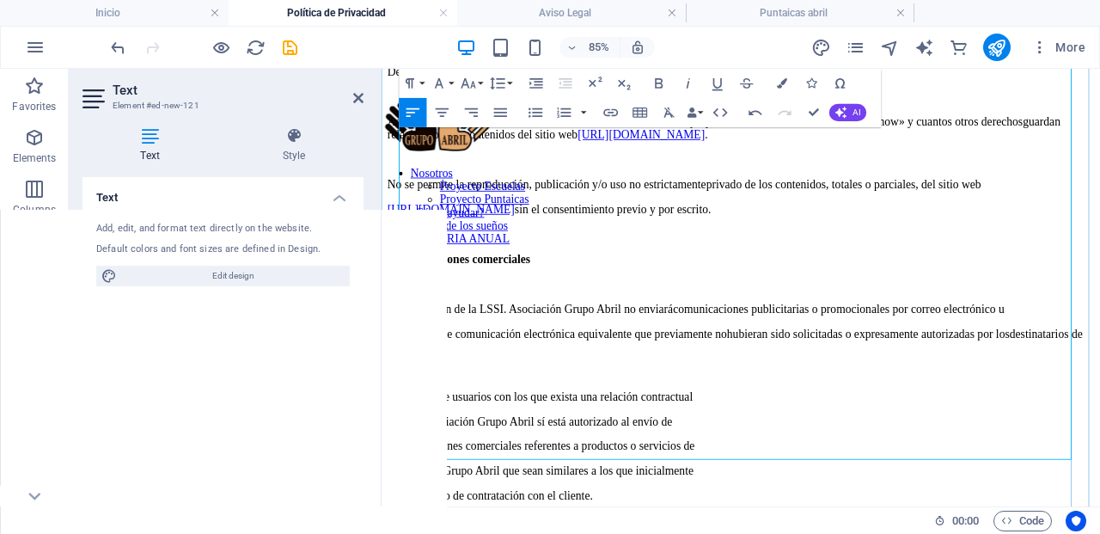
scroll to position [1629, 0]
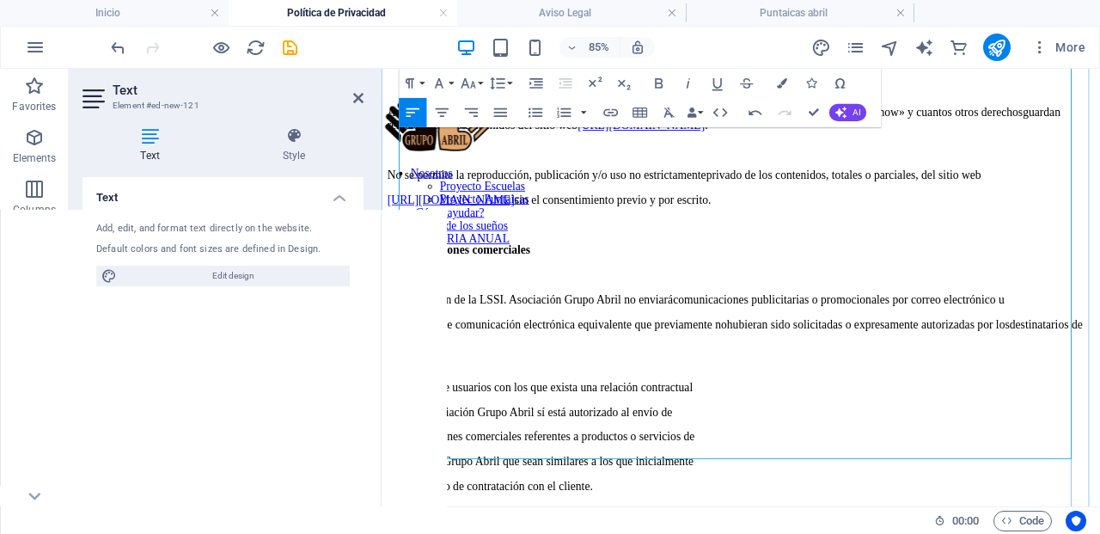
click at [813, 436] on p "En el caso de usuarios con los que exista una relación contractual" at bounding box center [804, 443] width 832 height 15
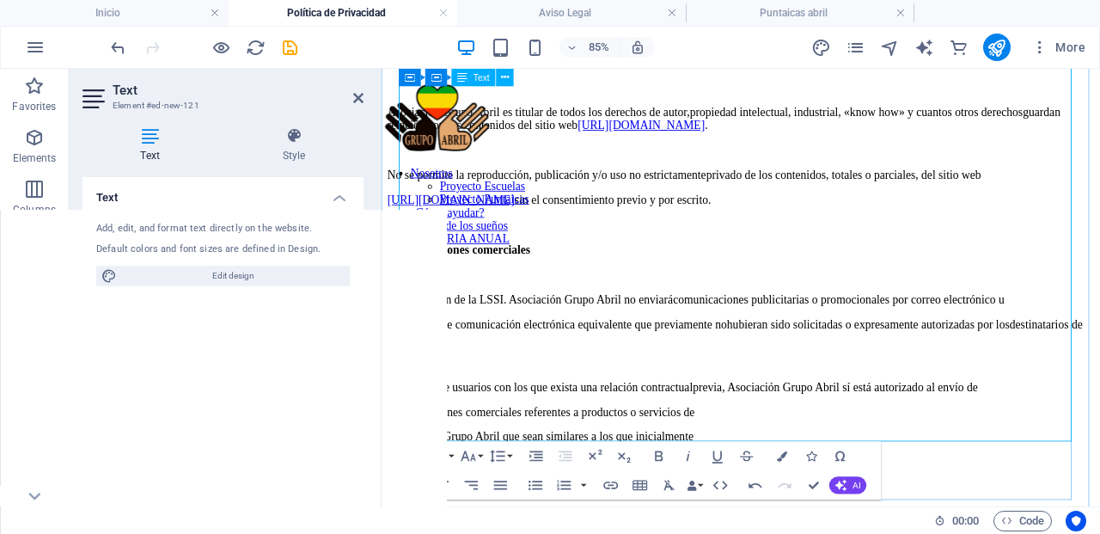
click at [820, 465] on p "comunicaciones comerciales referentes a productos o servicios de" at bounding box center [804, 472] width 832 height 15
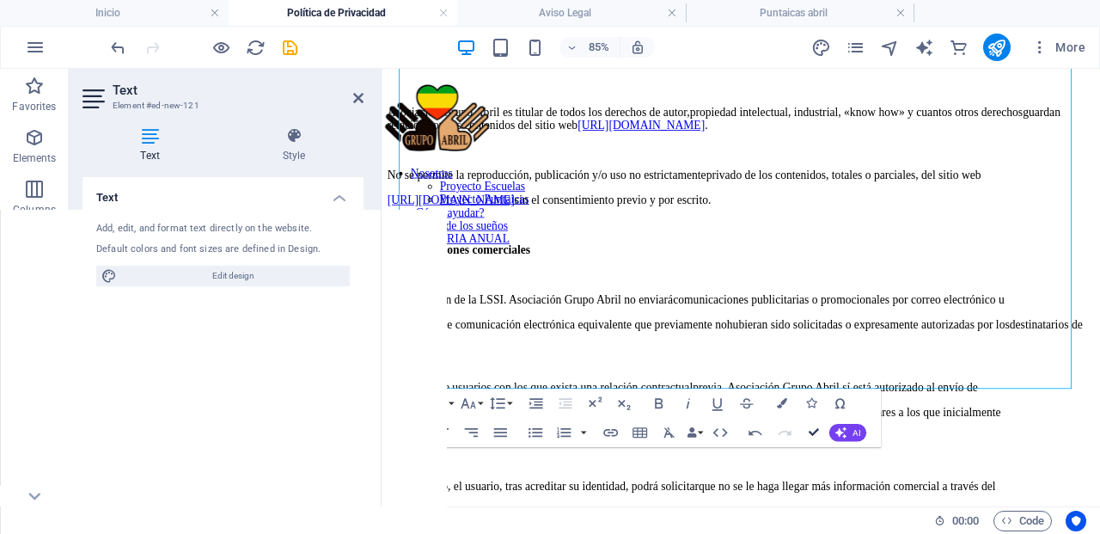
drag, startPoint x: 815, startPoint y: 428, endPoint x: 735, endPoint y: 354, distance: 108.9
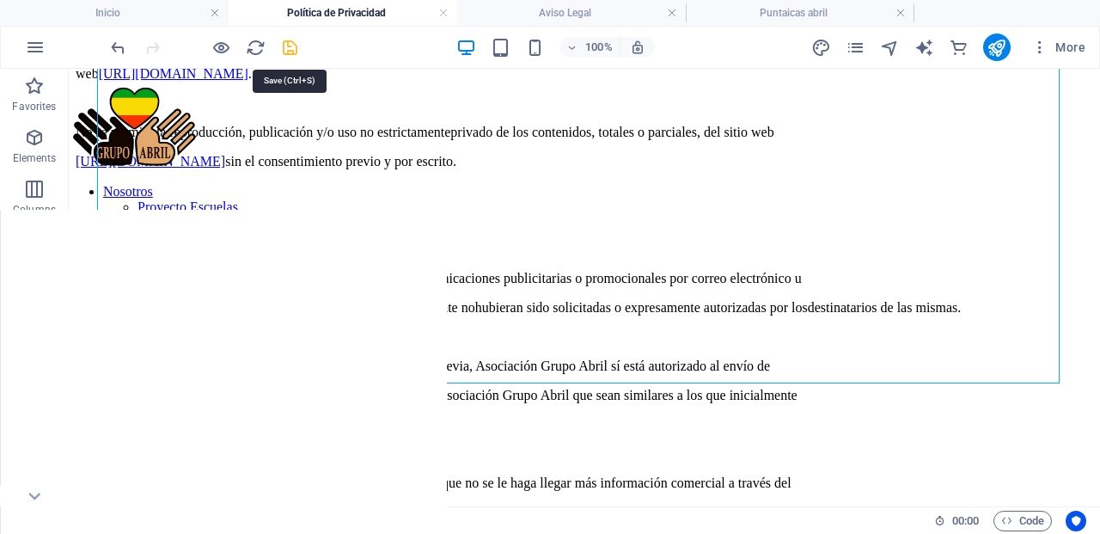
click at [294, 40] on icon "save" at bounding box center [290, 48] width 20 height 20
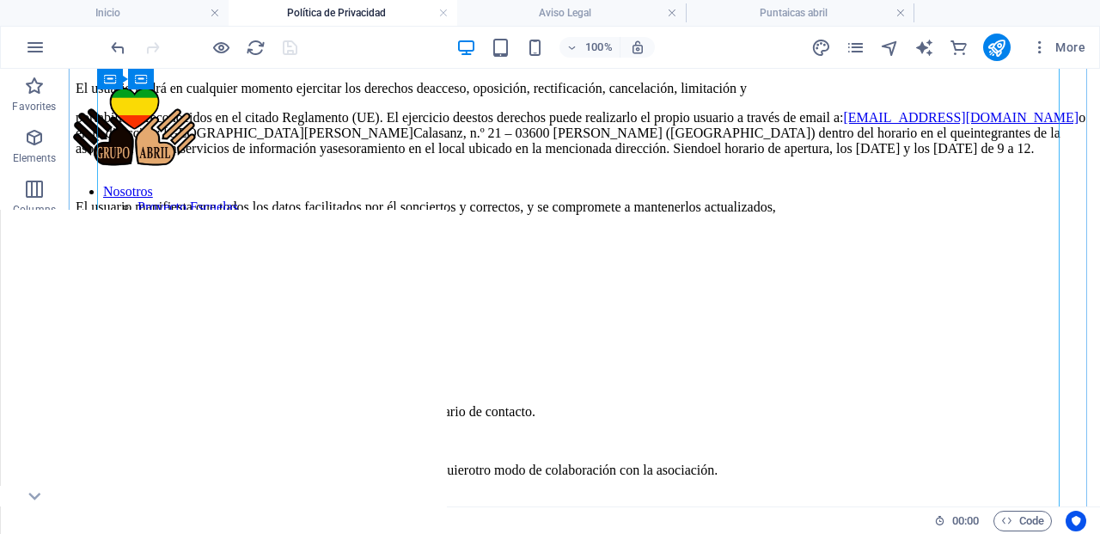
scroll to position [398, 0]
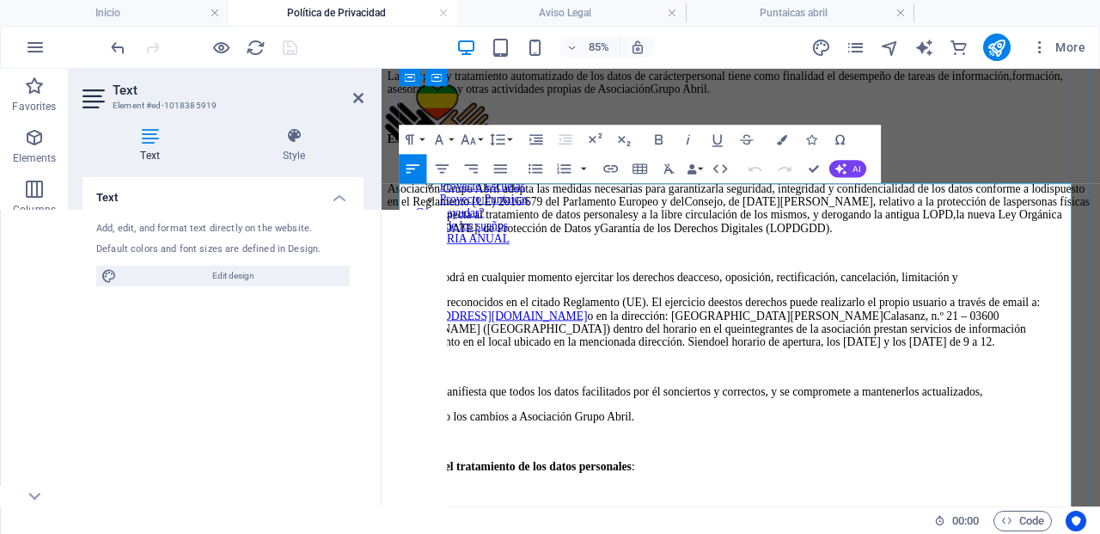
scroll to position [222, 0]
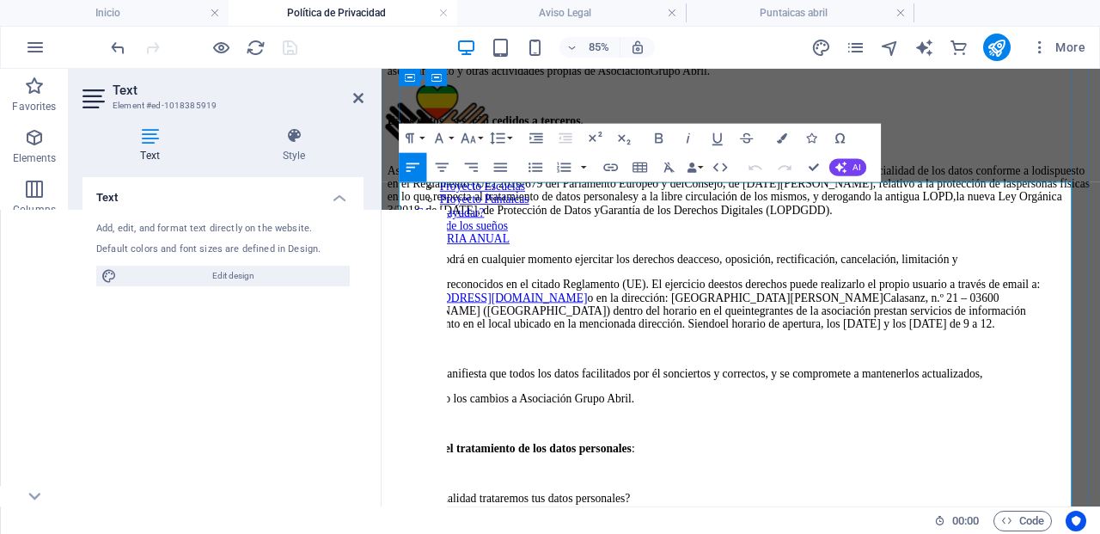
click at [1099, 242] on p "Asociación Grupo Abril adopta las medidas necesarias para garantizar la segurid…" at bounding box center [804, 211] width 832 height 62
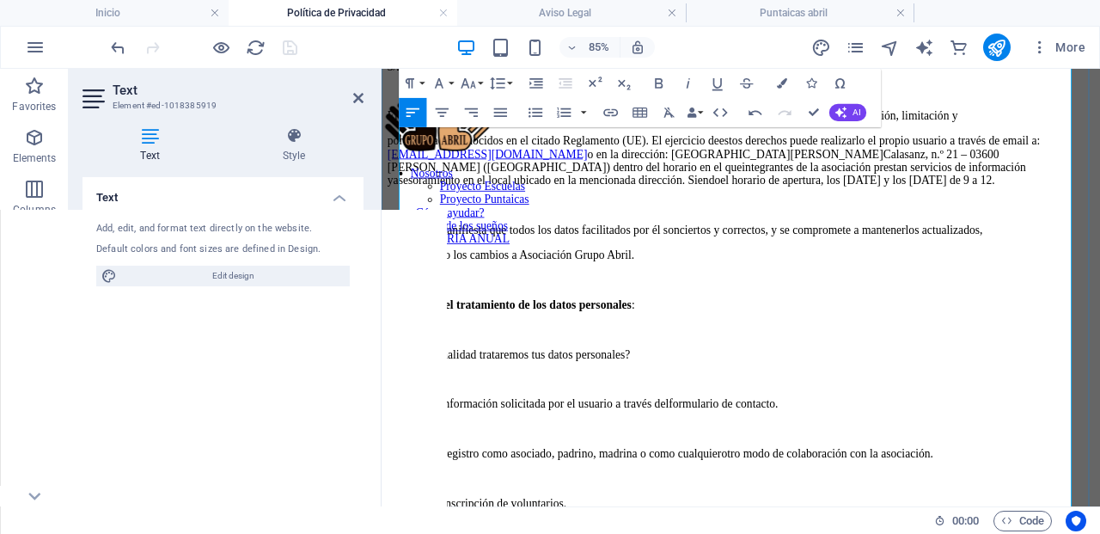
scroll to position [413, 0]
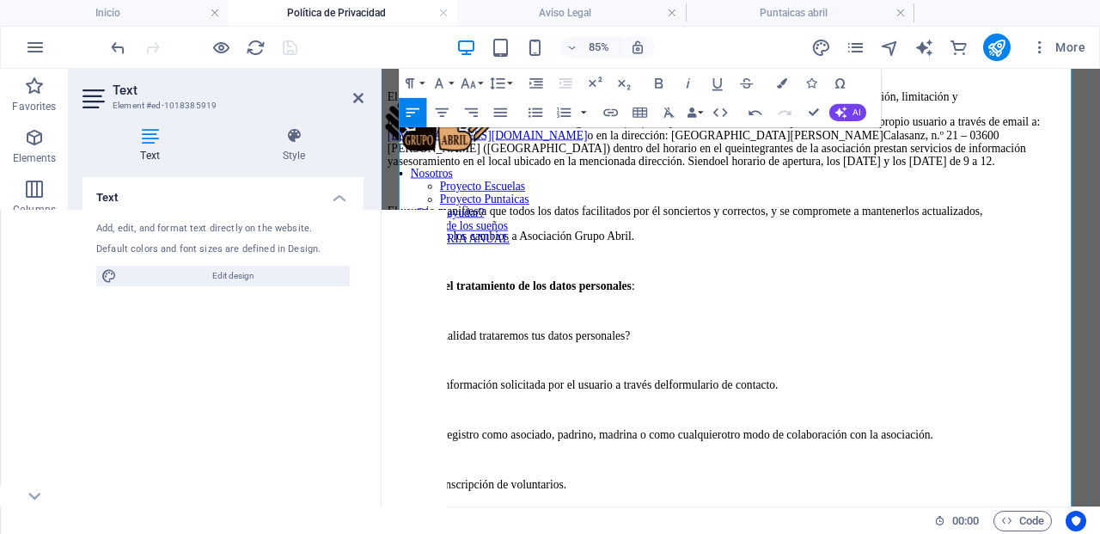
click at [1099, 110] on p "El usuario podrá en cualquier momento ejercitar los derechos de acceso, oposici…" at bounding box center [804, 102] width 832 height 15
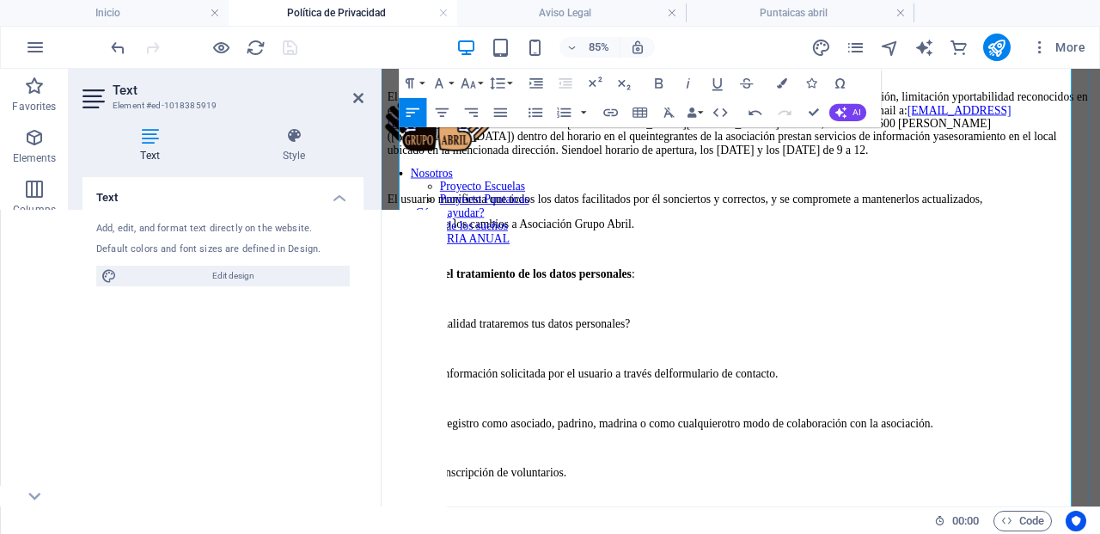
click at [1099, 172] on p "El usuario podrá en cualquier momento ejercitar los derechos de acceso, oposici…" at bounding box center [804, 133] width 832 height 77
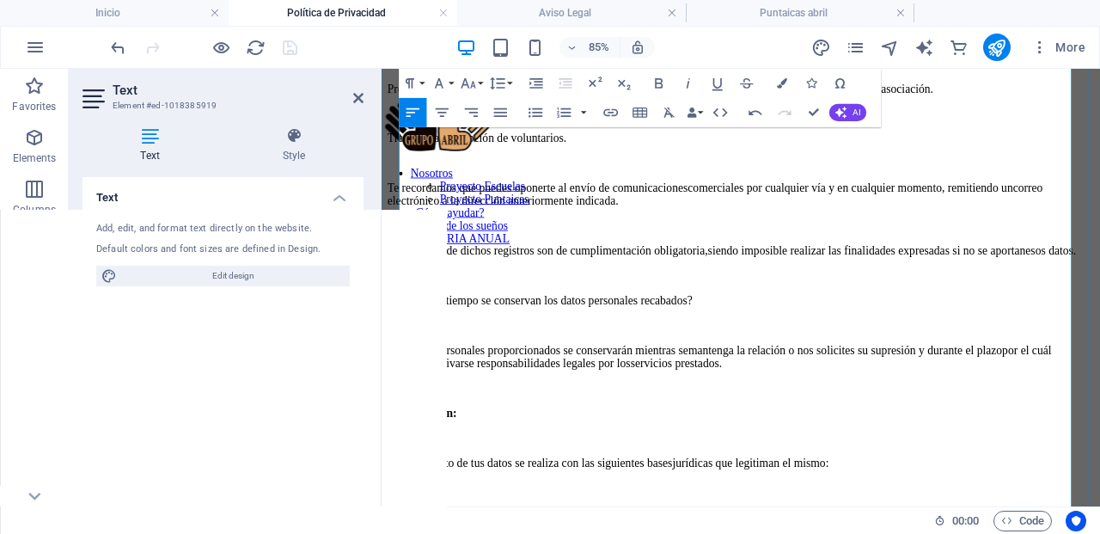
scroll to position [834, 0]
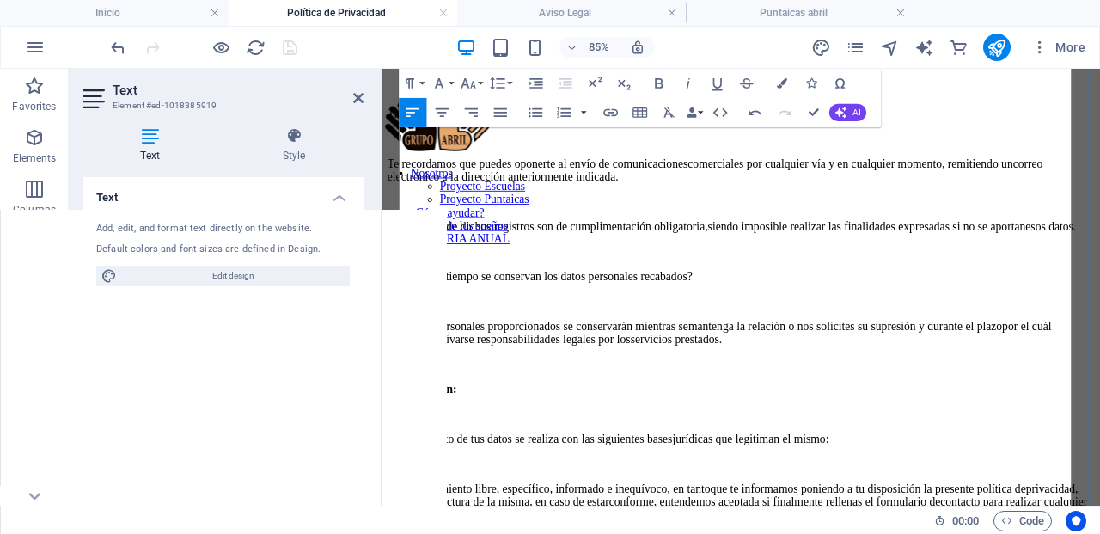
click at [1099, 262] on p "Los campos de dichos registros son de cumplimentación obligatoria, siendo impos…" at bounding box center [804, 254] width 832 height 15
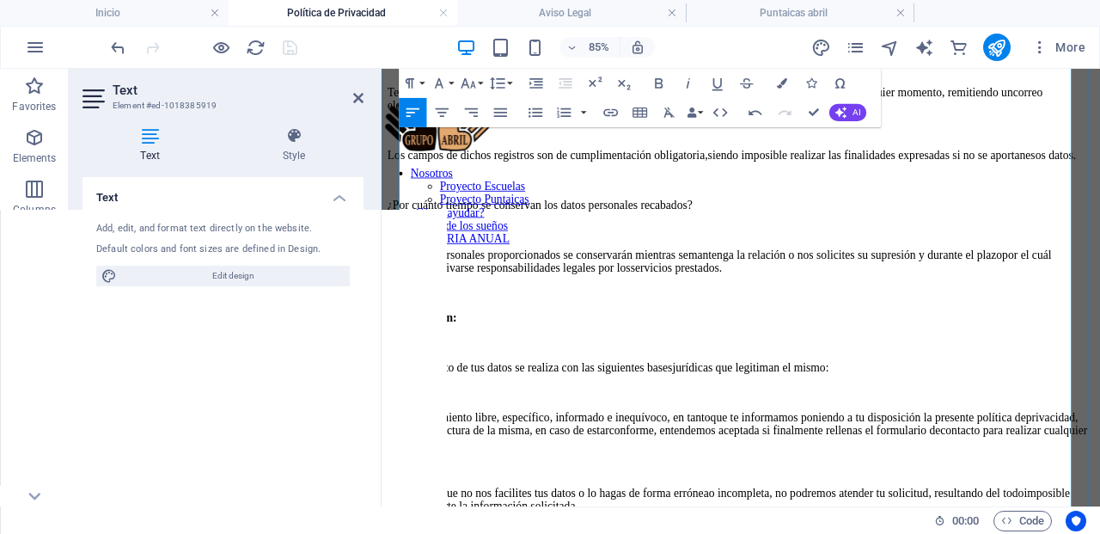
scroll to position [921, 0]
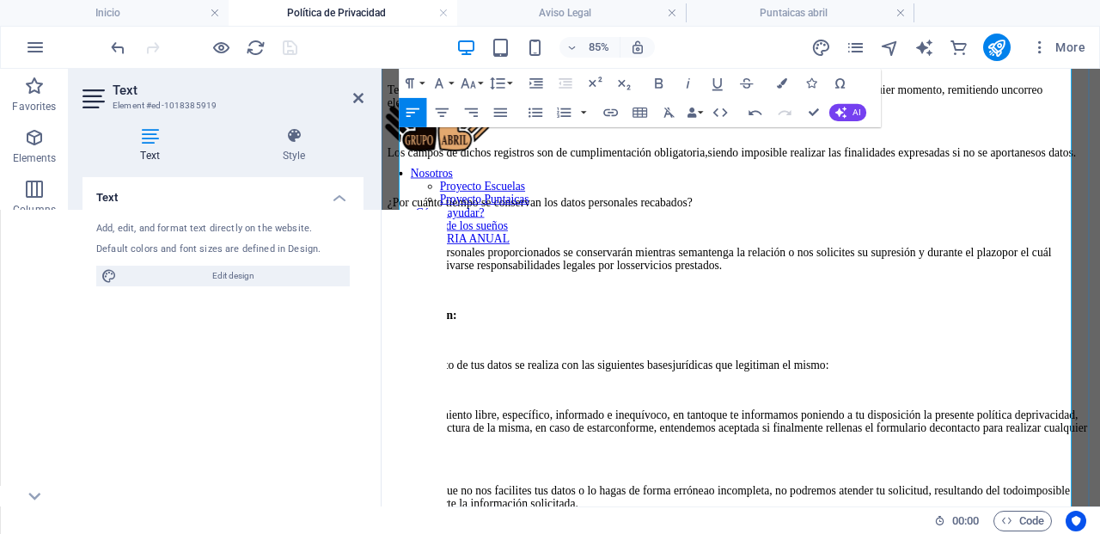
click at [1099, 308] on p "Los datos personales proporcionados se conservarán mientras se mantenga la rela…" at bounding box center [804, 292] width 832 height 31
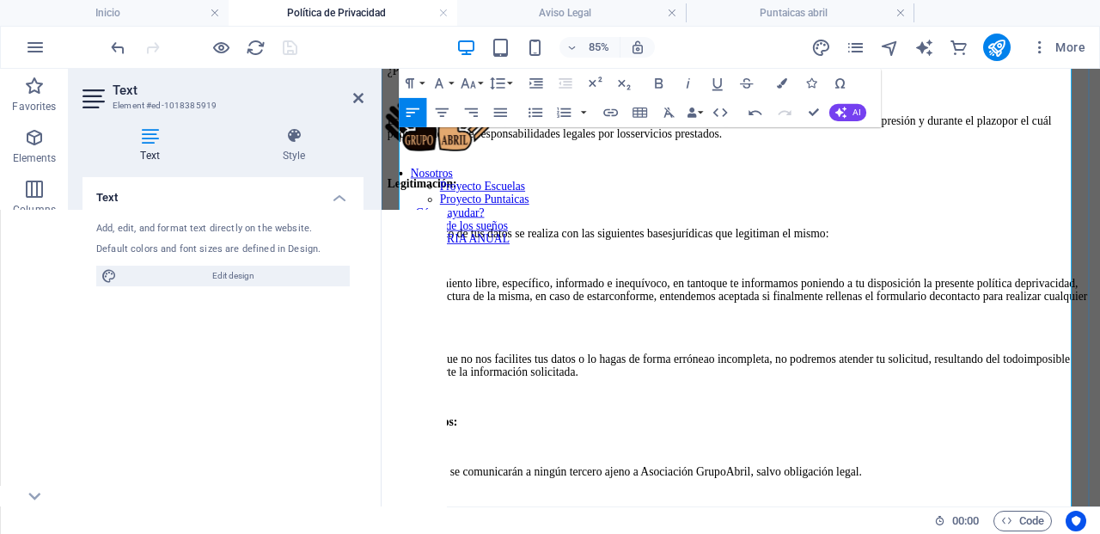
scroll to position [1160, 0]
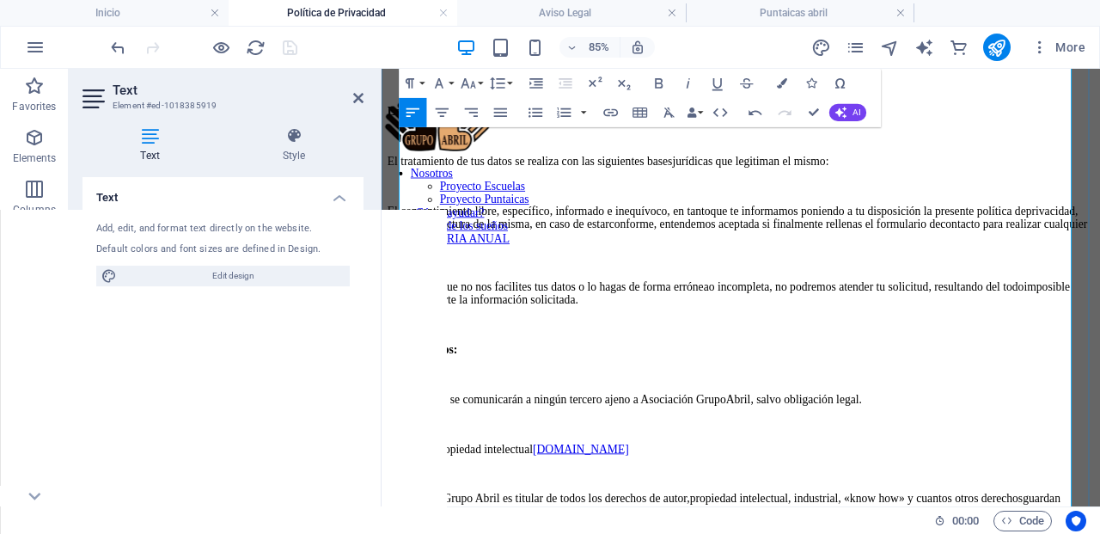
click at [1099, 275] on p "El consentimiento libre, específico, informado e inequívoco, en tanto que te in…" at bounding box center [804, 252] width 832 height 46
click at [1099, 349] on p "En caso de que no nos facilites tus datos o lo hagas de forma errónea o incompl…" at bounding box center [804, 333] width 832 height 31
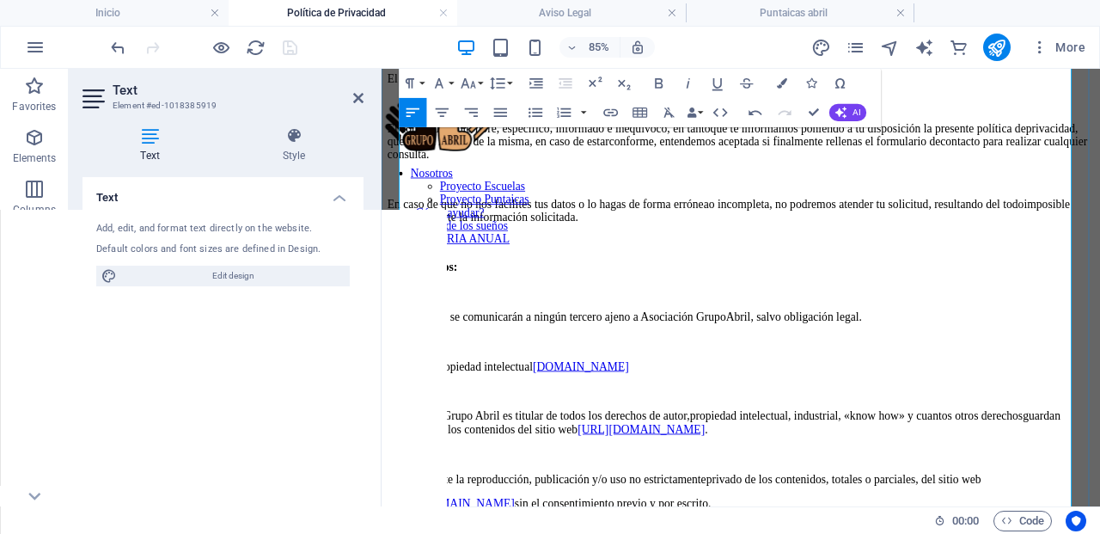
scroll to position [1323, 0]
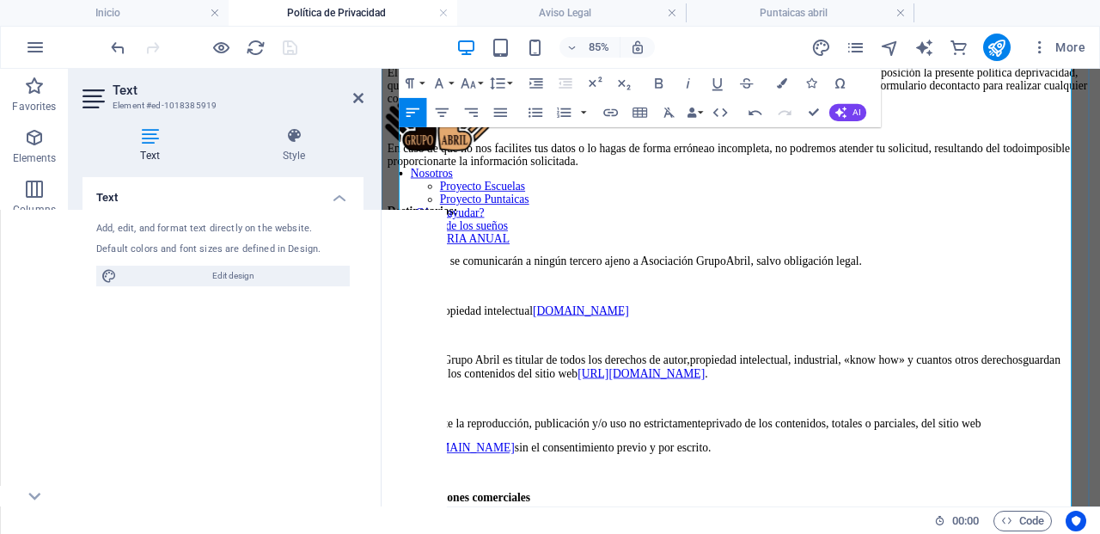
click at [1099, 404] on p "Asociación Grupo Abril es titular de todos los derechos de autor, propiedad int…" at bounding box center [804, 419] width 832 height 31
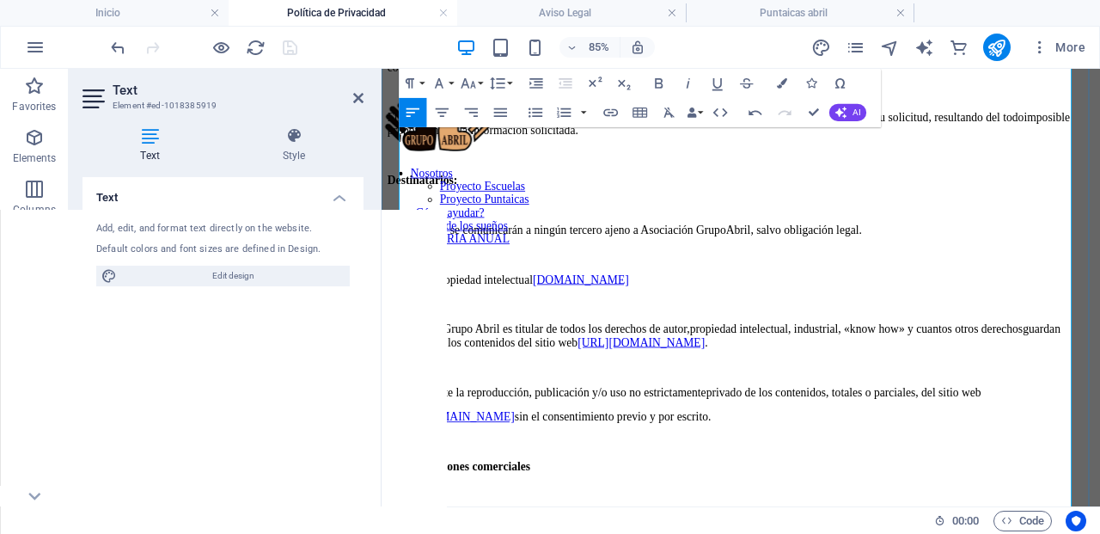
scroll to position [1380, 0]
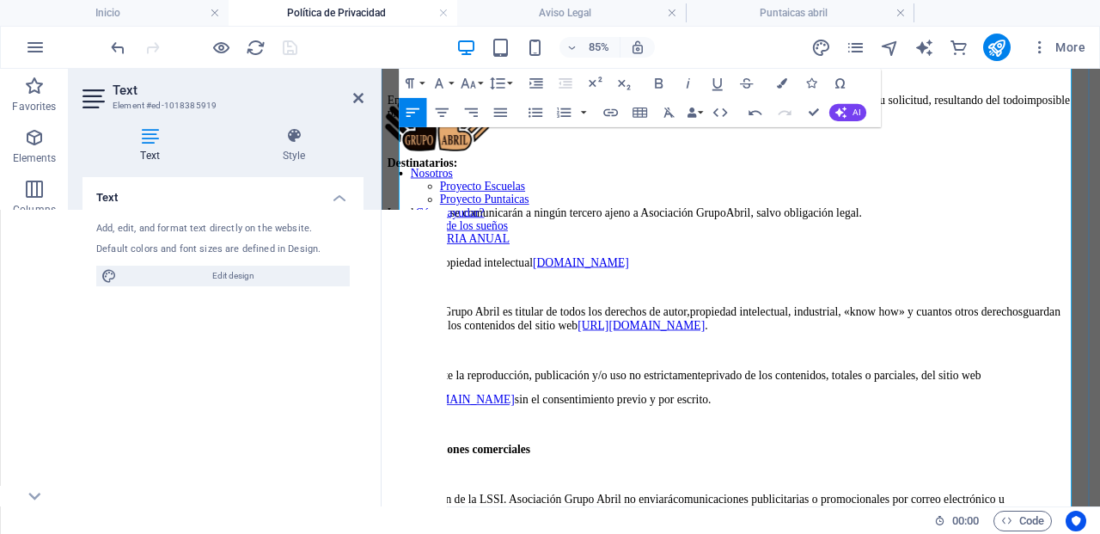
click at [1099, 421] on p "No se permite la reproducción, publicación y/o uso no estrictamente privado de …" at bounding box center [804, 428] width 832 height 15
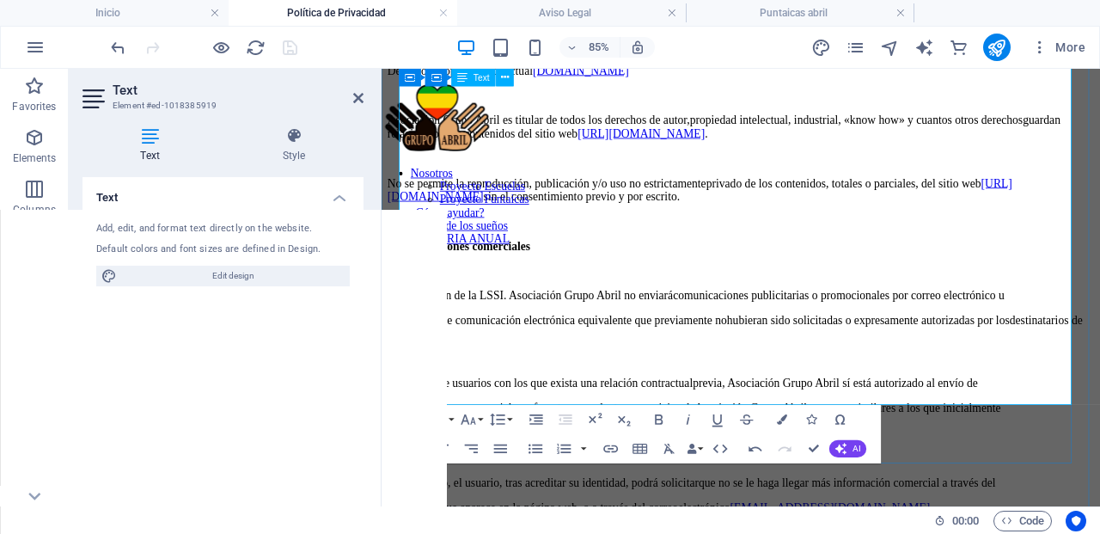
scroll to position [1610, 0]
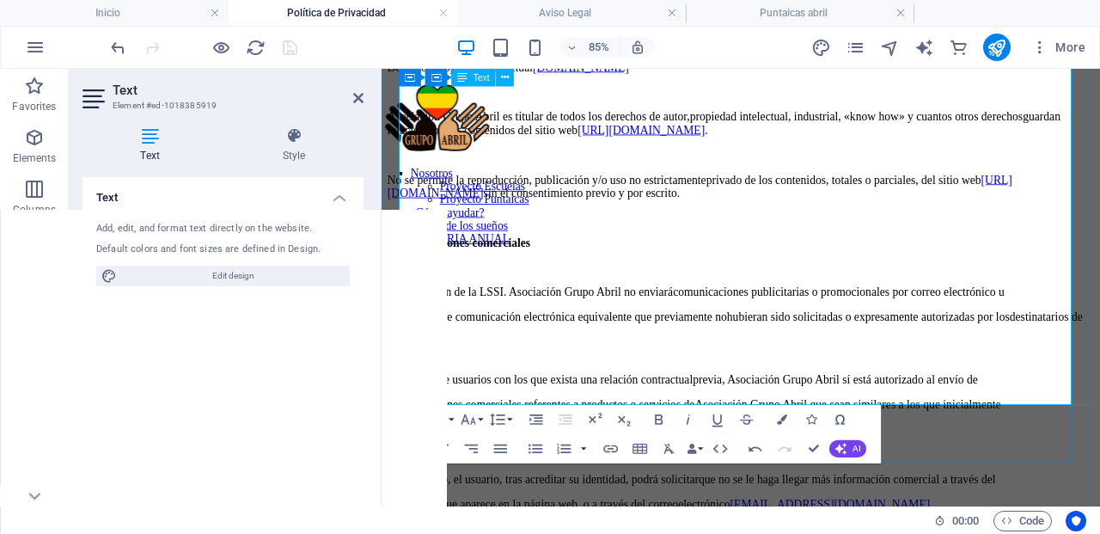
click at [1099, 427] on p "En el caso de usuarios con los que exista una relación contractual previa, Asoc…" at bounding box center [804, 434] width 832 height 15
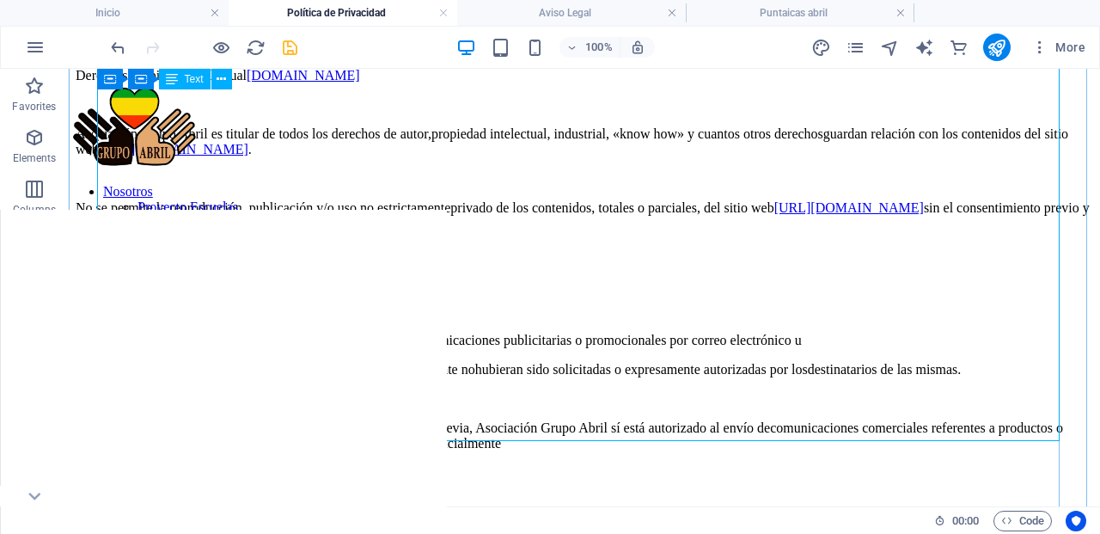
scroll to position [1512, 0]
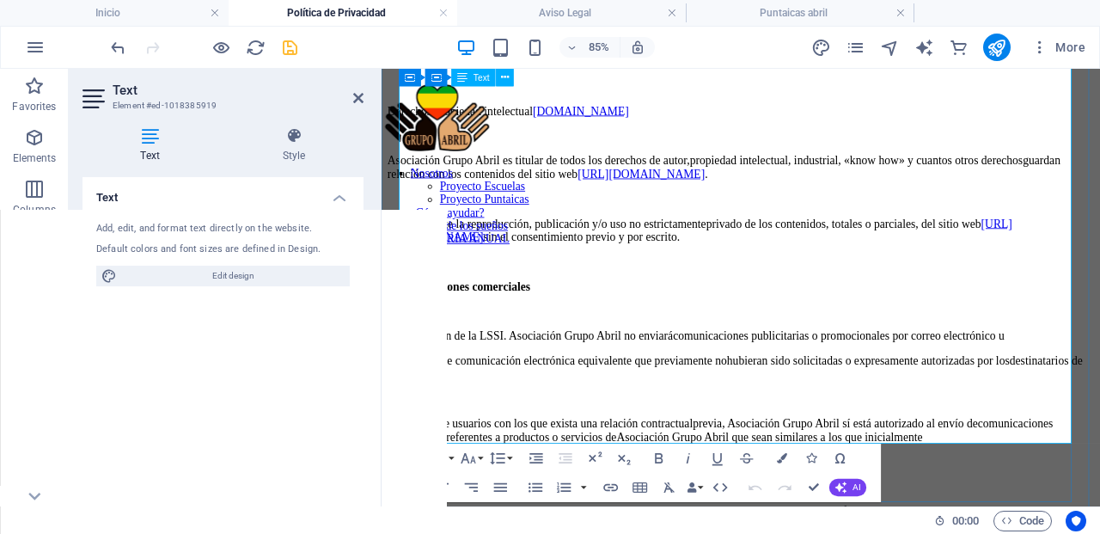
scroll to position [1564, 0]
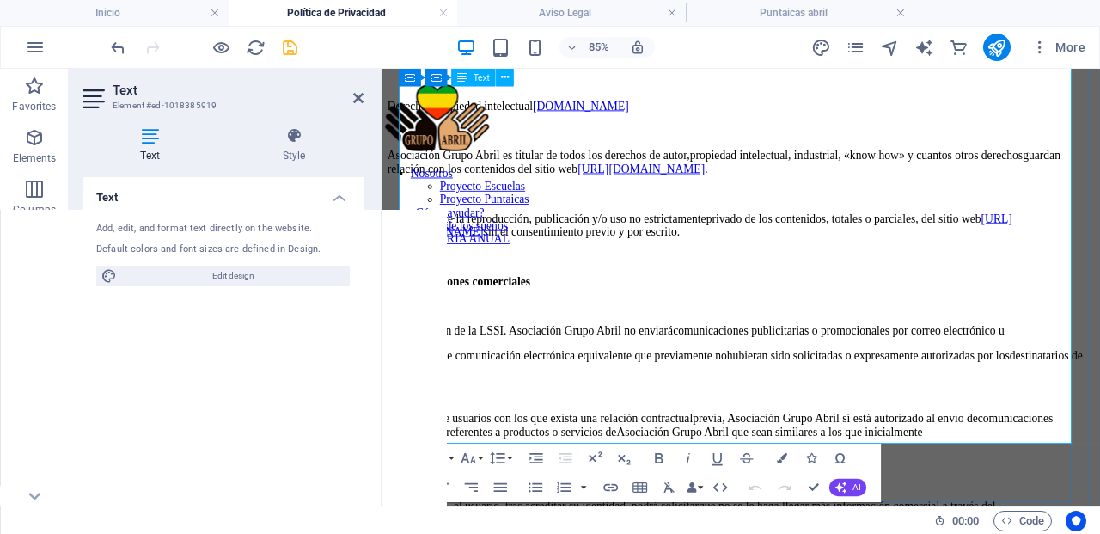
click at [1099, 370] on p "En aplicación de la LSSI. Asociación Grupo Abril no enviará comunicaciones publ…" at bounding box center [804, 377] width 832 height 15
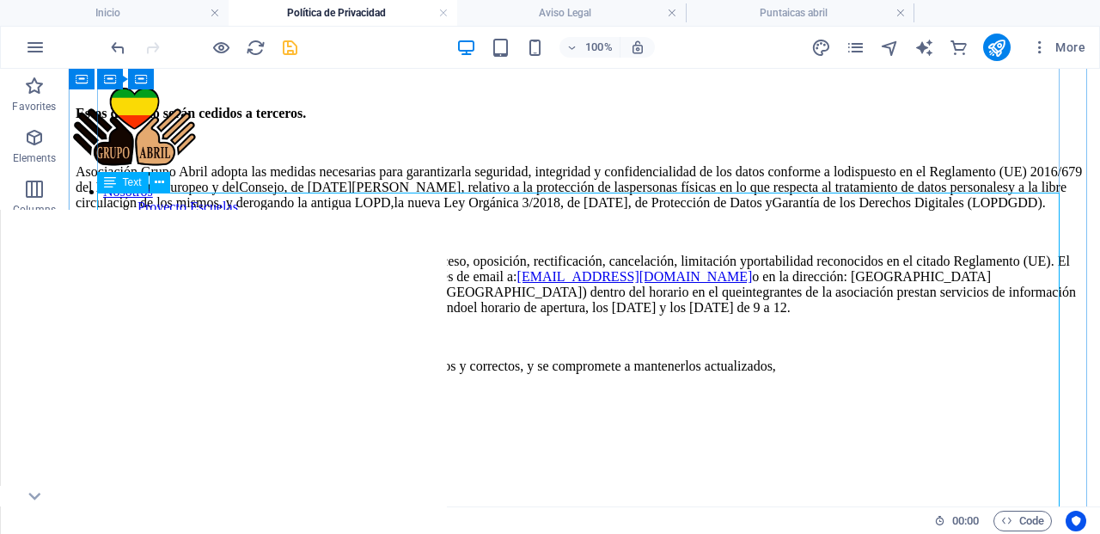
scroll to position [210, 0]
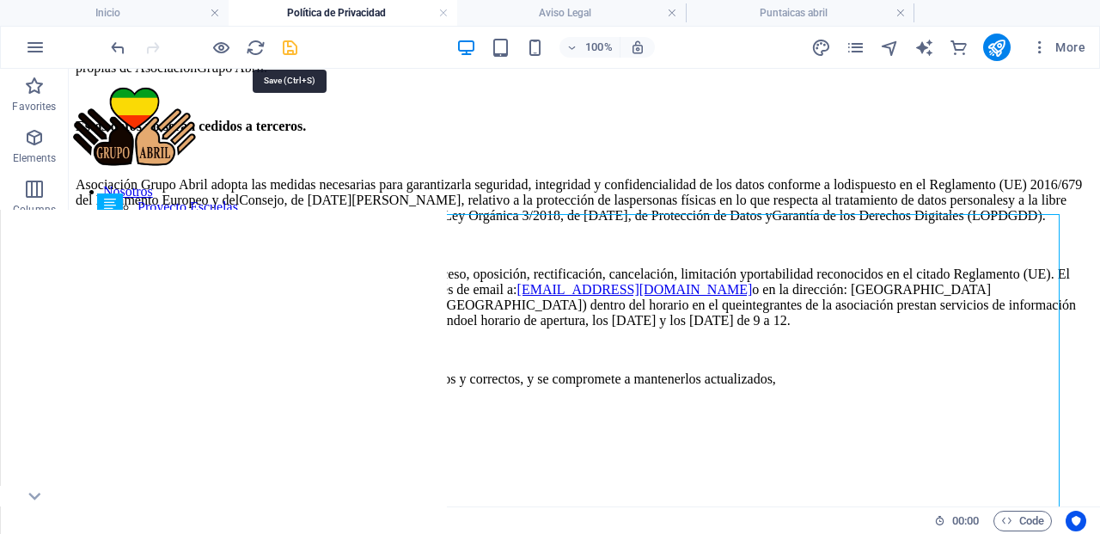
click at [296, 44] on icon "save" at bounding box center [290, 48] width 20 height 20
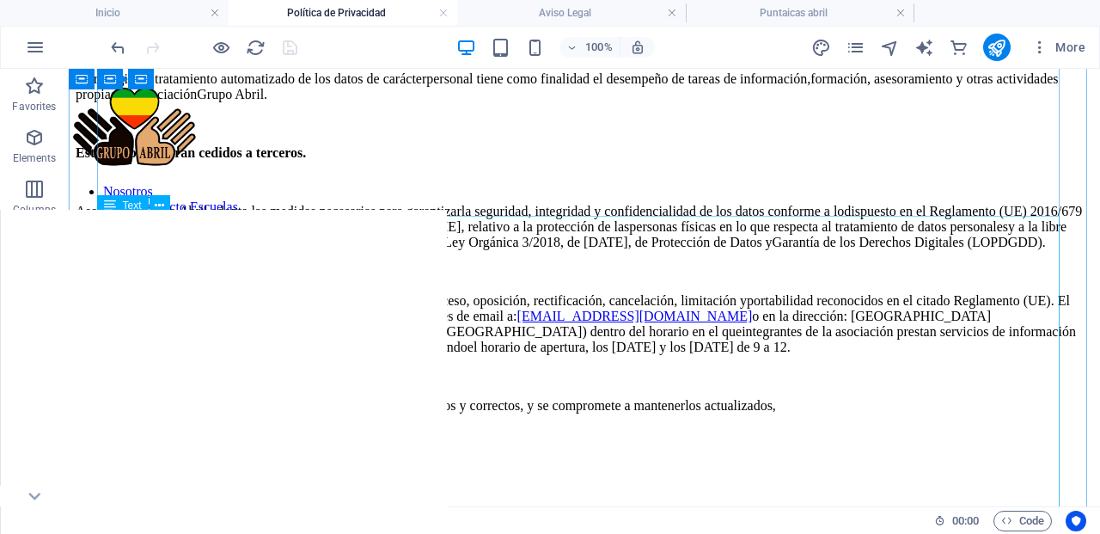
scroll to position [0, 0]
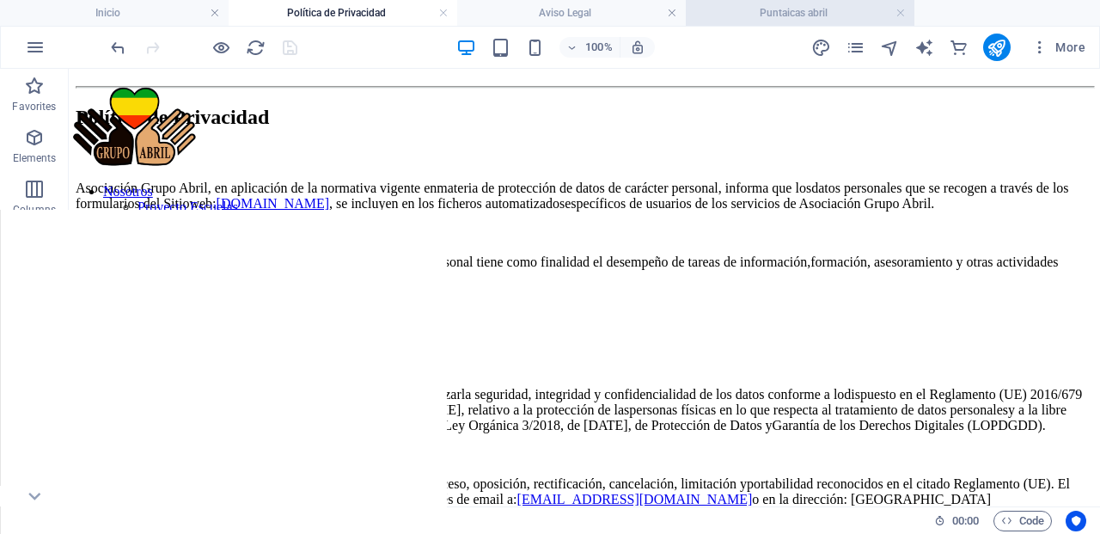
click at [850, 10] on h4 "Puntaicas abril" at bounding box center [800, 12] width 229 height 19
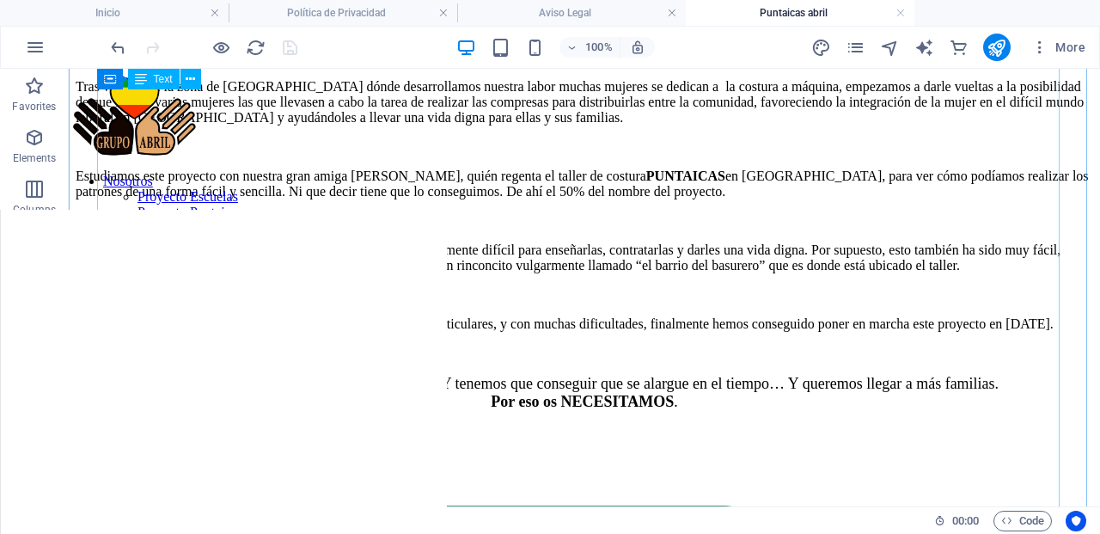
scroll to position [721, 0]
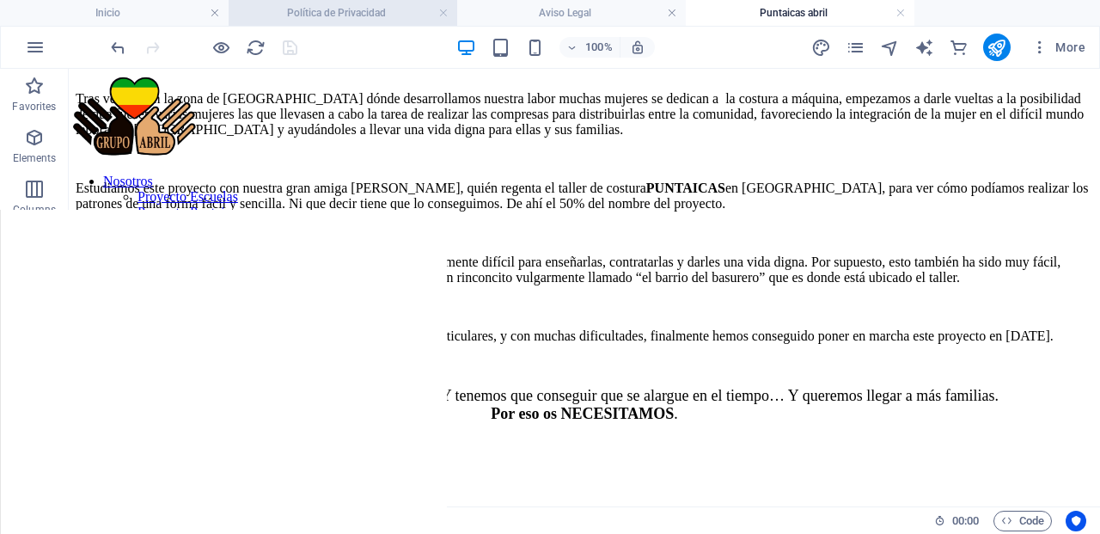
click at [345, 11] on h4 "Política de Privacidad" at bounding box center [343, 12] width 229 height 19
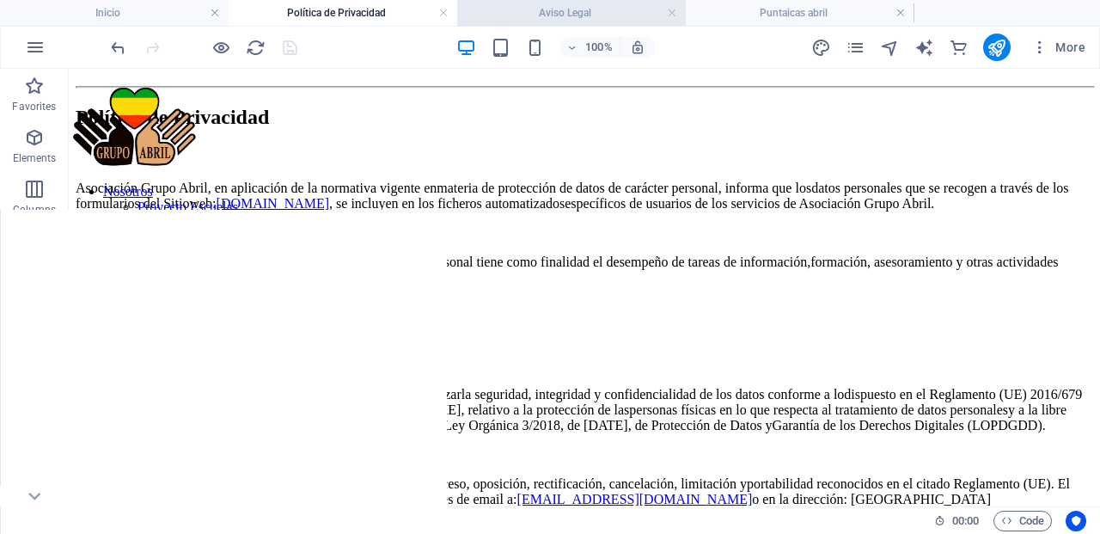
click at [531, 17] on h4 "Aviso Legal" at bounding box center [571, 12] width 229 height 19
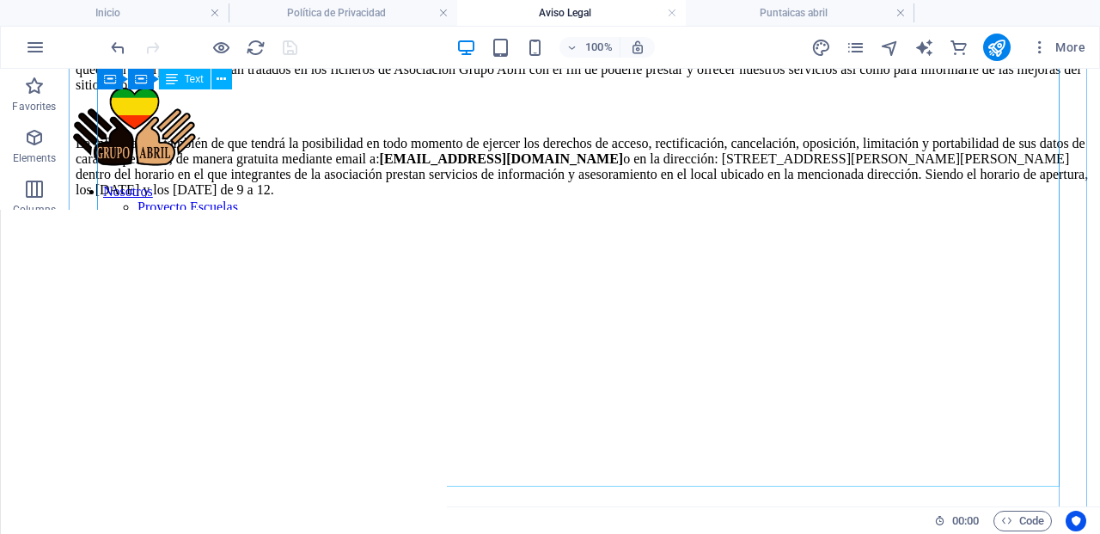
scroll to position [374, 0]
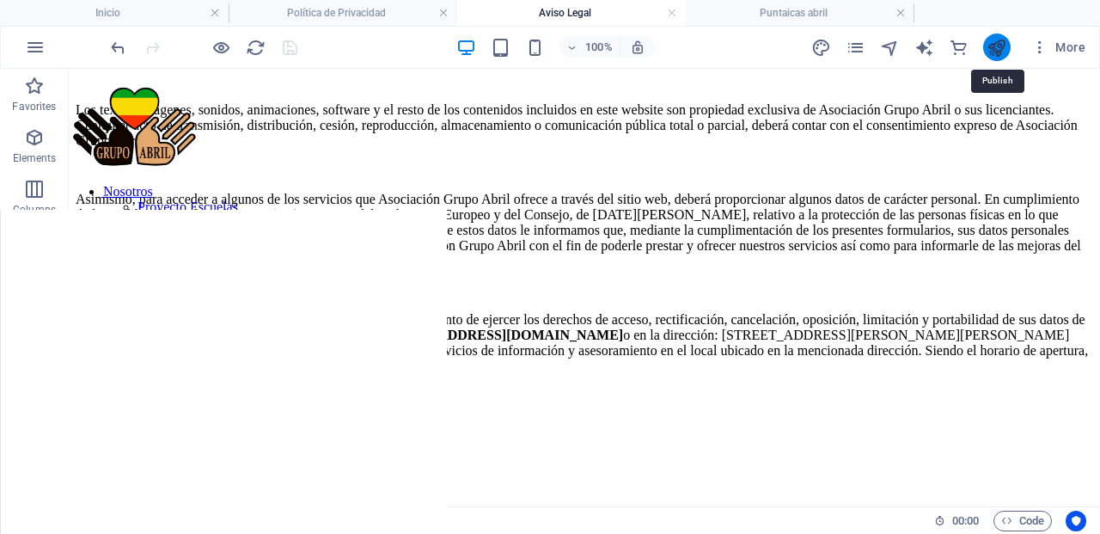
click at [995, 53] on icon "publish" at bounding box center [997, 48] width 20 height 20
